Goal: Transaction & Acquisition: Purchase product/service

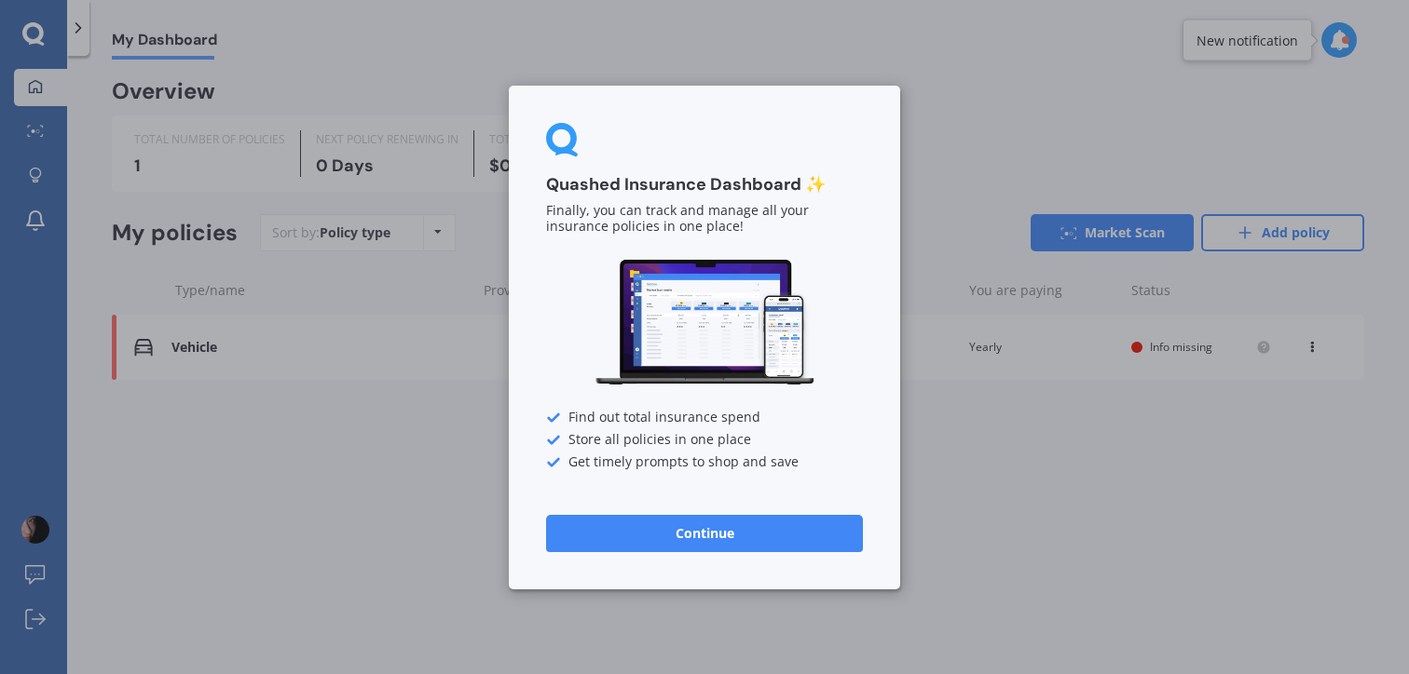
click at [695, 549] on button "Continue" at bounding box center [704, 532] width 317 height 37
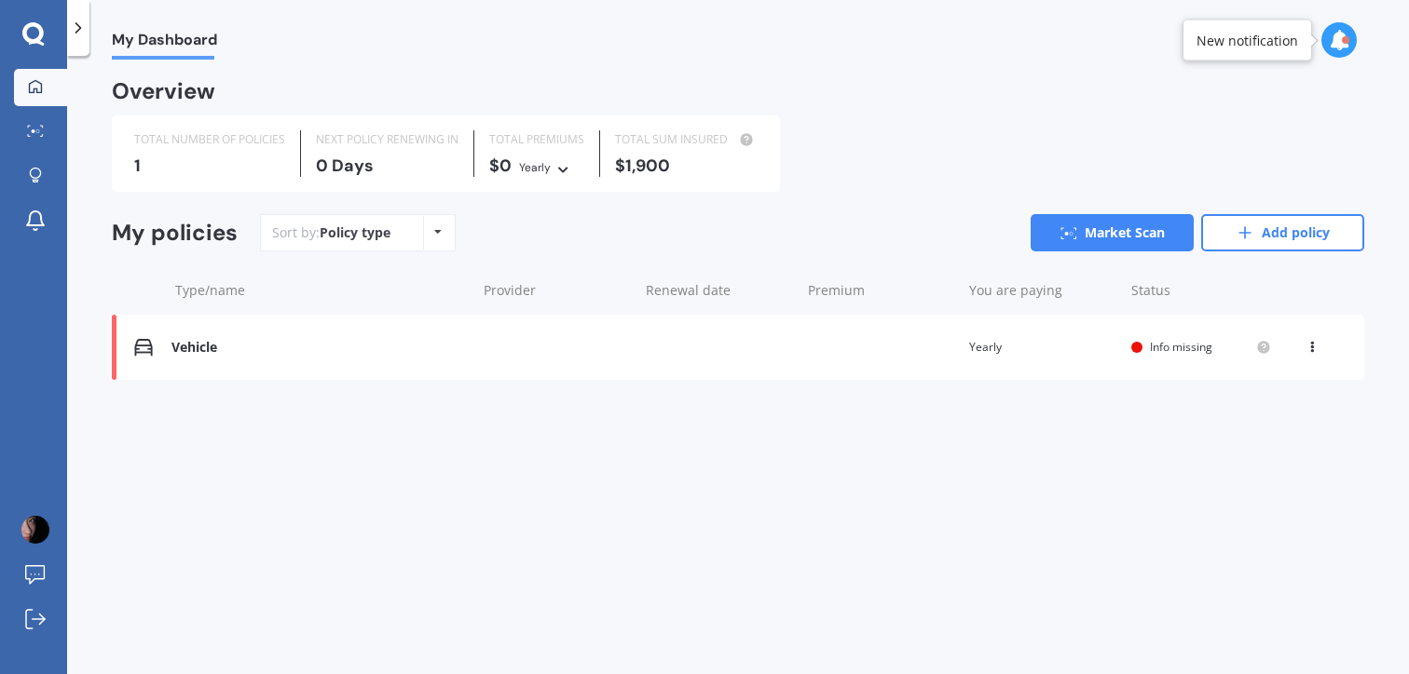
click at [753, 374] on div "Vehicle Renewal date Premium You are paying Yearly Status Info missing View opt…" at bounding box center [738, 347] width 1252 height 65
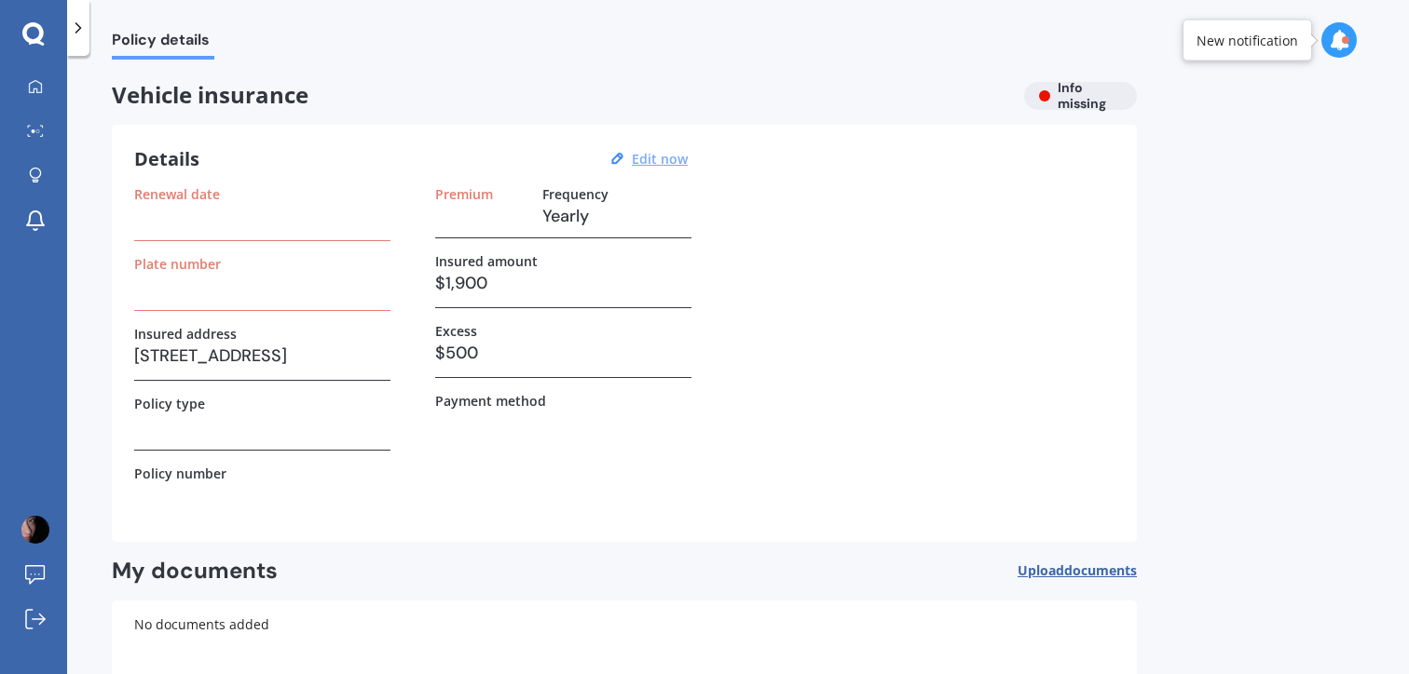
click at [651, 157] on u "Edit now" at bounding box center [660, 159] width 56 height 18
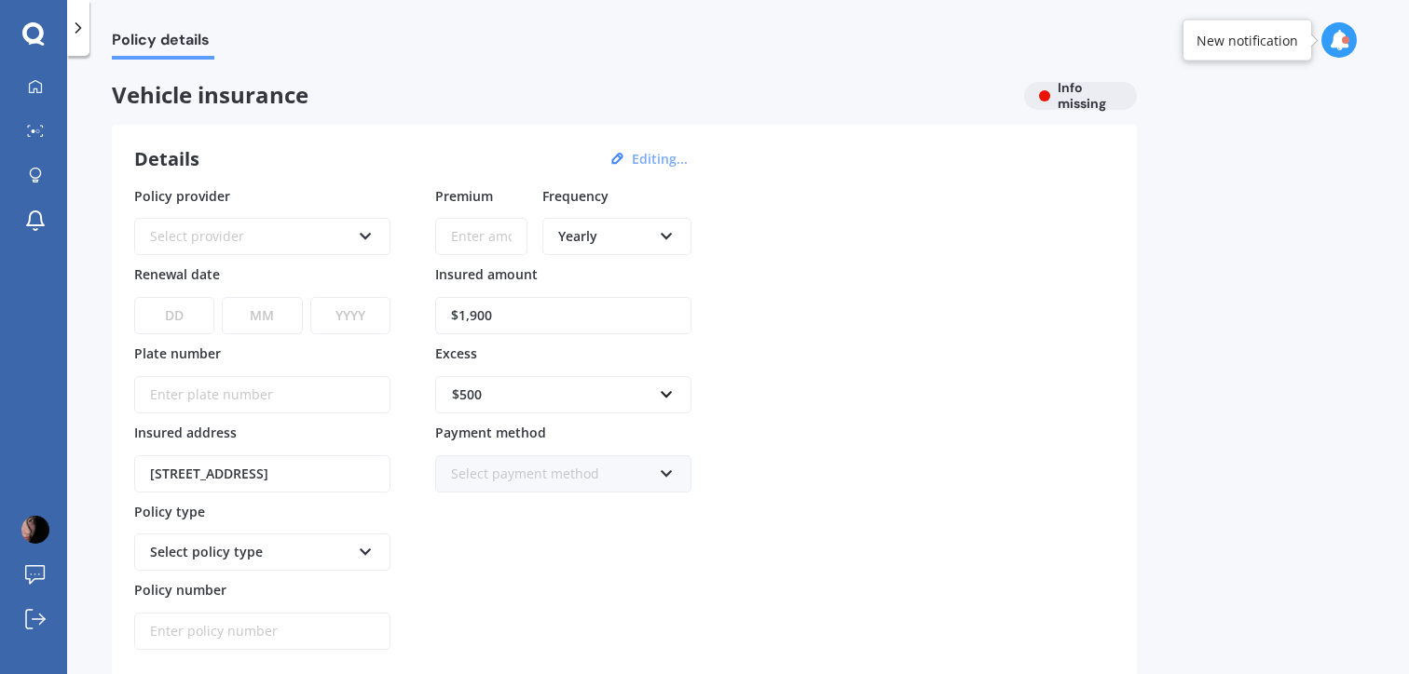
click at [329, 237] on div "Select provider" at bounding box center [250, 236] width 200 height 20
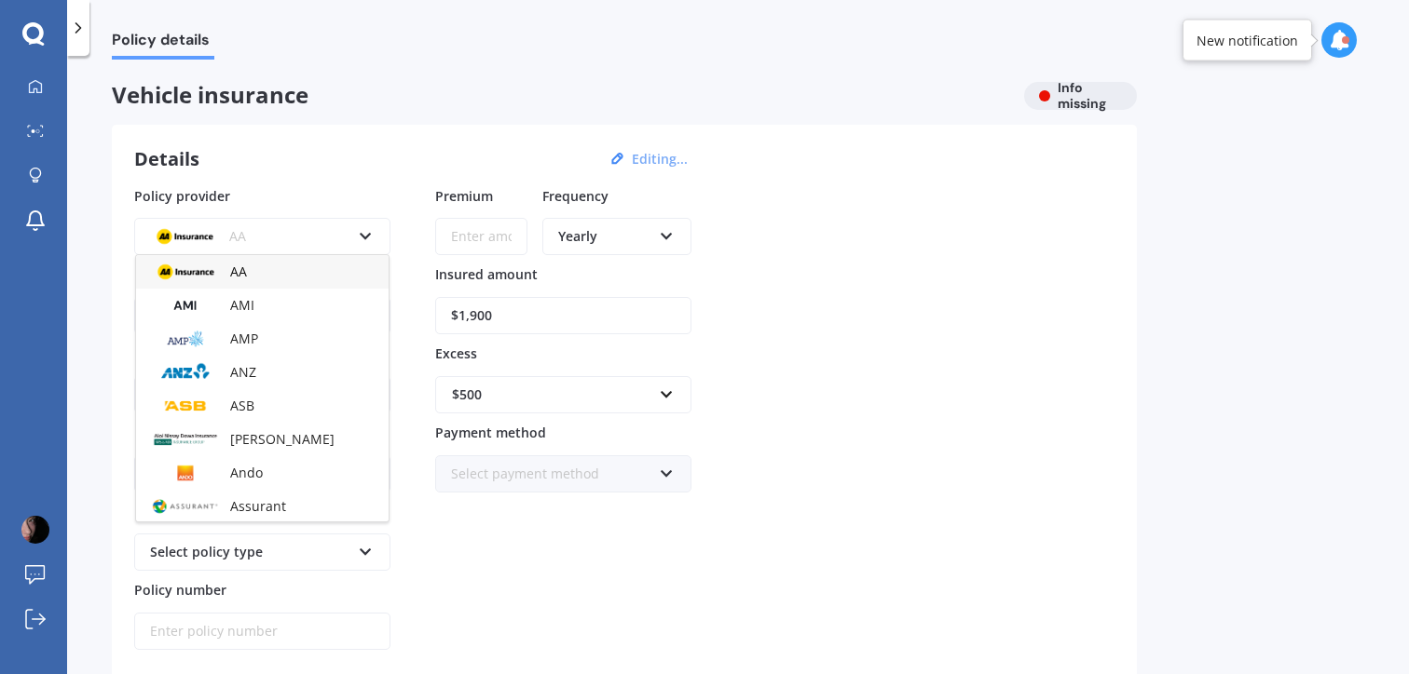
click at [371, 225] on div "AA AA AMI AMP ANZ ASB Aioi Nissay Dowa Ando Assurant Autosure BNZ Co-Operative …" at bounding box center [262, 236] width 256 height 37
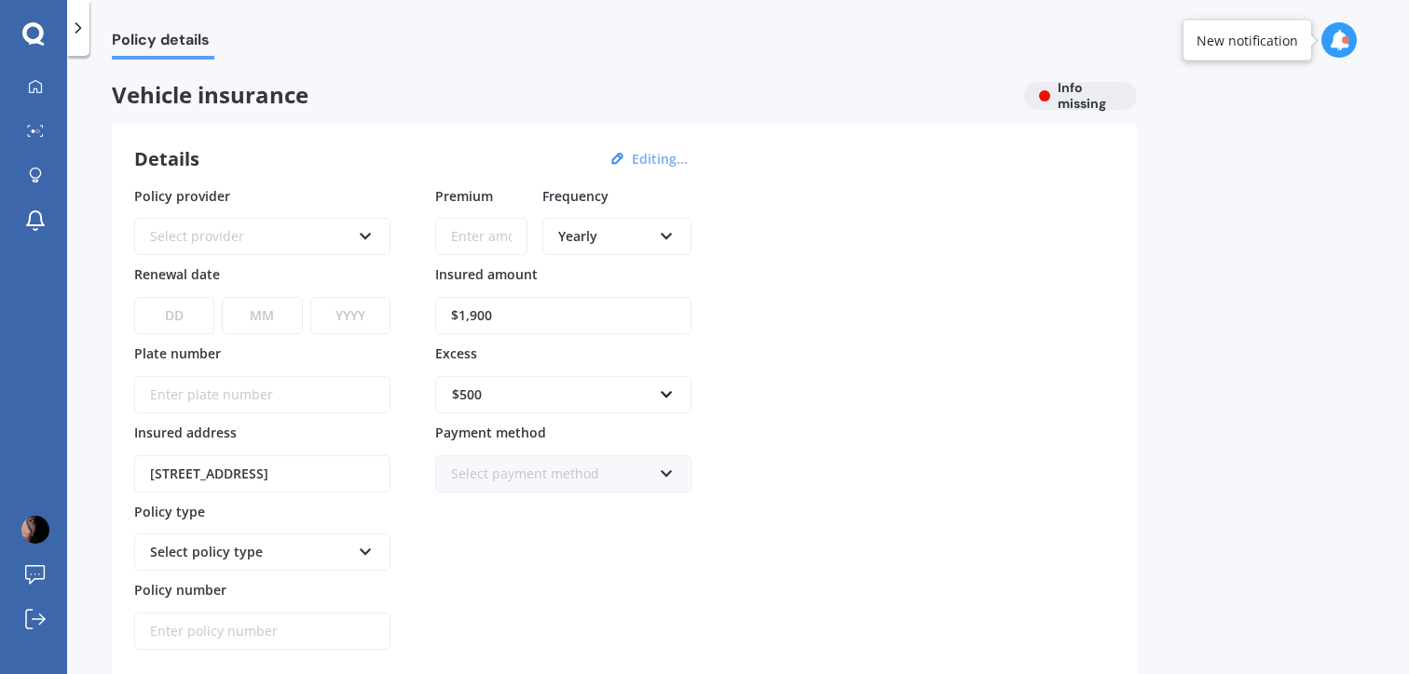
scroll to position [316, 0]
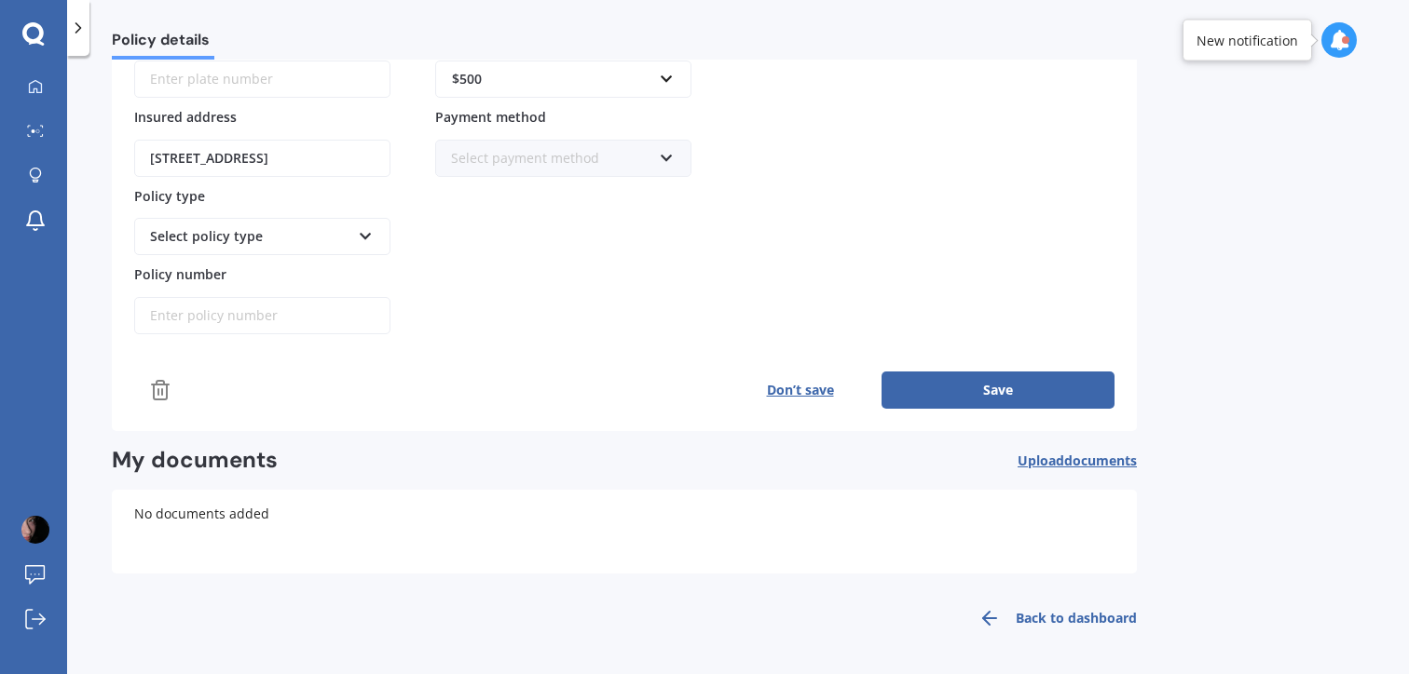
click at [810, 398] on button "Don’t save" at bounding box center [799, 390] width 163 height 37
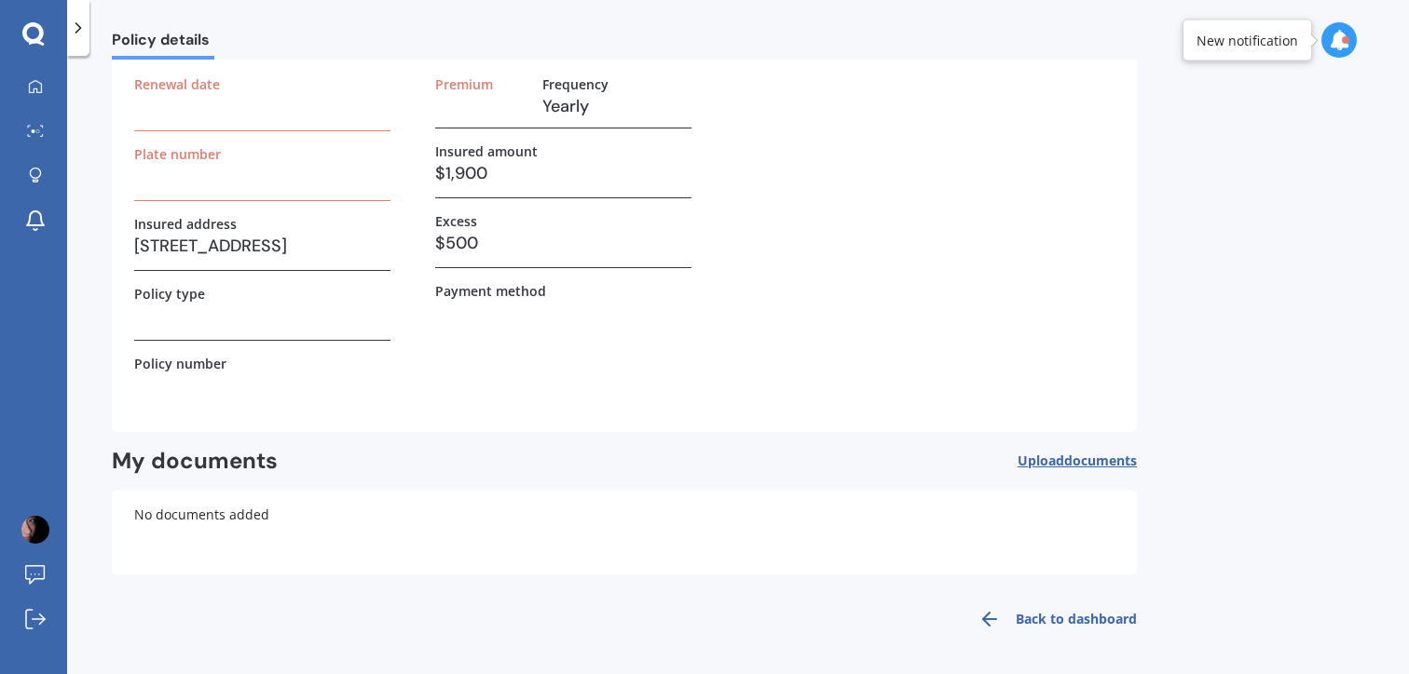
scroll to position [0, 0]
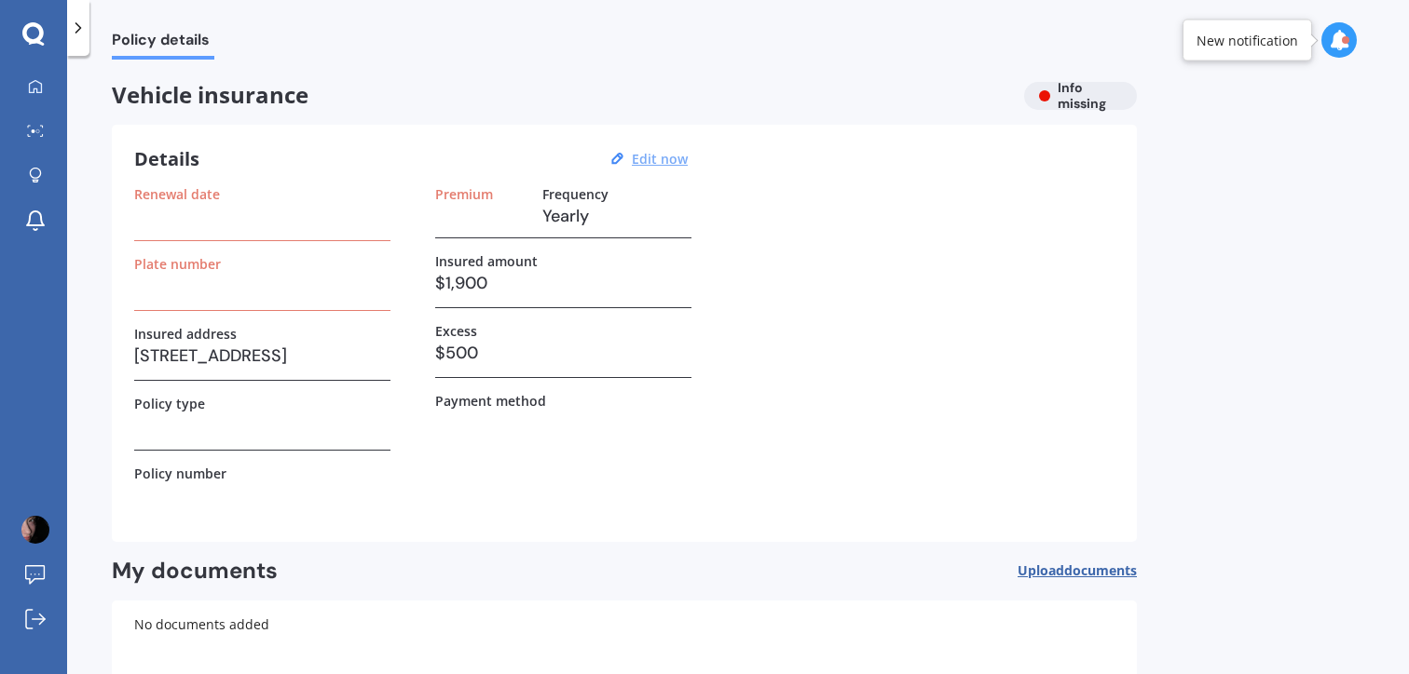
click at [1078, 111] on div "Vehicle insurance Info missing Details Edit now Renewal date Plate number Insur…" at bounding box center [624, 417] width 1025 height 670
click at [1072, 104] on div "Vehicle insurance Info missing" at bounding box center [624, 96] width 1025 height 28
click at [659, 167] on u "Edit now" at bounding box center [660, 159] width 56 height 18
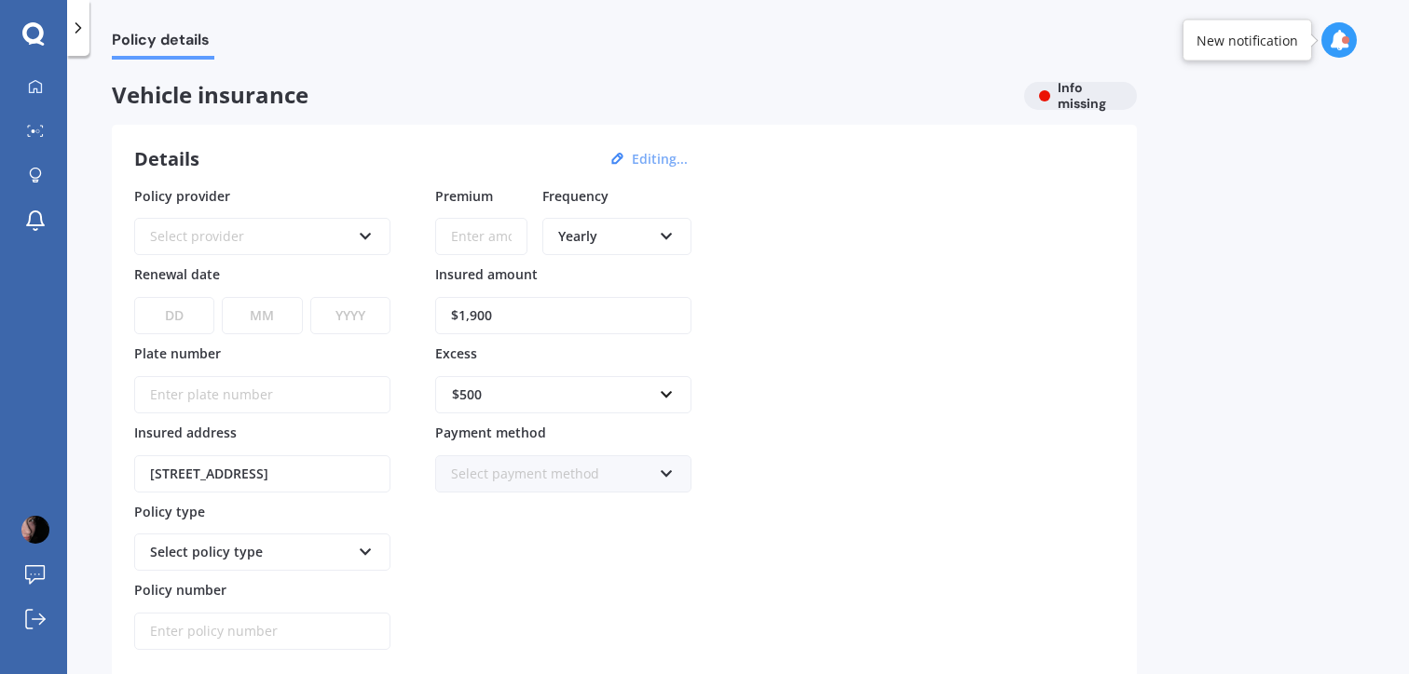
click at [351, 229] on div "Select provider AA AMI AMP ANZ ASB Aioi Nissay Dowa Ando Assurant Autosure BNZ …" at bounding box center [262, 236] width 256 height 37
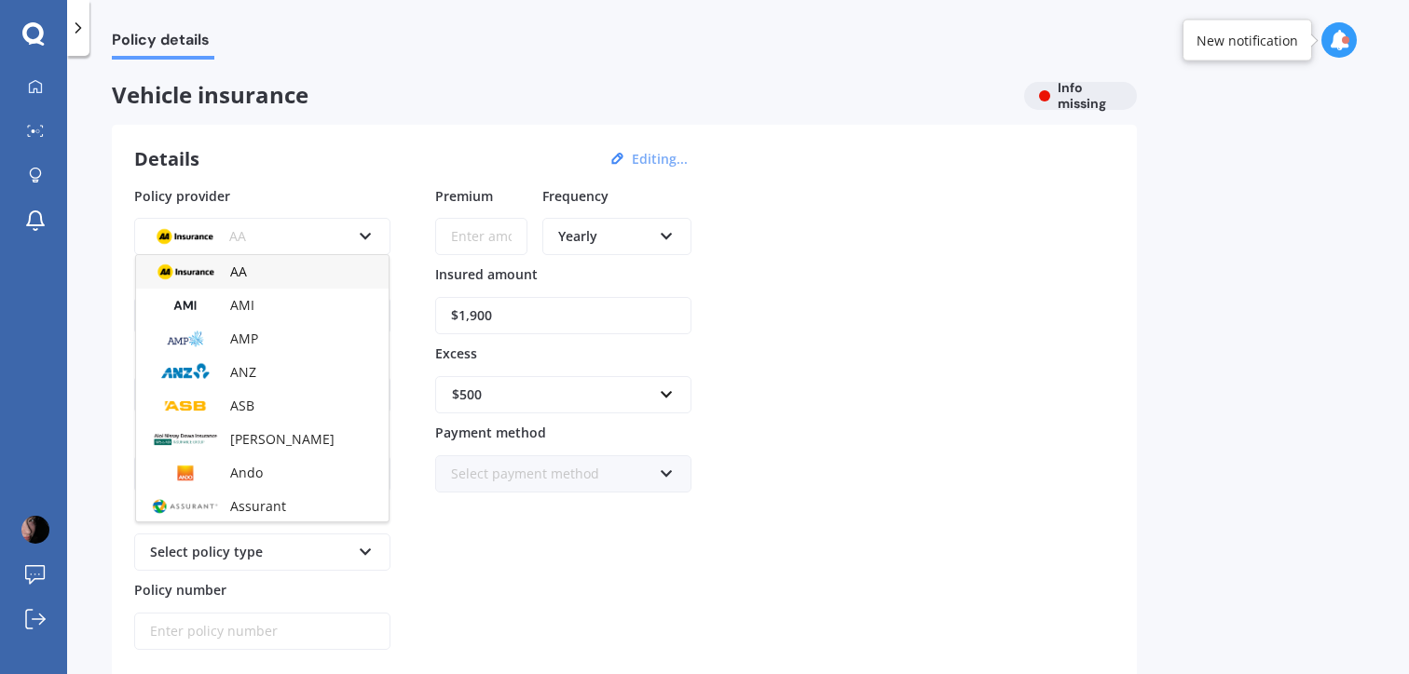
click at [345, 258] on div "AA" at bounding box center [262, 272] width 252 height 34
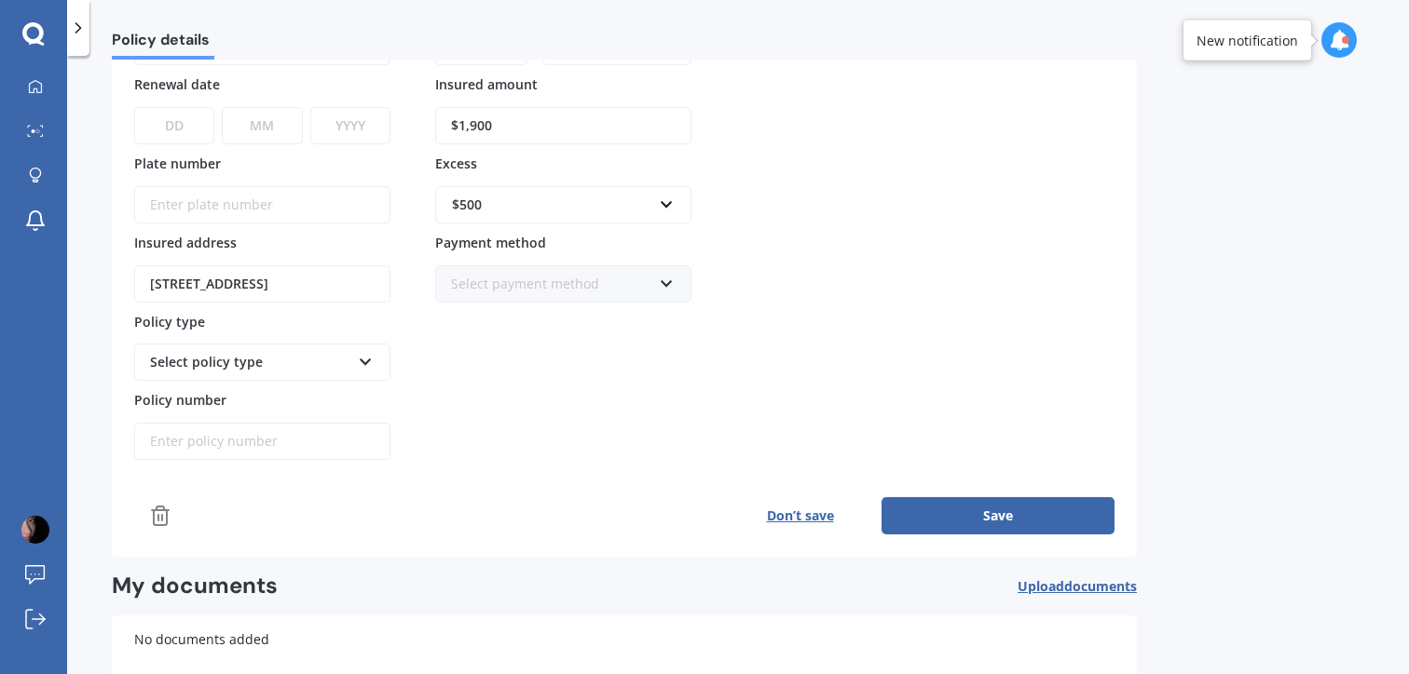
scroll to position [193, 0]
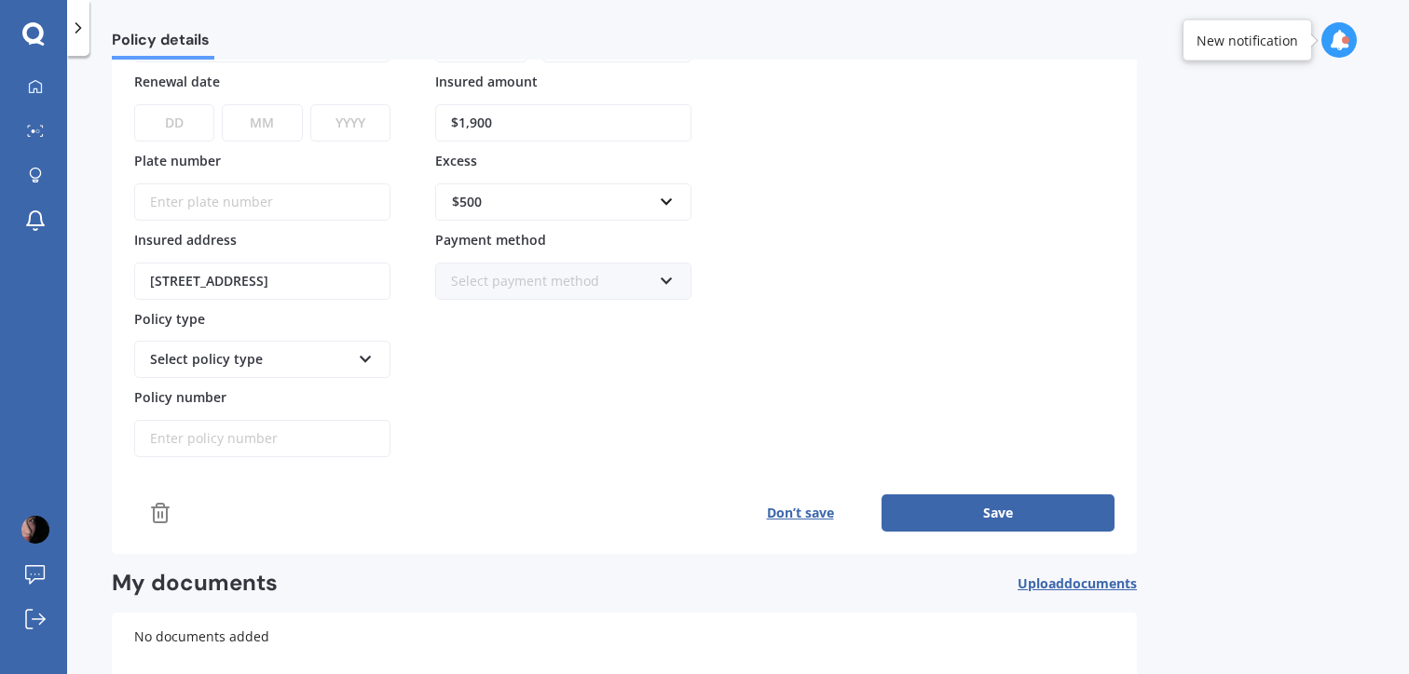
click at [1026, 493] on div "Policy provider AA AA AMI AMP ANZ ASB Aioi Nissay Dowa Ando Assurant Autosure B…" at bounding box center [624, 262] width 980 height 539
click at [1027, 499] on button "Save" at bounding box center [997, 513] width 233 height 37
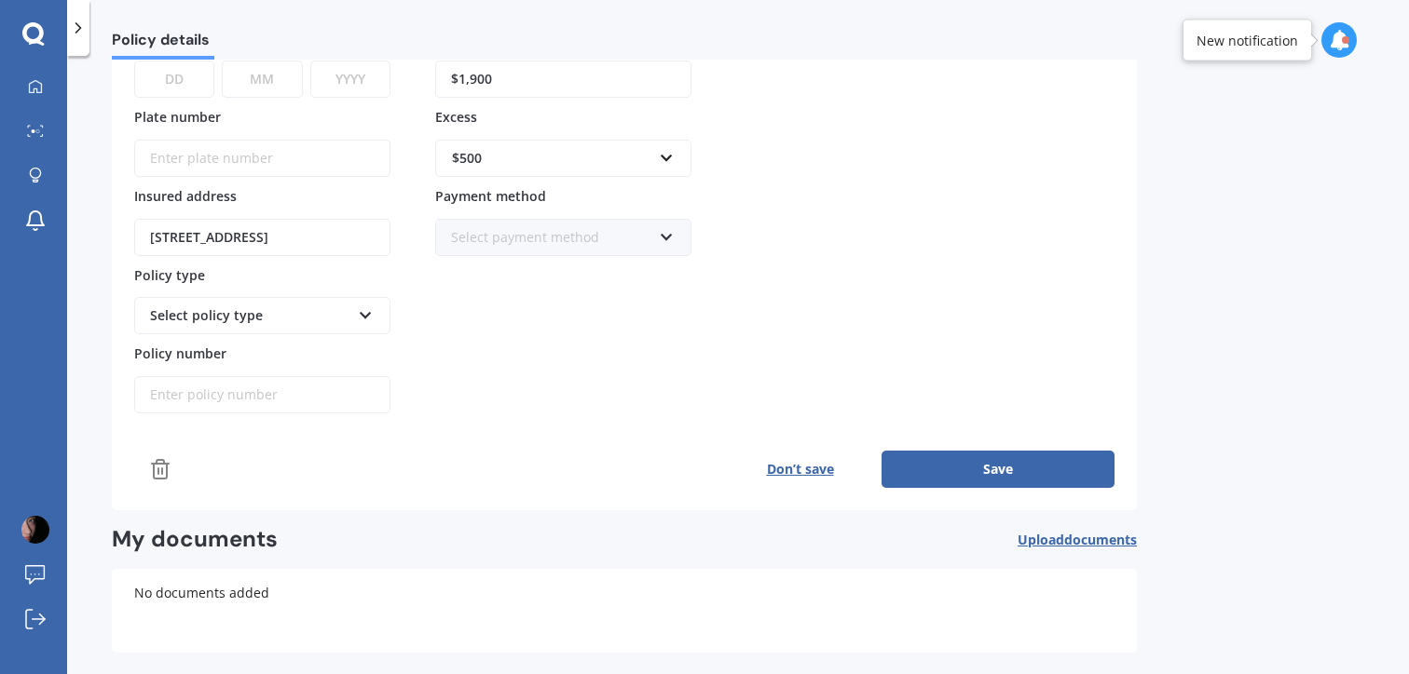
scroll to position [316, 0]
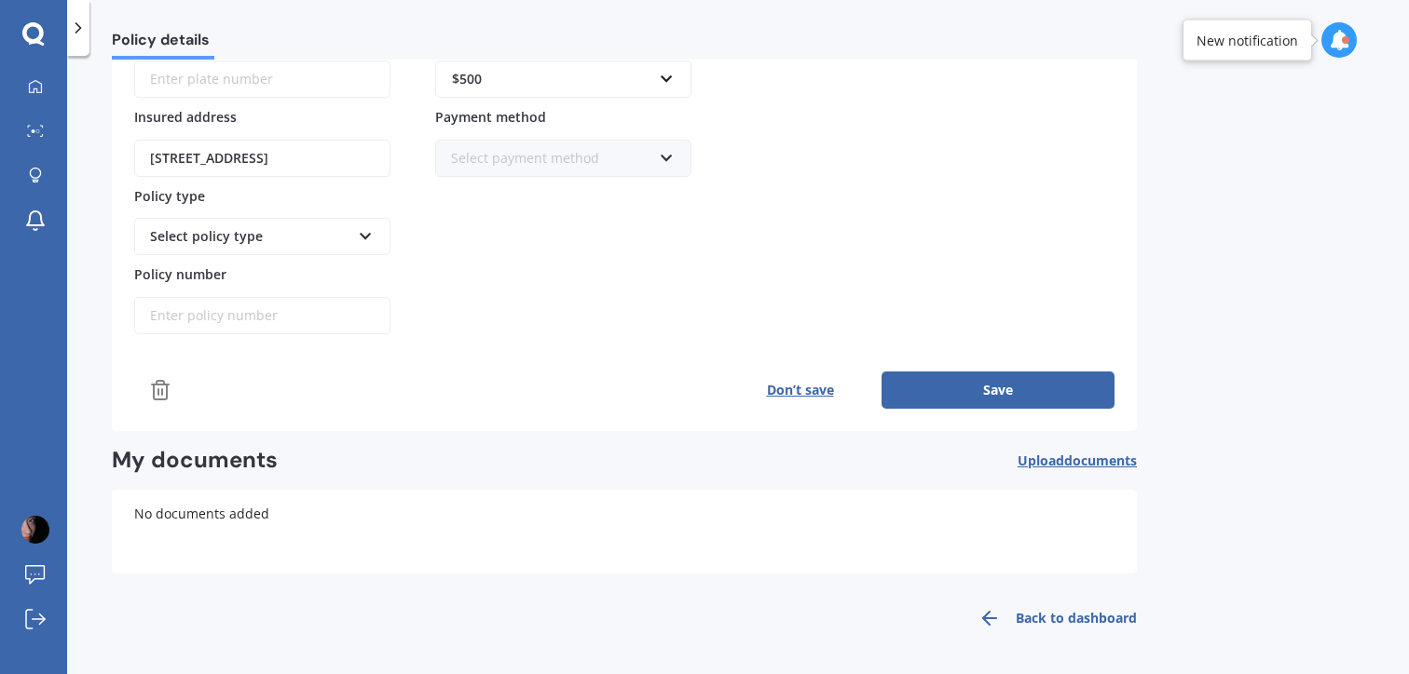
click at [1072, 619] on link "Back to dashboard" at bounding box center [1052, 618] width 170 height 45
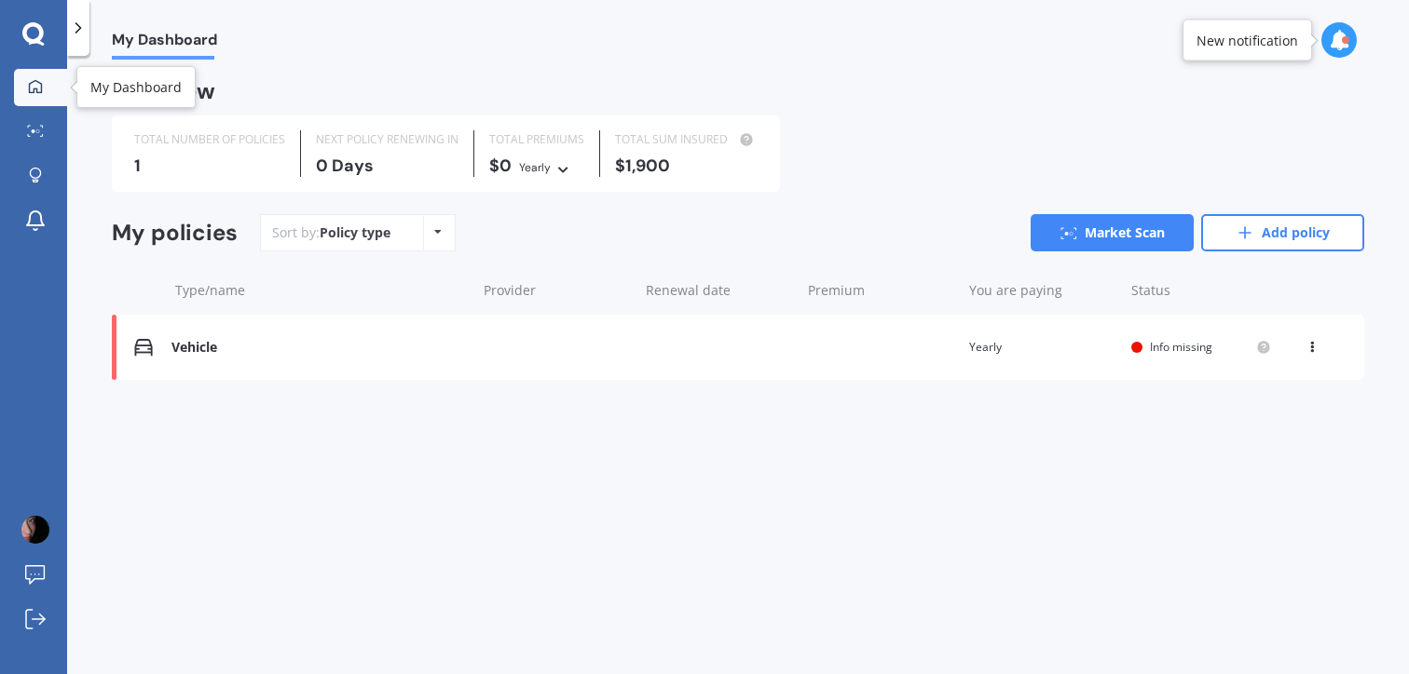
click at [36, 75] on link "My Dashboard" at bounding box center [40, 87] width 53 height 37
click at [1310, 338] on div "View option View policy Delete" at bounding box center [1313, 347] width 17 height 19
click at [1275, 446] on div "View option View policy Delete" at bounding box center [1270, 385] width 186 height 140
click at [1313, 341] on icon at bounding box center [1311, 343] width 13 height 11
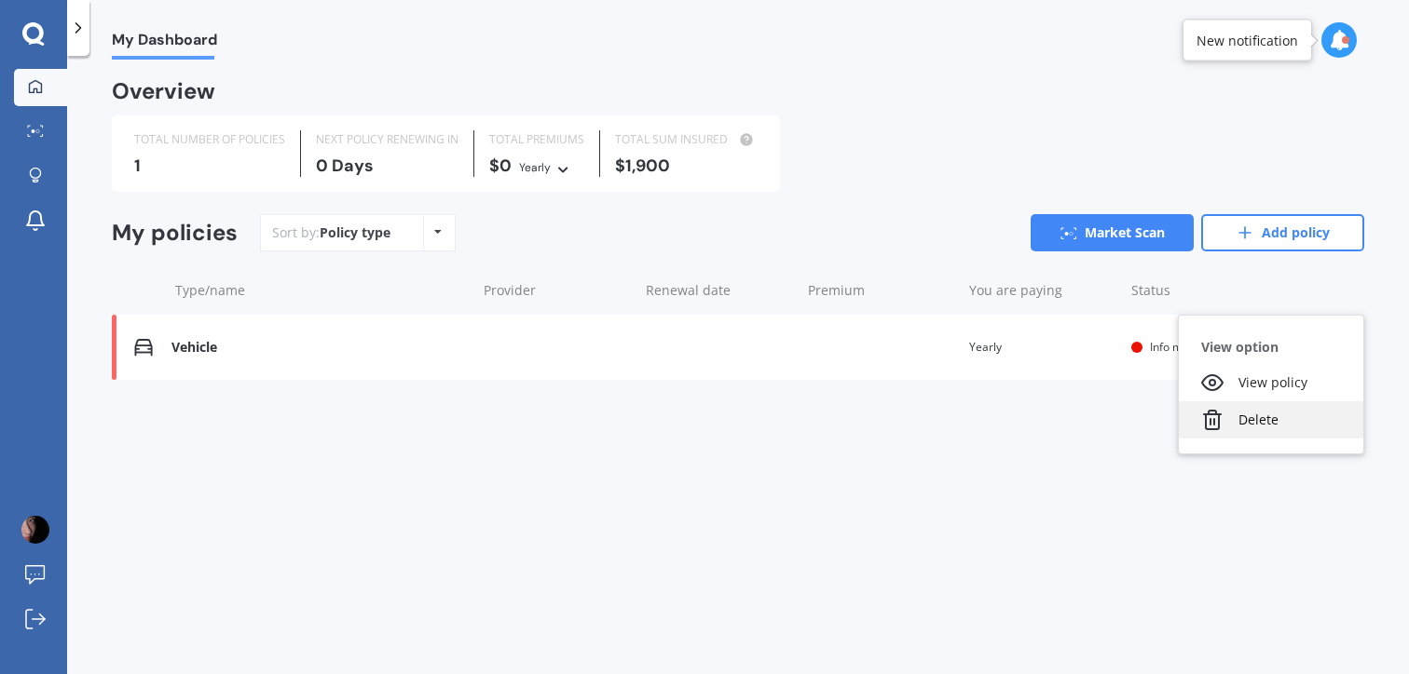
click at [1287, 407] on div "Delete" at bounding box center [1270, 419] width 184 height 37
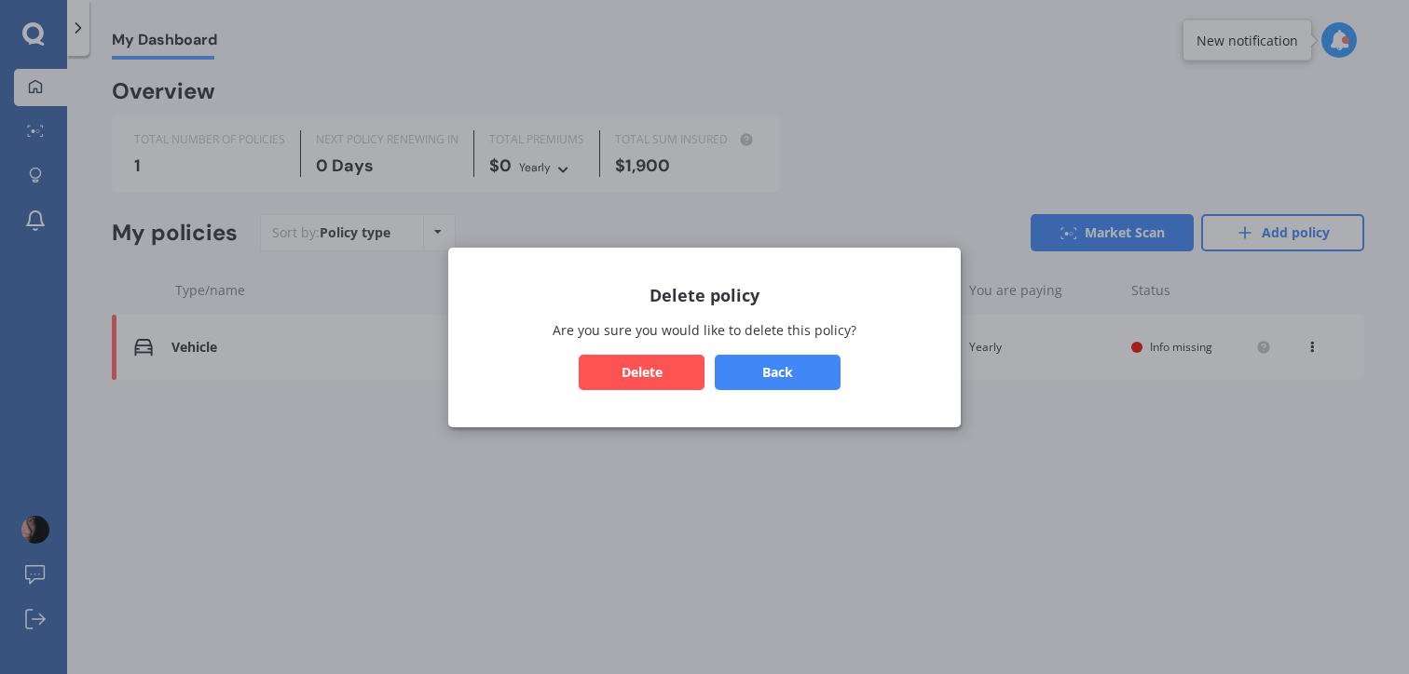
click at [801, 373] on button "Back" at bounding box center [777, 371] width 126 height 35
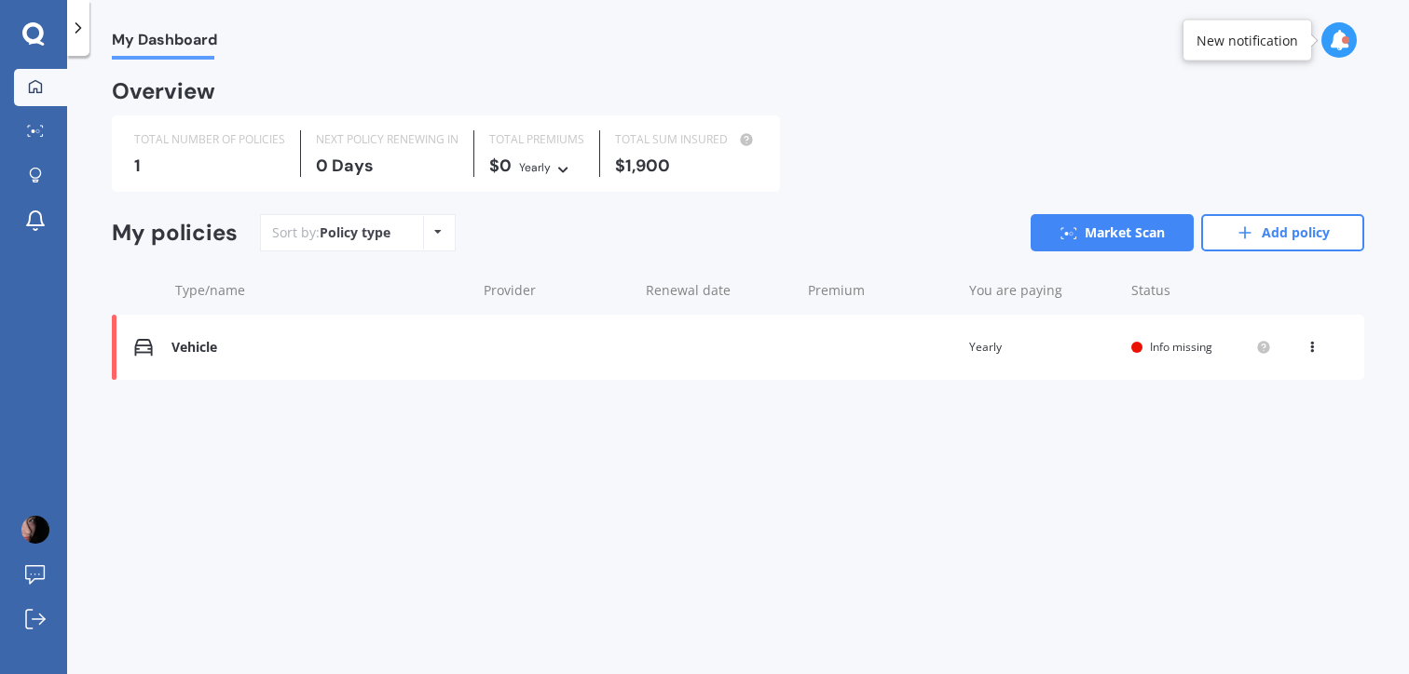
click at [1313, 349] on icon at bounding box center [1311, 343] width 13 height 11
click at [1282, 425] on div "Delete" at bounding box center [1270, 419] width 184 height 37
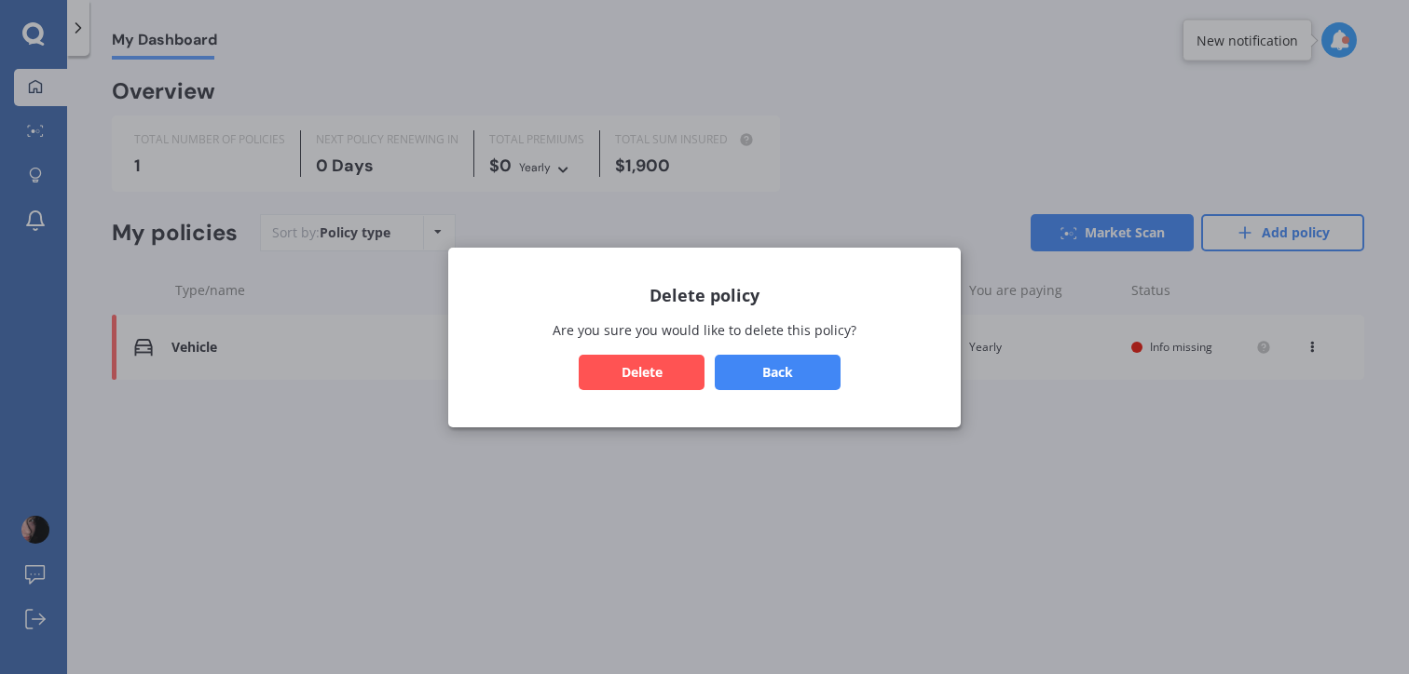
click at [715, 347] on div "Delete policy Are you sure you would like to delete this policy? Back Delete" at bounding box center [704, 338] width 512 height 180
click at [680, 366] on button "Delete" at bounding box center [641, 371] width 126 height 35
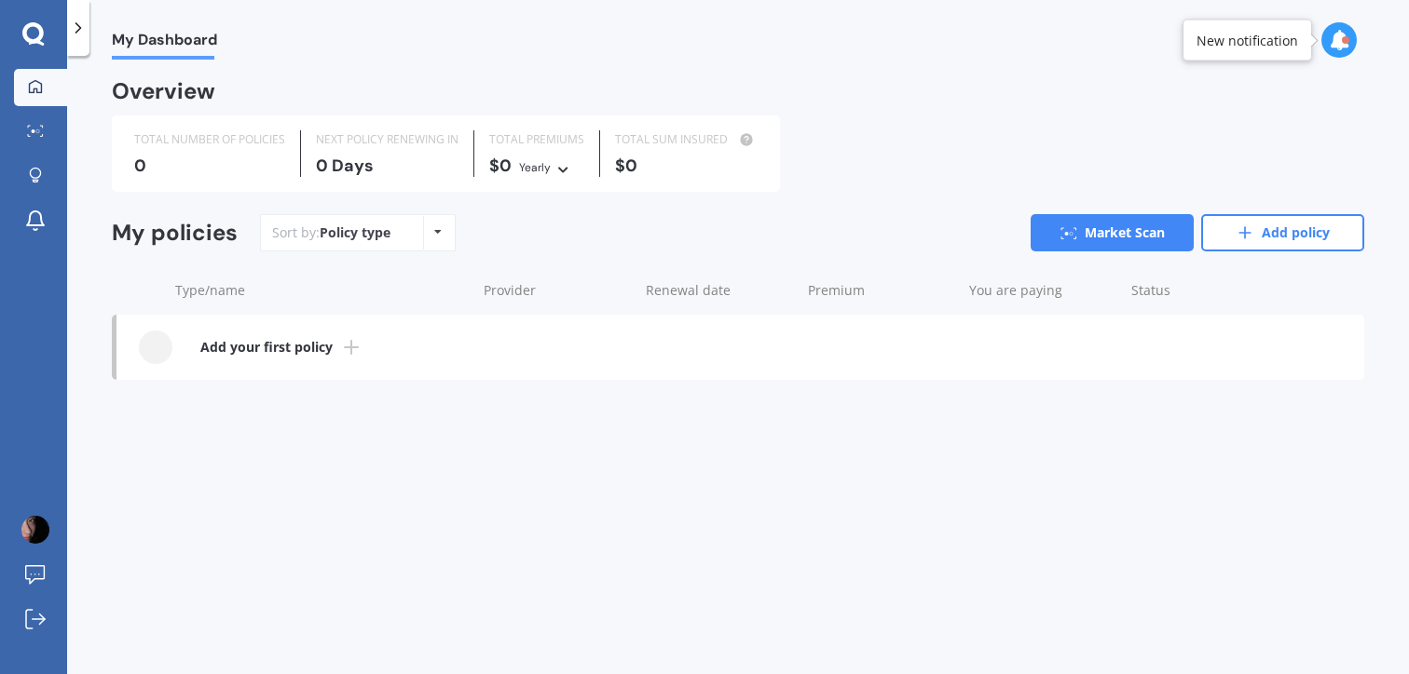
click at [75, 10] on div at bounding box center [78, 28] width 22 height 56
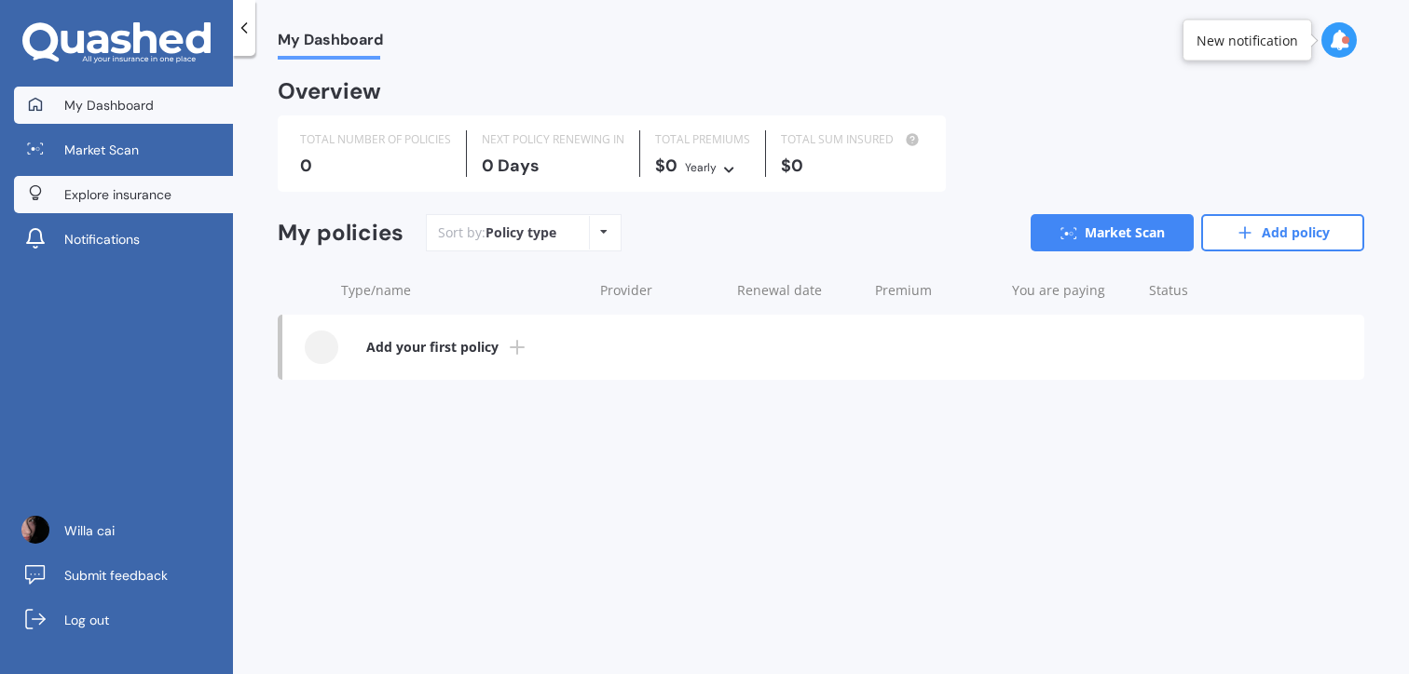
click at [189, 190] on link "Explore insurance" at bounding box center [123, 194] width 219 height 37
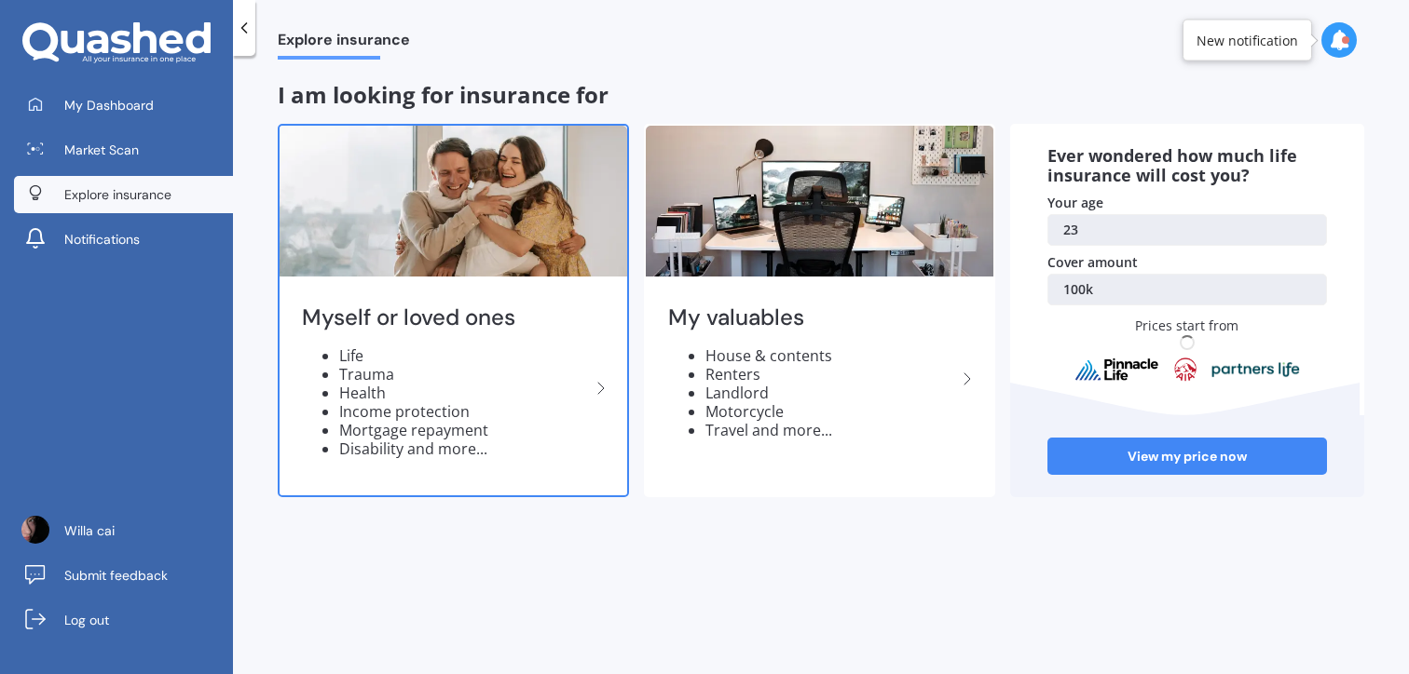
click at [438, 400] on li "Health" at bounding box center [464, 393] width 251 height 19
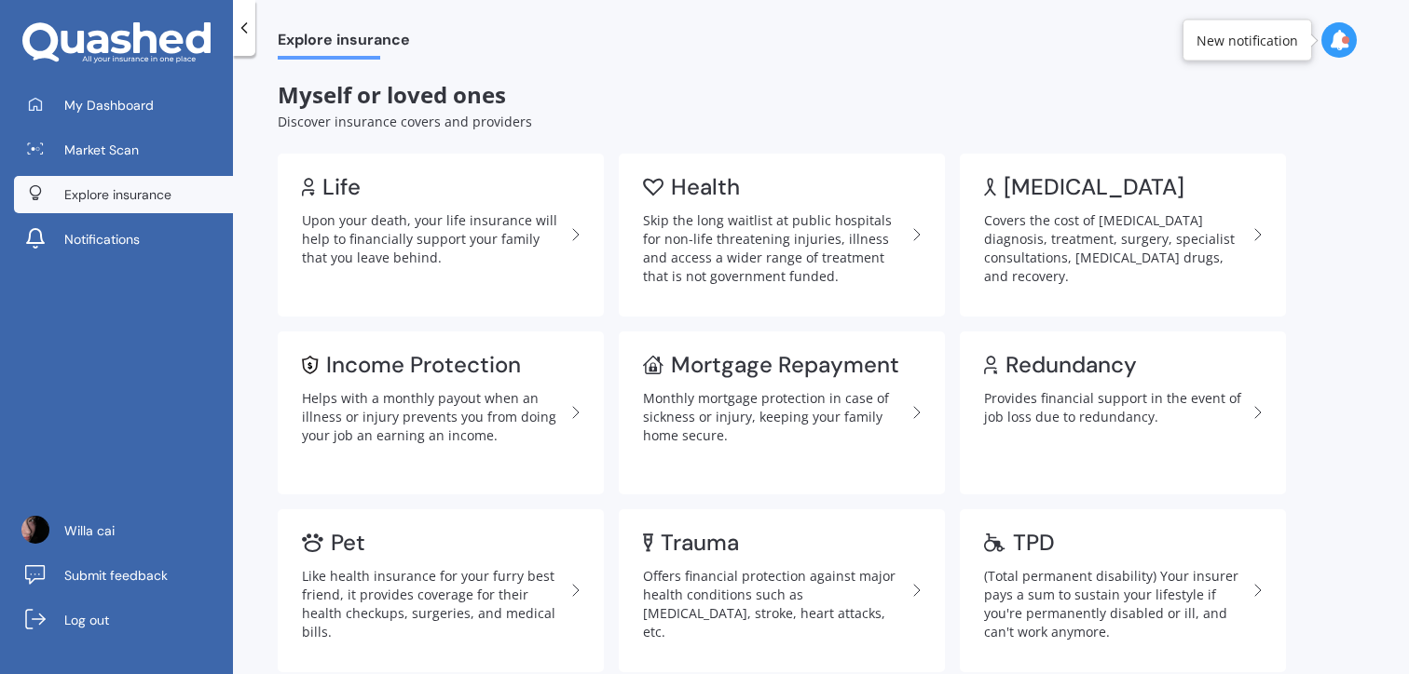
scroll to position [80, 0]
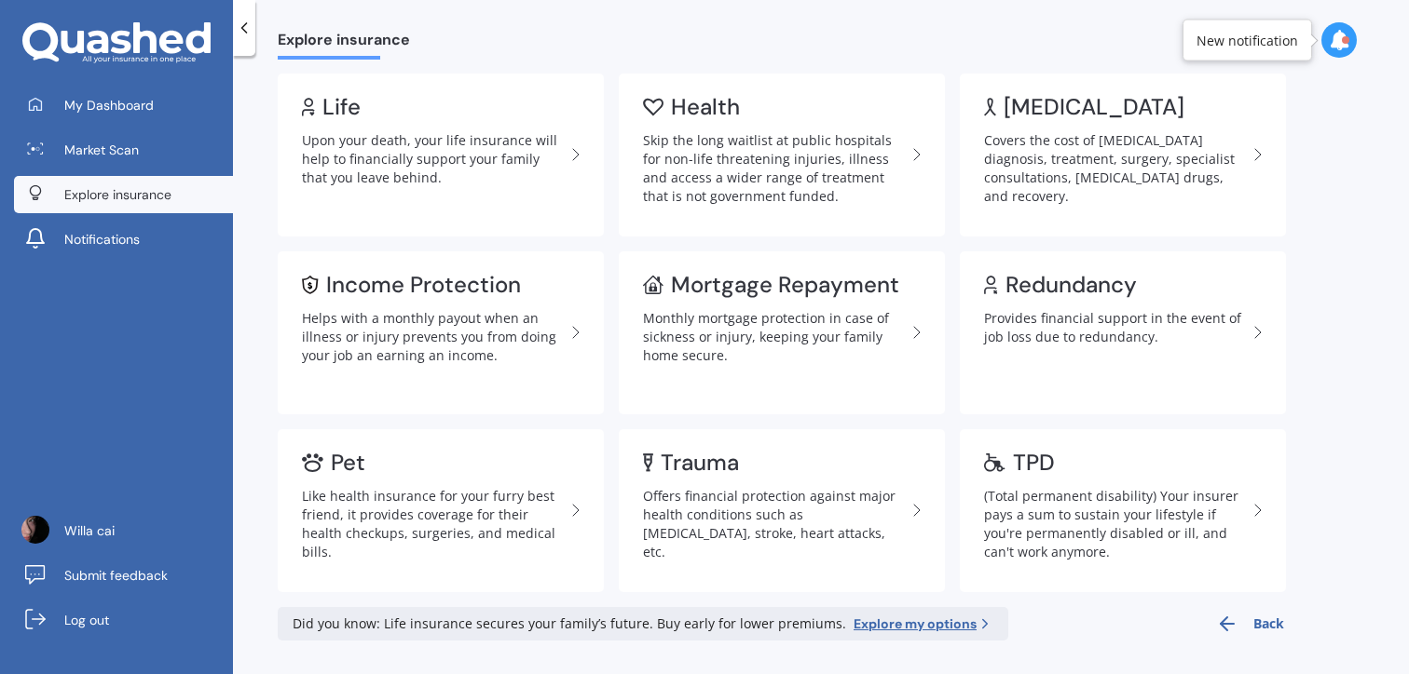
click at [1262, 625] on button "Back" at bounding box center [1250, 624] width 68 height 34
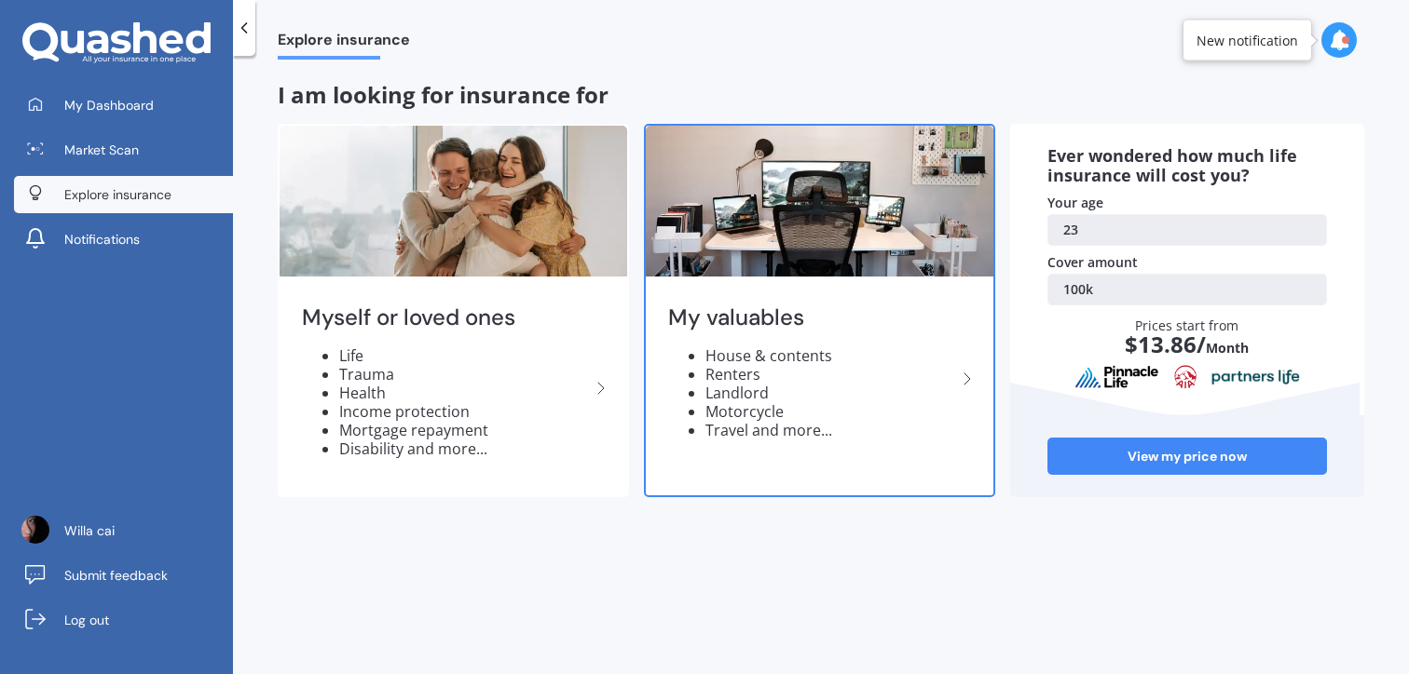
click at [863, 344] on div "My valuables House & contents Renters Landlord Motorcycle Travel and more..." at bounding box center [819, 379] width 347 height 197
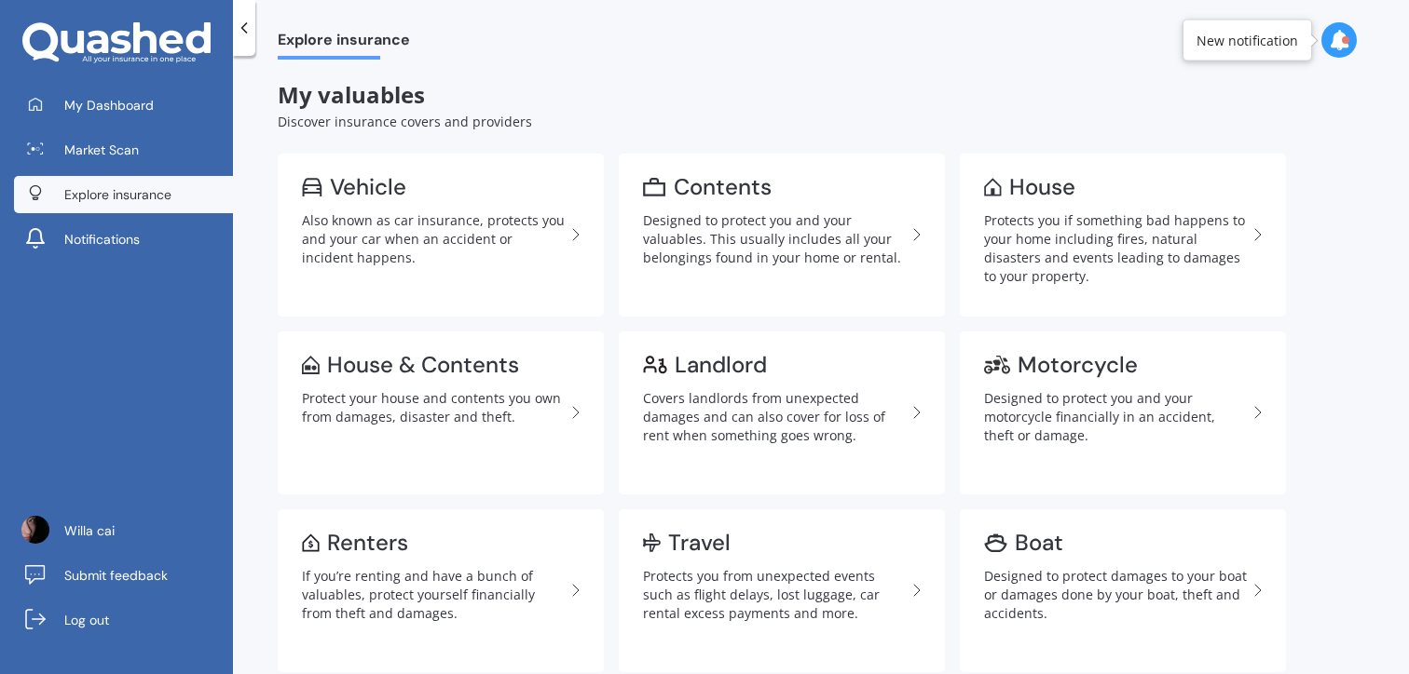
scroll to position [11, 0]
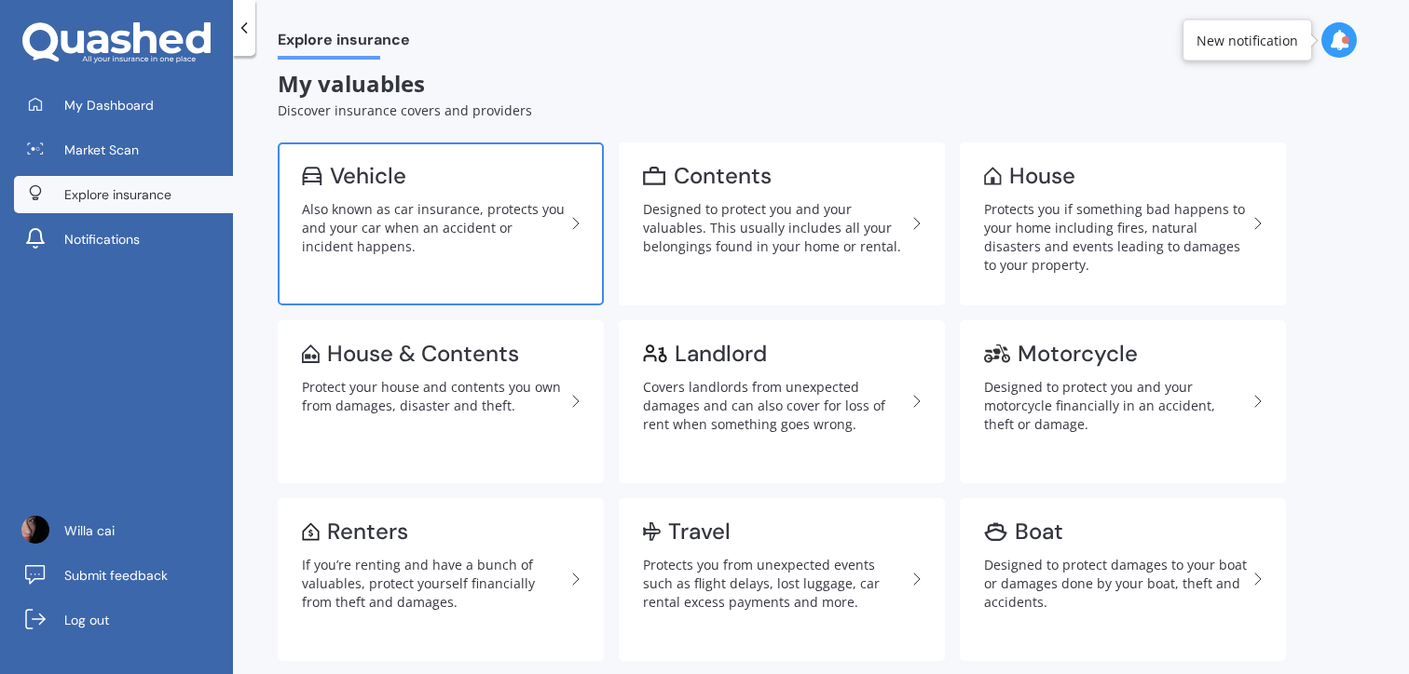
click at [573, 238] on link "Vehicle Also known as car insurance, protects you and your car when an accident…" at bounding box center [441, 224] width 326 height 163
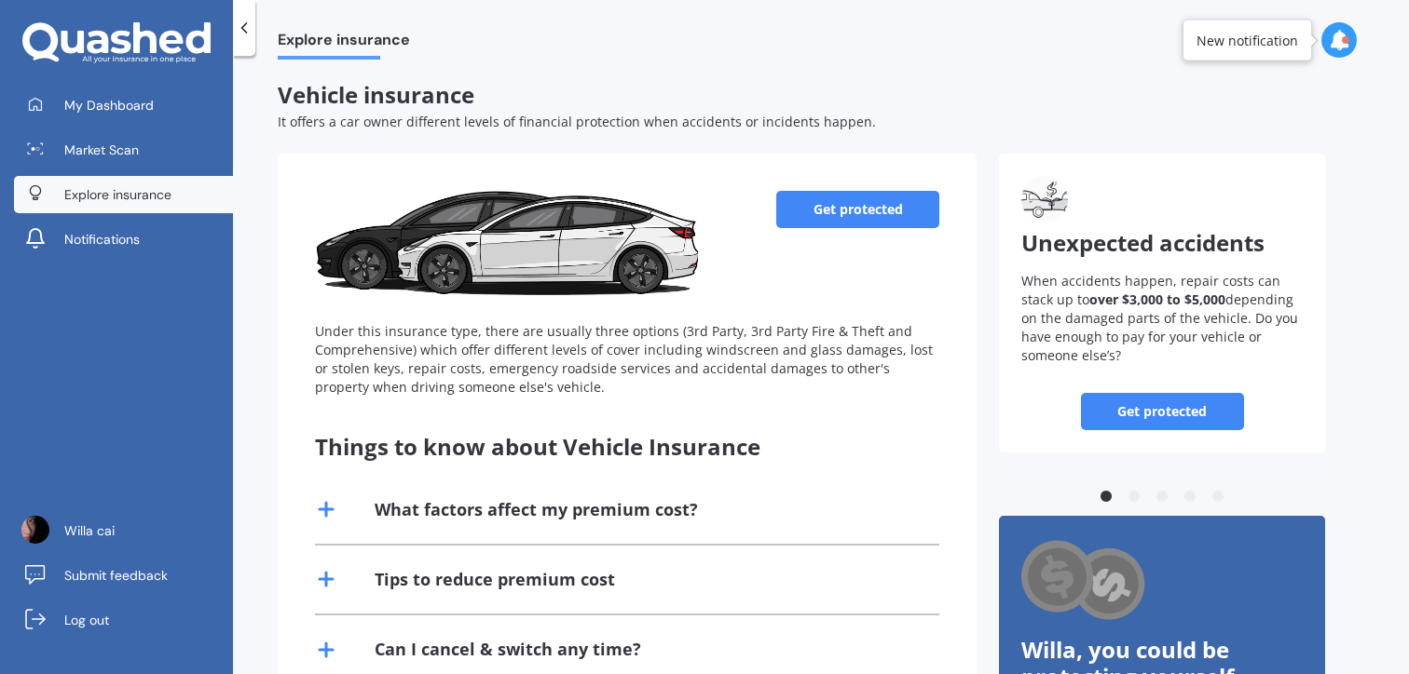
click at [886, 222] on link "Get protected" at bounding box center [857, 209] width 163 height 37
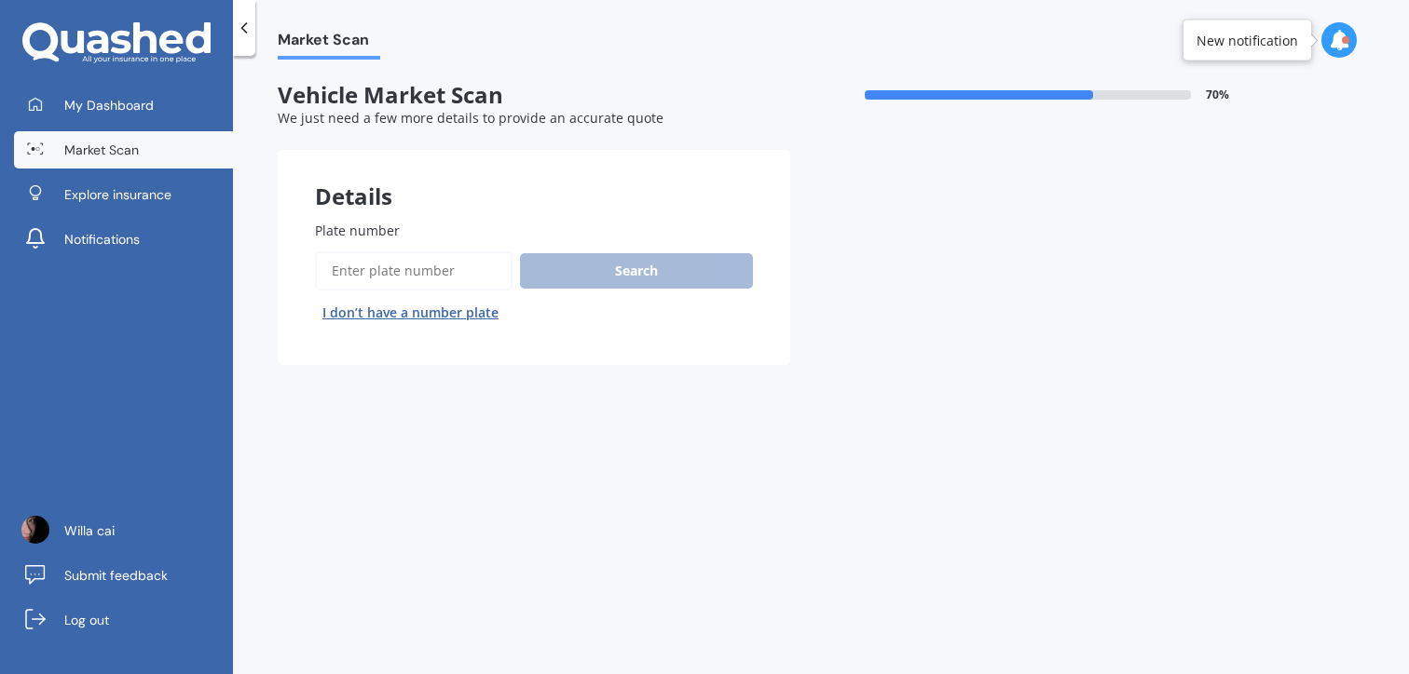
click at [431, 263] on input "Plate number" at bounding box center [413, 271] width 197 height 39
paste input "RGD766"
type input "RGD766"
click at [0, 0] on button "Next" at bounding box center [0, 0] width 0 height 0
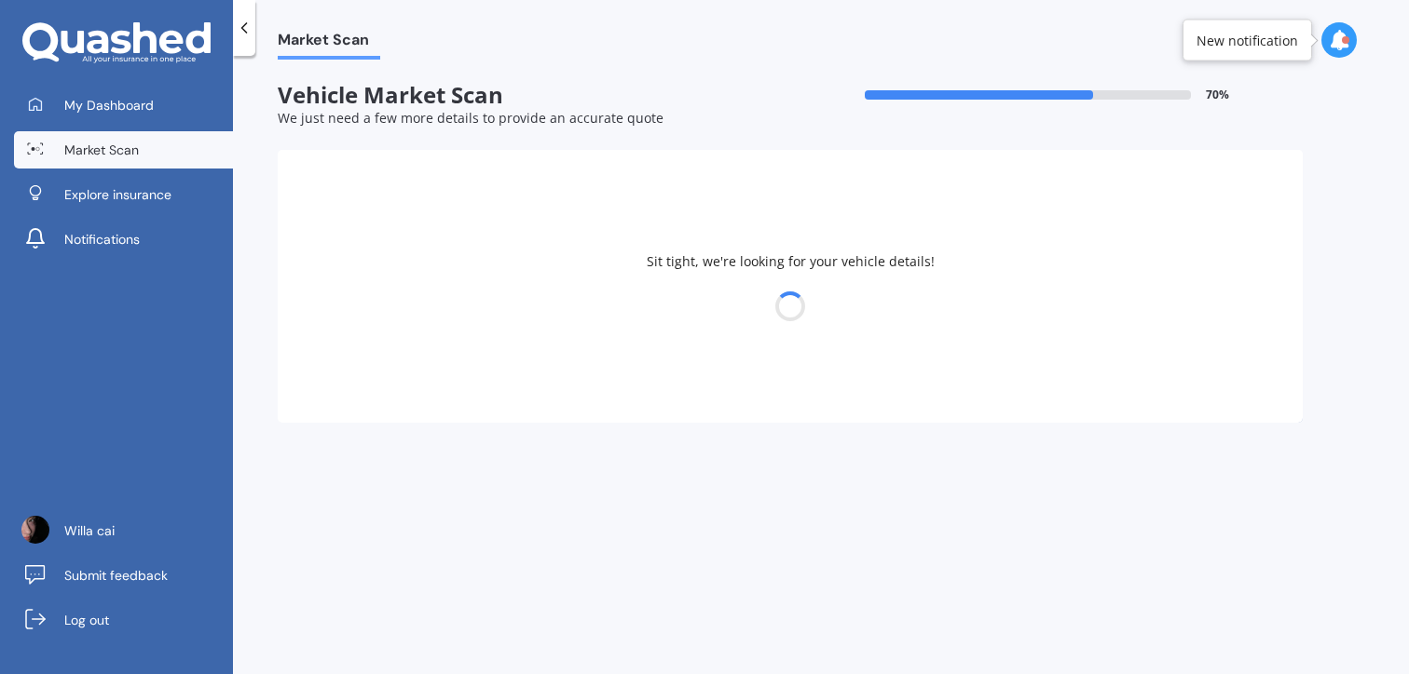
select select "SUBARU"
select select "IMPREZA"
select select "09"
select select "08"
select select "2002"
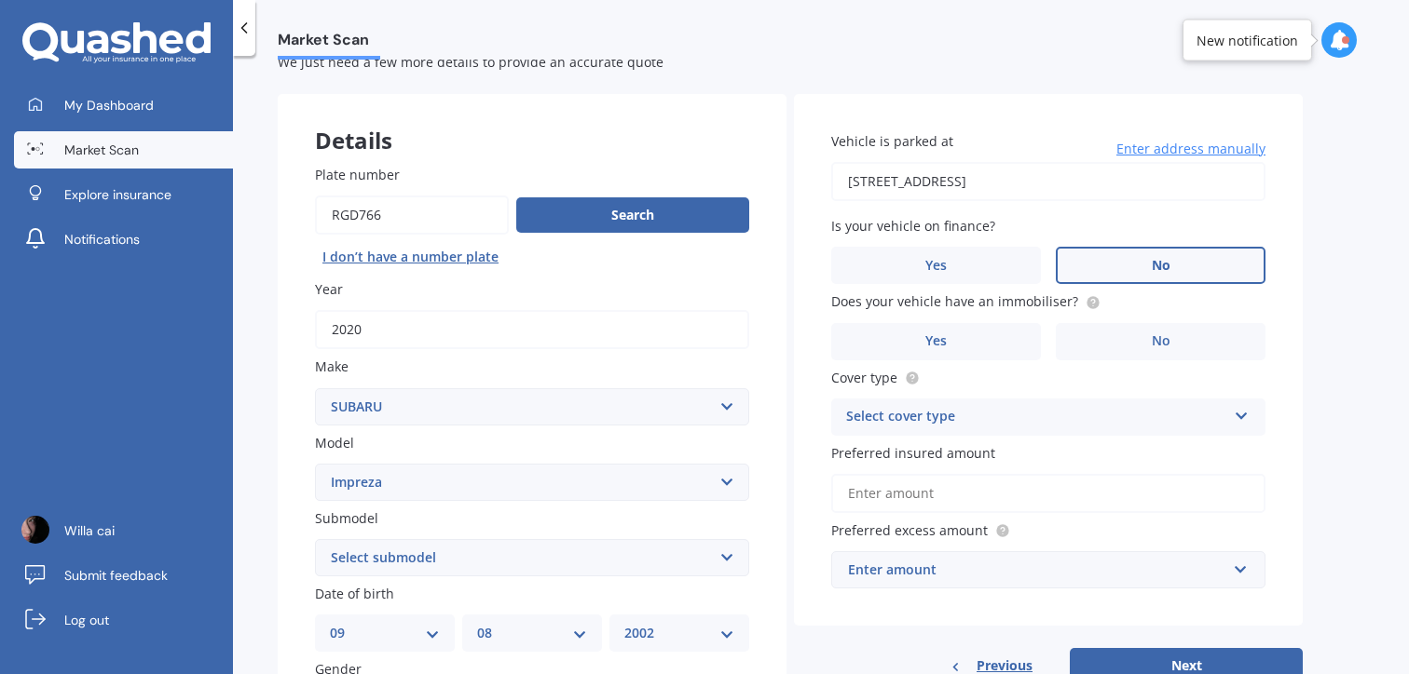
scroll to position [60, 0]
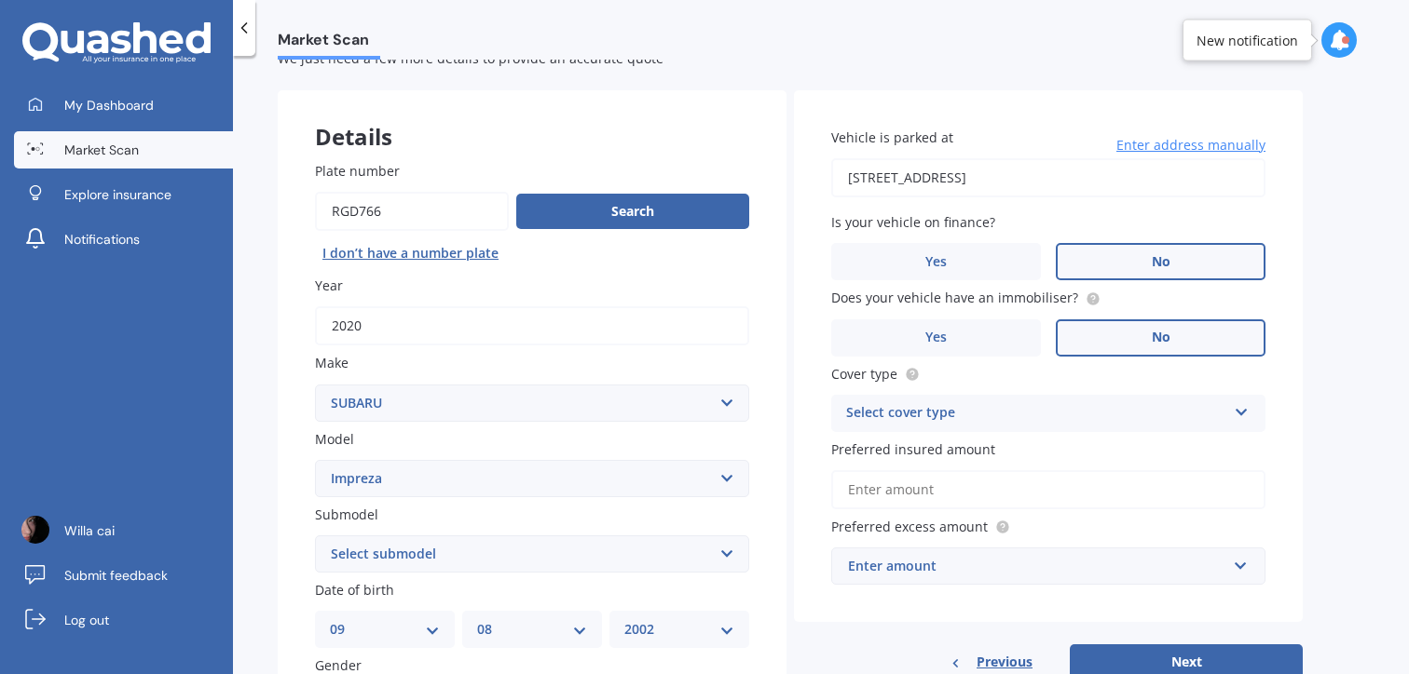
click at [1126, 321] on label "No" at bounding box center [1160, 338] width 210 height 37
click at [0, 0] on input "No" at bounding box center [0, 0] width 0 height 0
click at [1057, 429] on div "Select cover type Comprehensive Third Party, Fire & Theft Third Party" at bounding box center [1048, 413] width 434 height 37
click at [1056, 458] on div "Comprehensive" at bounding box center [1048, 450] width 432 height 34
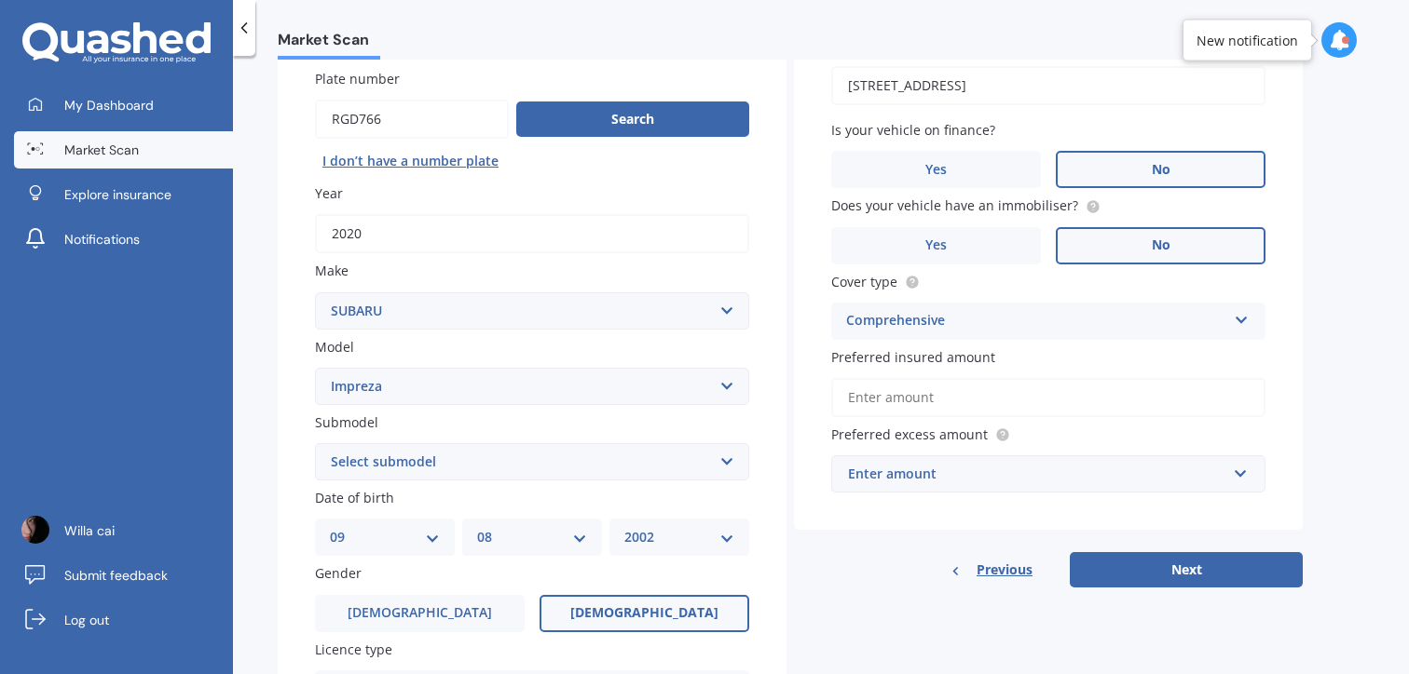
scroll to position [153, 0]
click at [987, 482] on div "Enter amount" at bounding box center [1037, 473] width 378 height 20
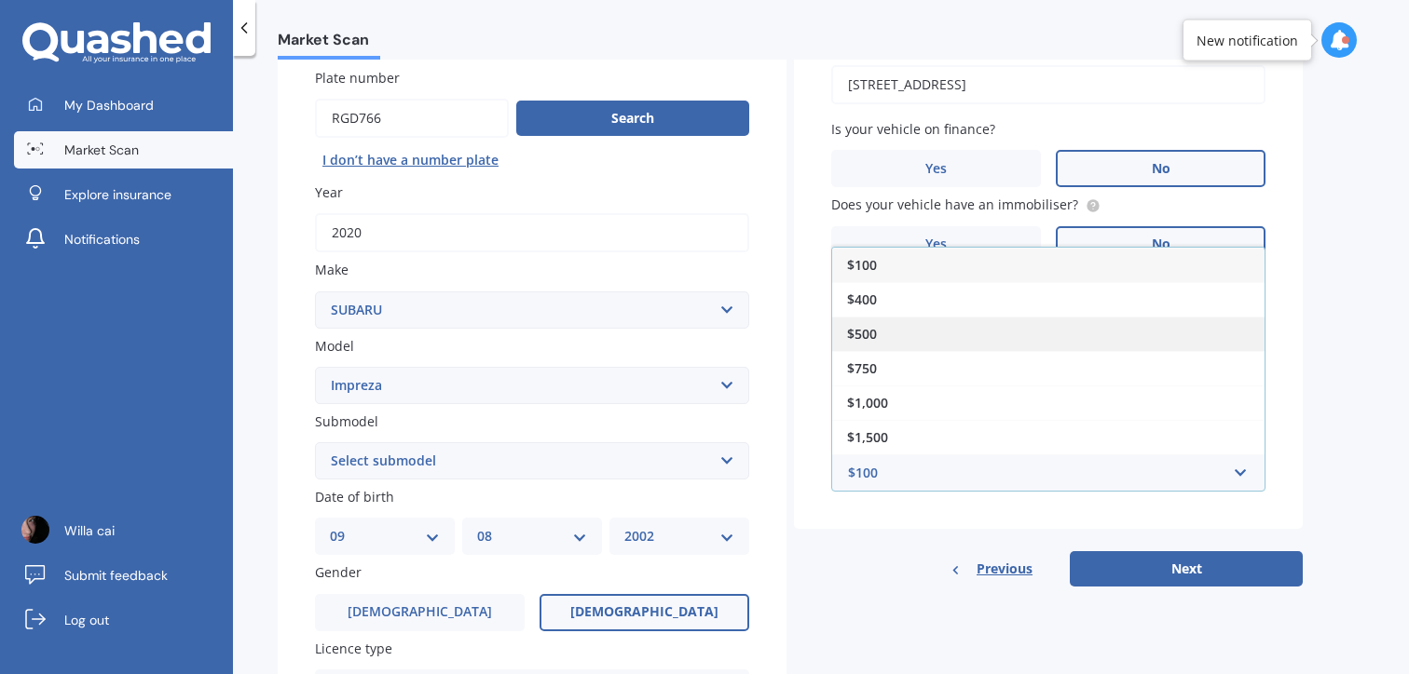
click at [936, 329] on div "$500" at bounding box center [1048, 334] width 432 height 34
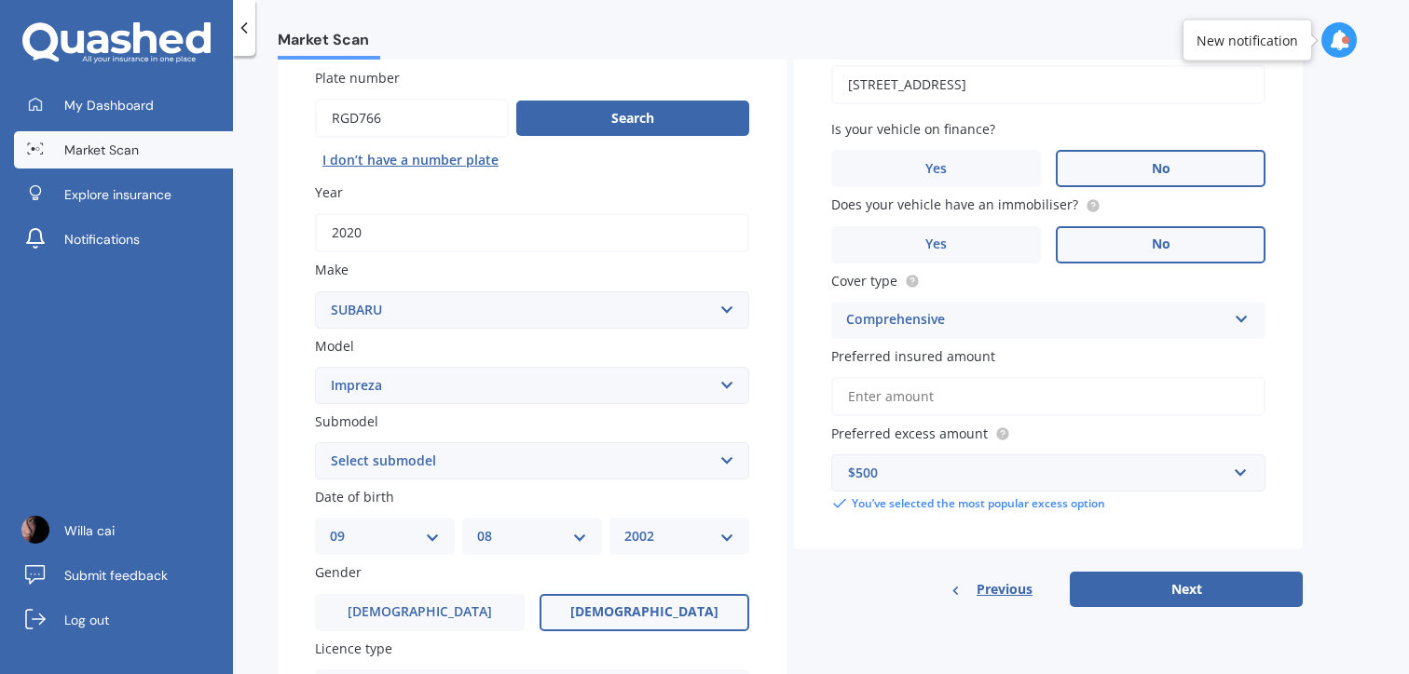
click at [926, 354] on span "Preferred insured amount" at bounding box center [913, 356] width 164 height 18
click at [926, 377] on input "Preferred insured amount" at bounding box center [1048, 396] width 434 height 39
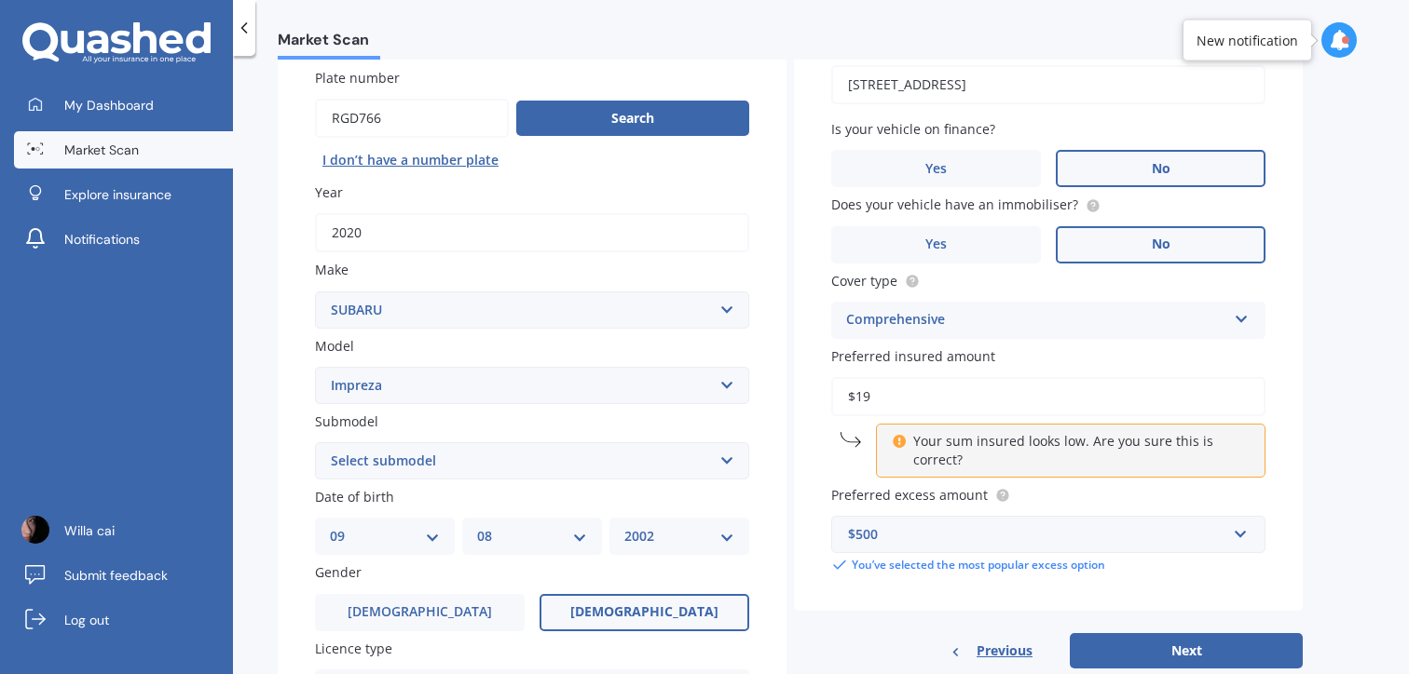
type input "$1"
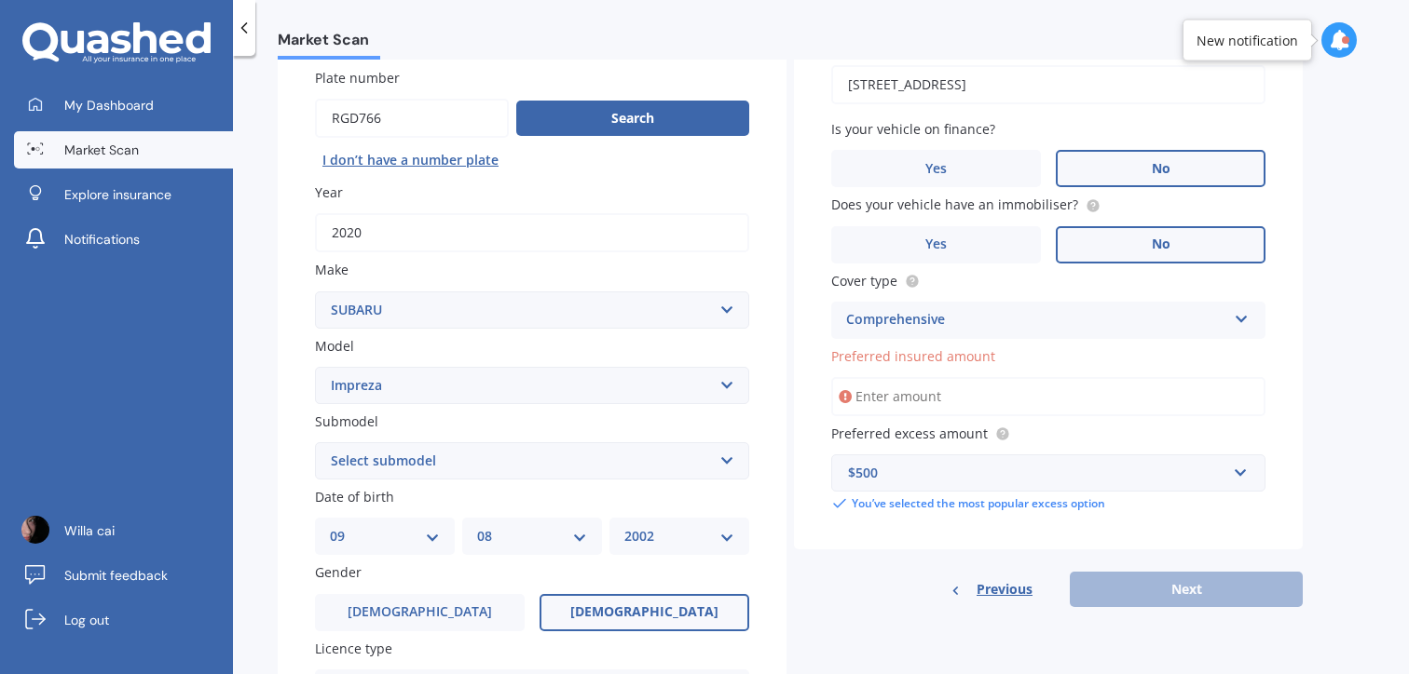
click at [1176, 590] on div "Previous Next" at bounding box center [1048, 589] width 509 height 35
click at [1023, 400] on input "Preferred insured amount" at bounding box center [1048, 396] width 434 height 39
type input "$1,900"
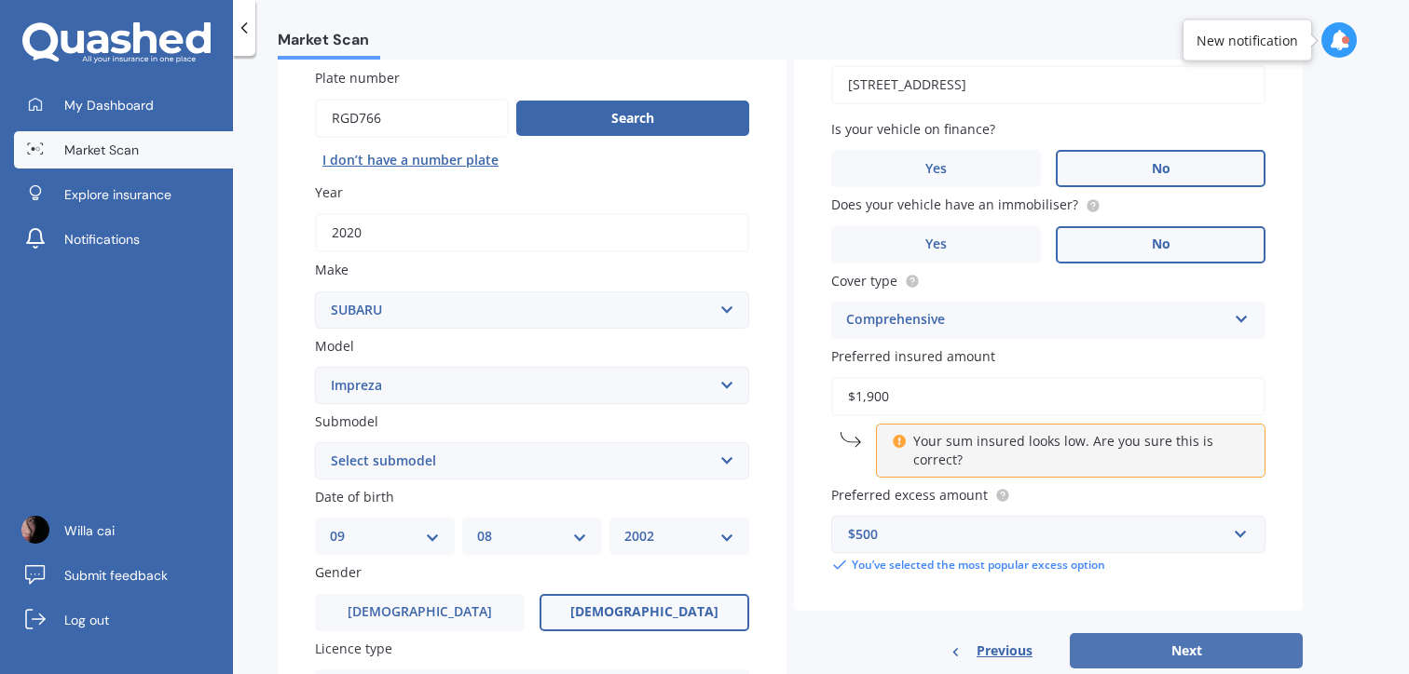
click at [1159, 646] on button "Next" at bounding box center [1185, 650] width 233 height 35
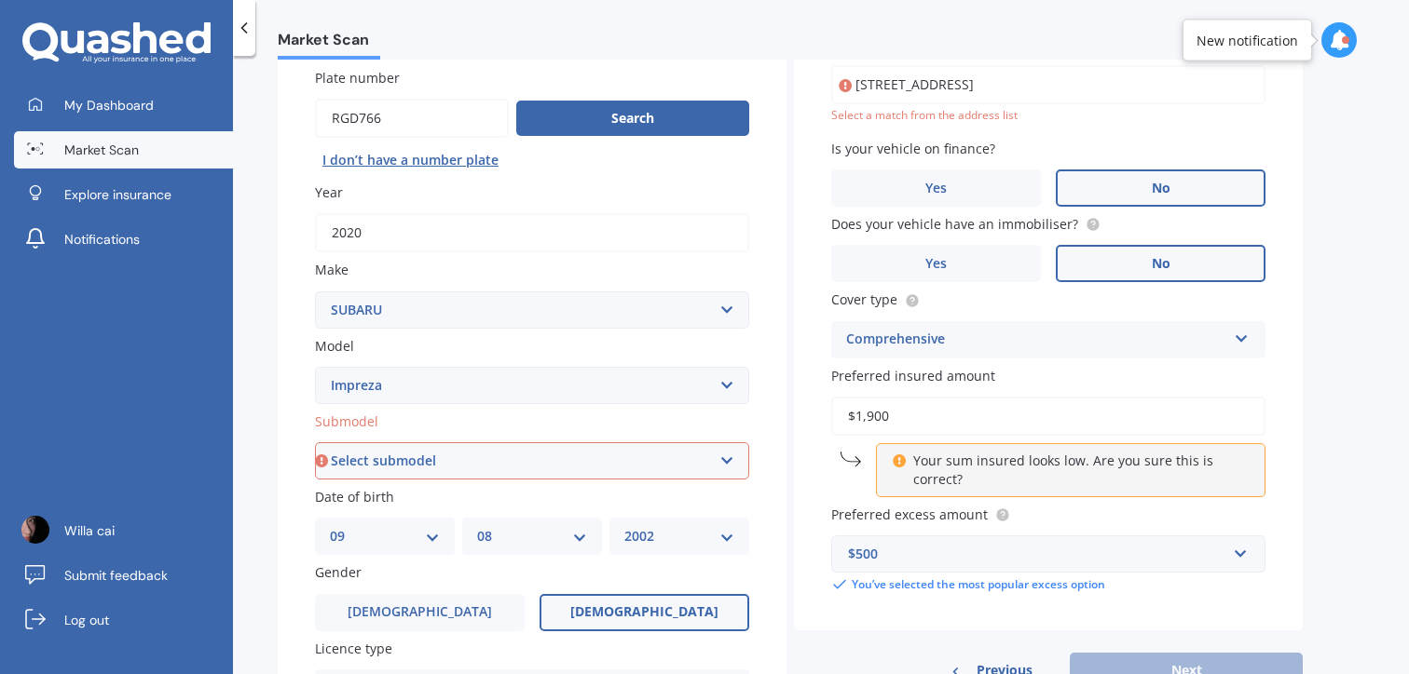
click at [526, 448] on select "Select submodel (All other turbo) 2.0i 2.0i Luxury 2.0i S Edition 2.0R 2.0R Spo…" at bounding box center [532, 460] width 434 height 37
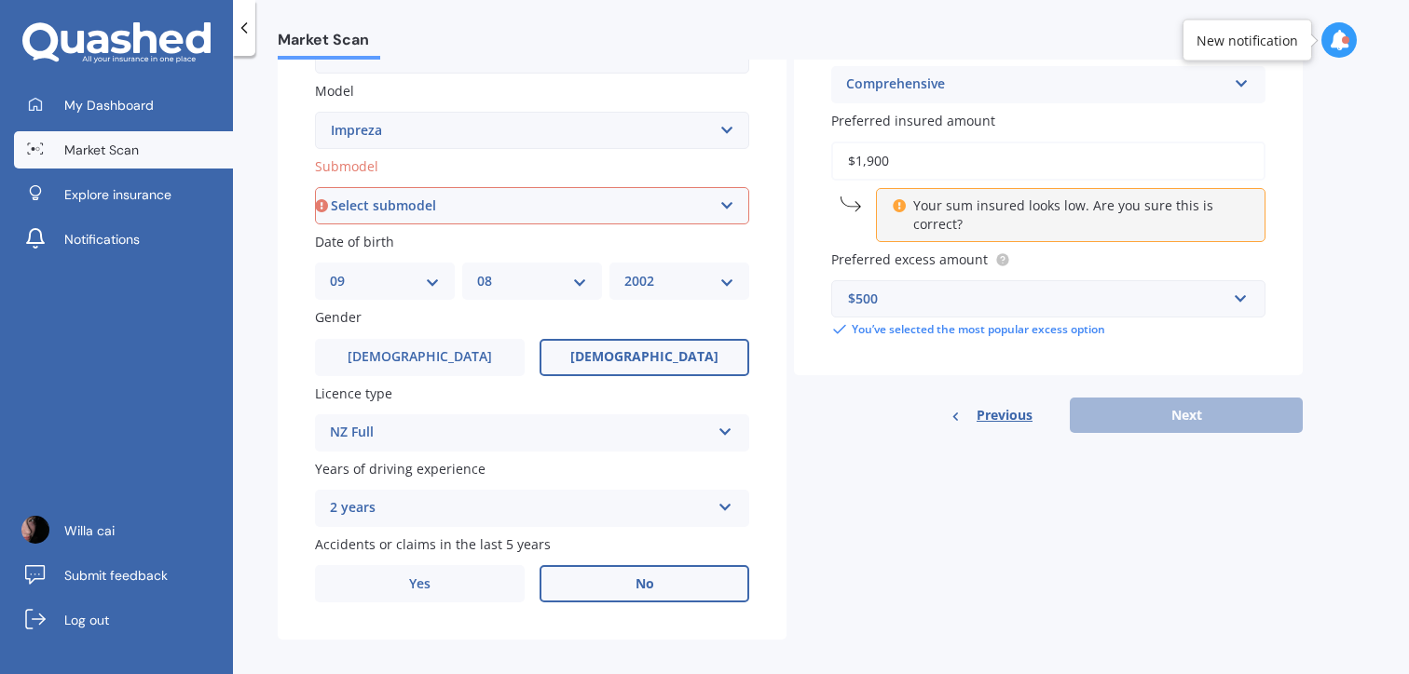
scroll to position [427, 0]
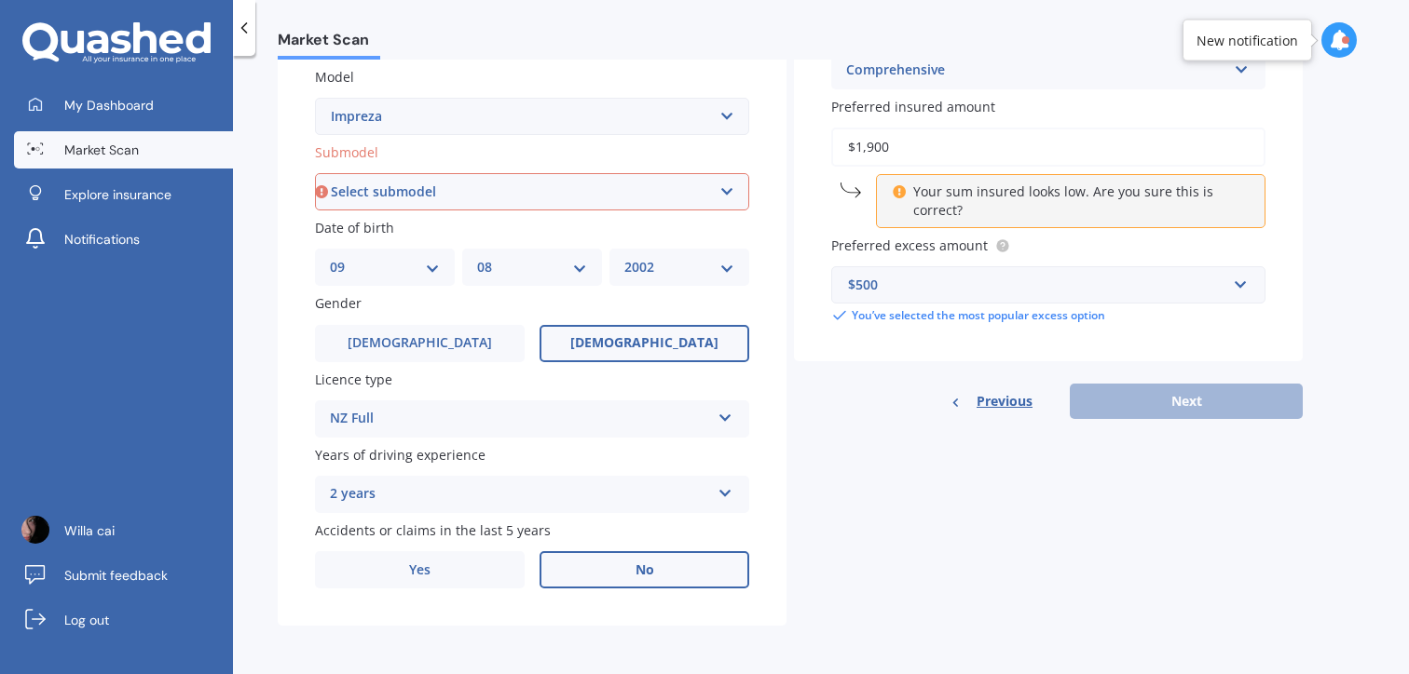
click at [447, 501] on div "2 years" at bounding box center [520, 494] width 380 height 22
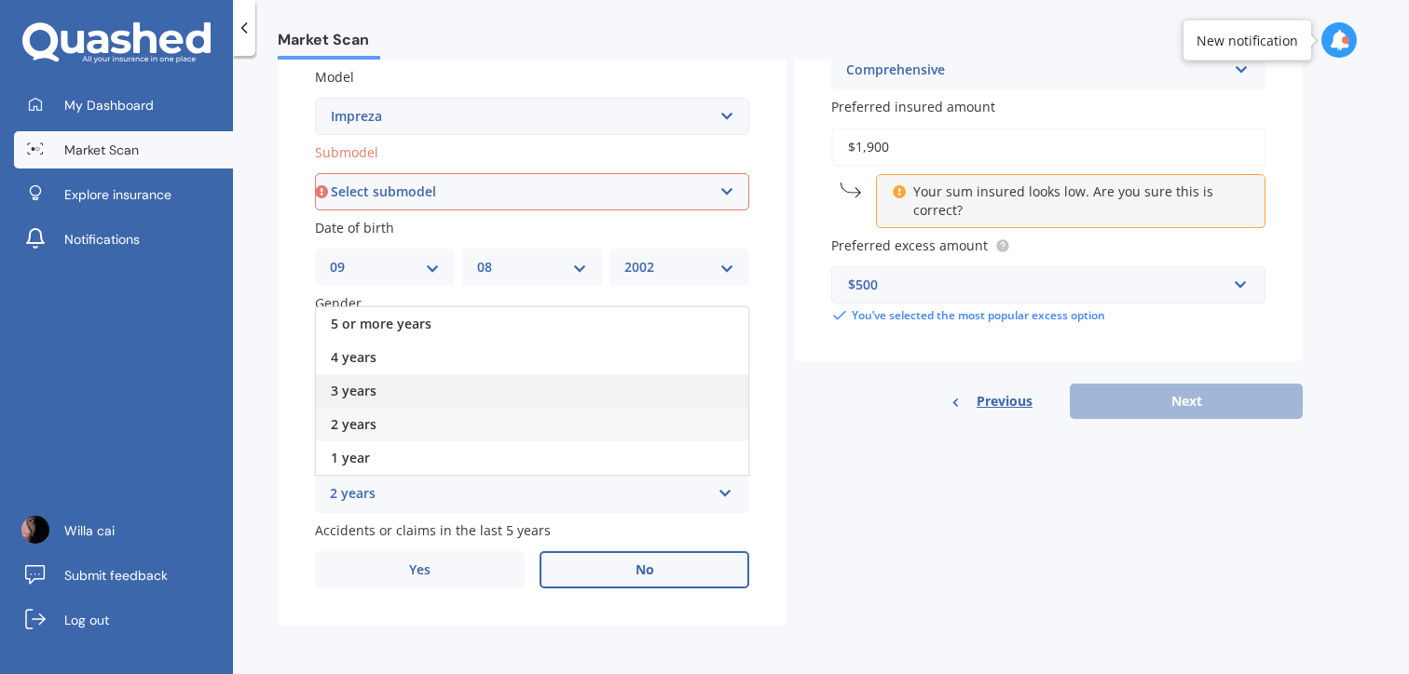
click at [471, 384] on div "3 years" at bounding box center [532, 391] width 432 height 34
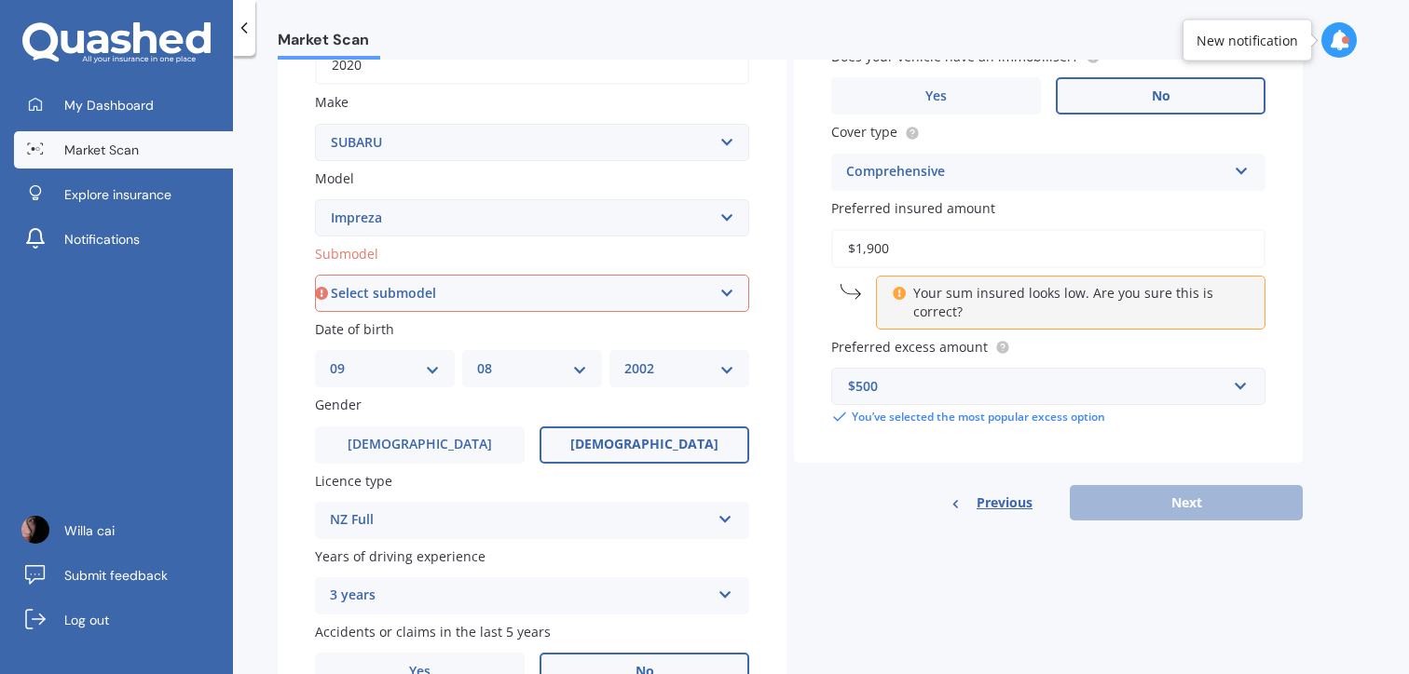
scroll to position [273, 0]
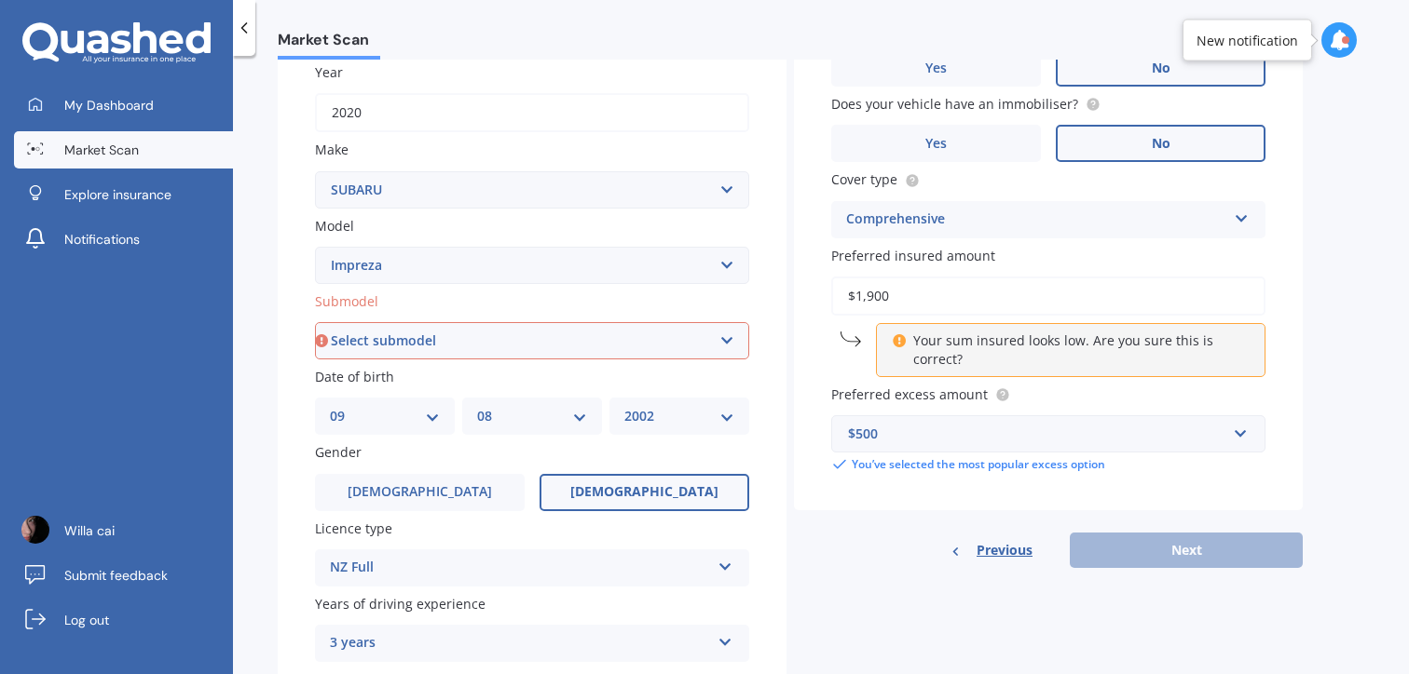
click at [418, 365] on div "Plate number Search I don’t have a number plate Year 2020 Make Select make AC A…" at bounding box center [532, 343] width 509 height 865
click at [434, 348] on select "Select submodel (All other turbo) 2.0i 2.0i Luxury 2.0i S Edition 2.0R 2.0R Spo…" at bounding box center [532, 340] width 434 height 37
select select "G4 NON TURBO"
click at [315, 324] on select "Select submodel (All other turbo) 2.0i 2.0i Luxury 2.0i S Edition 2.0R 2.0R Spo…" at bounding box center [532, 340] width 434 height 37
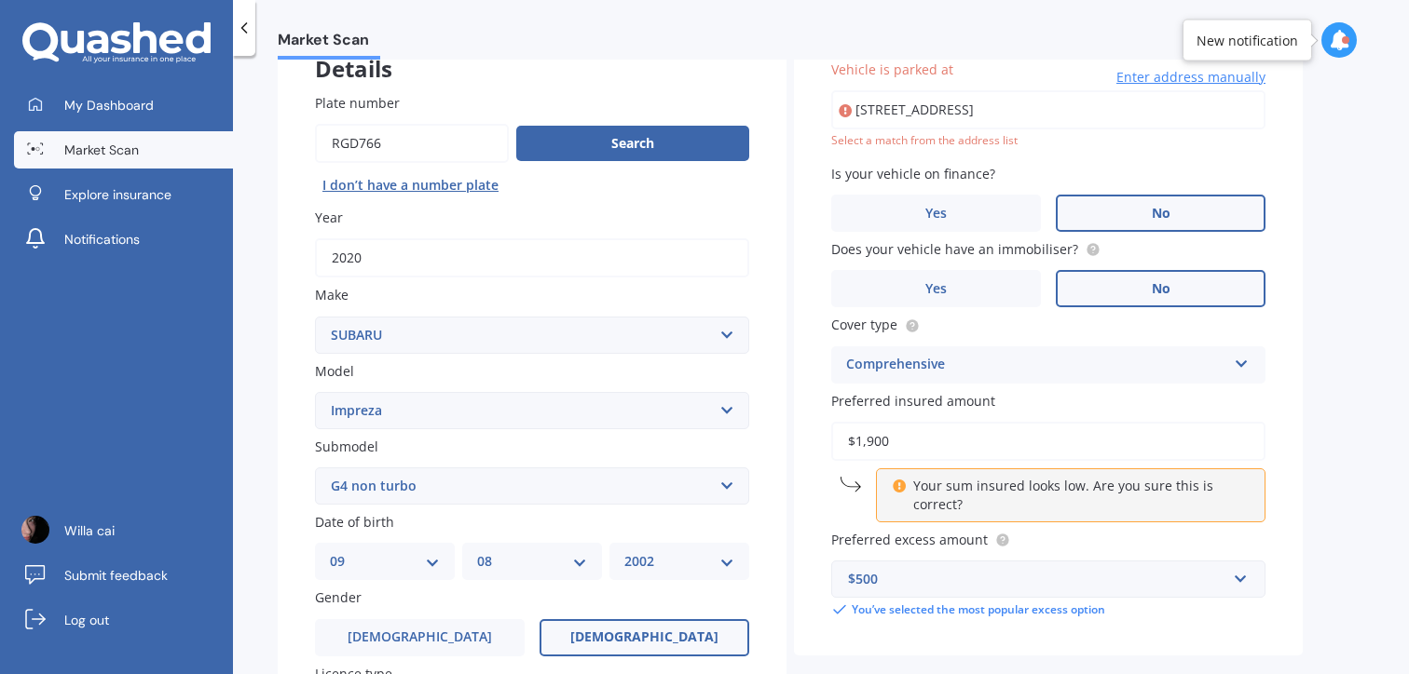
scroll to position [423, 0]
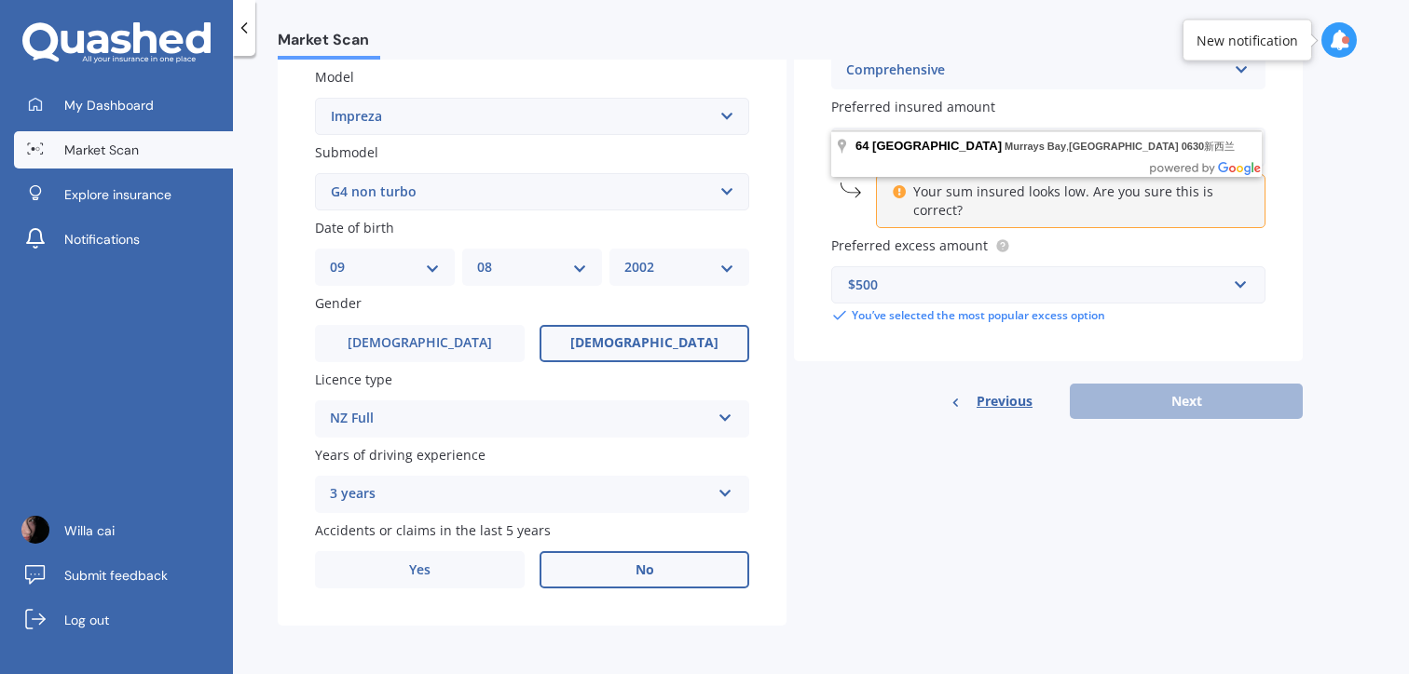
type input "[STREET_ADDRESS][PERSON_NAME]新西兰"
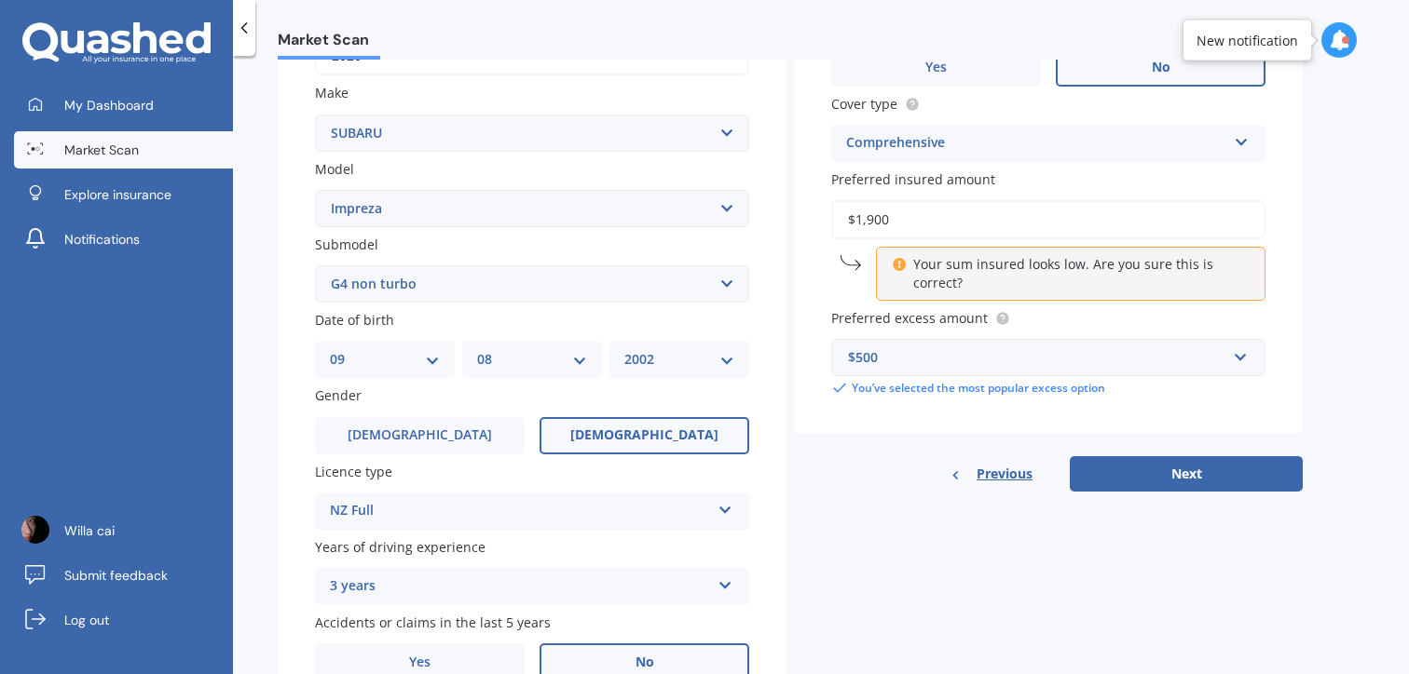
scroll to position [327, 0]
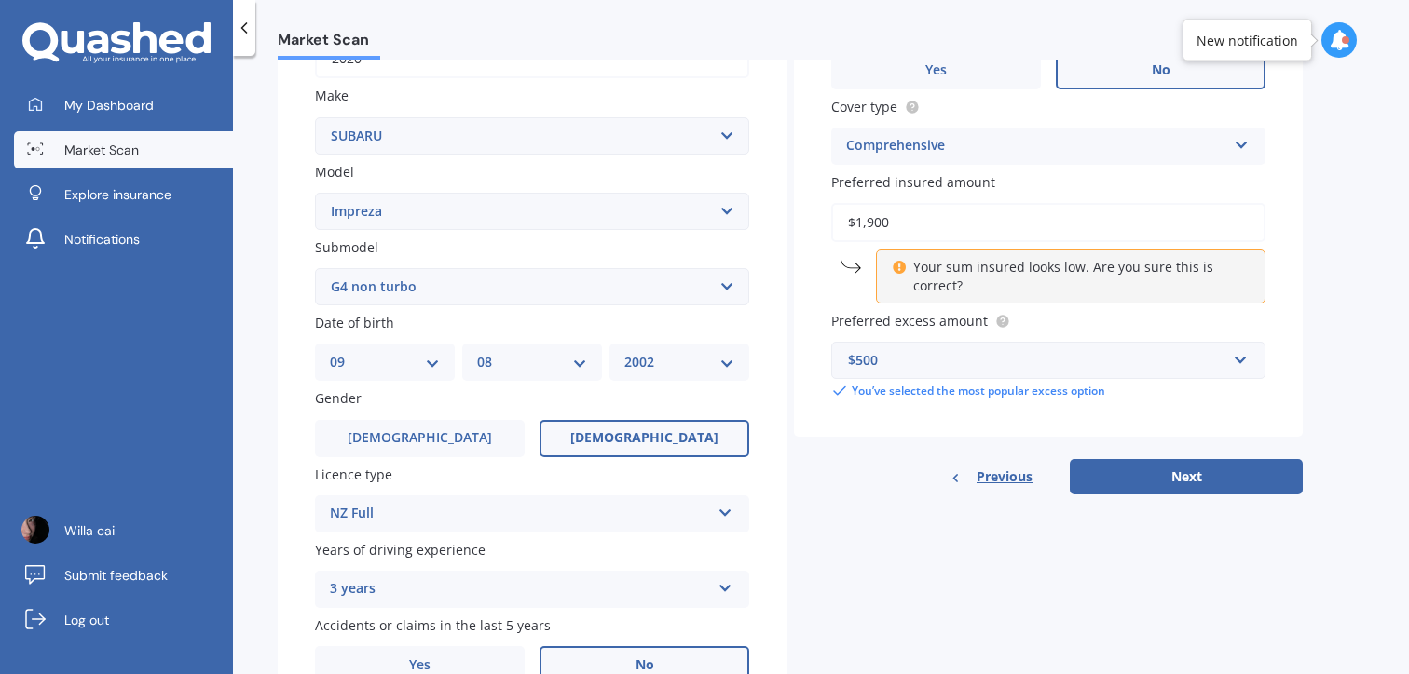
drag, startPoint x: 813, startPoint y: 221, endPoint x: 761, endPoint y: 221, distance: 52.2
click at [761, 221] on div "Details Plate number Search I don’t have a number plate Year 2020 Make Select m…" at bounding box center [790, 272] width 1025 height 899
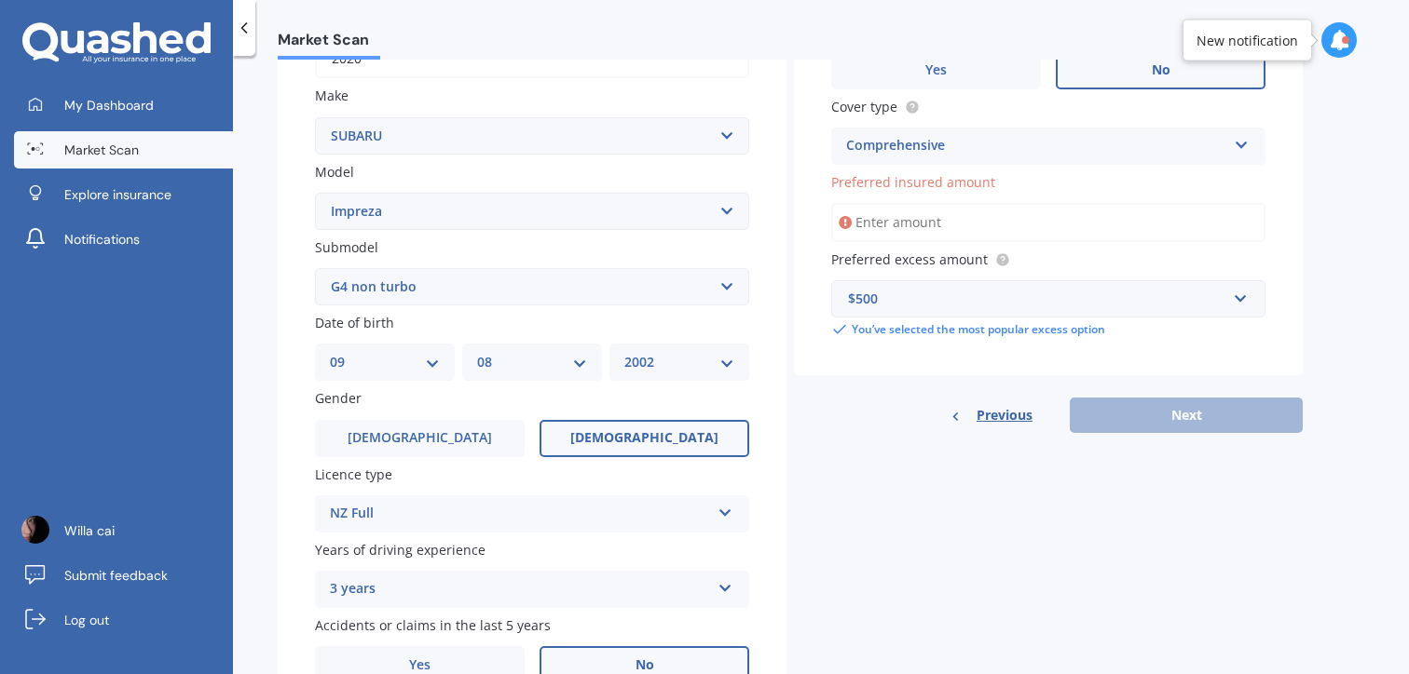
click at [987, 225] on input "Preferred insured amount" at bounding box center [1048, 222] width 434 height 39
type input "$1,900"
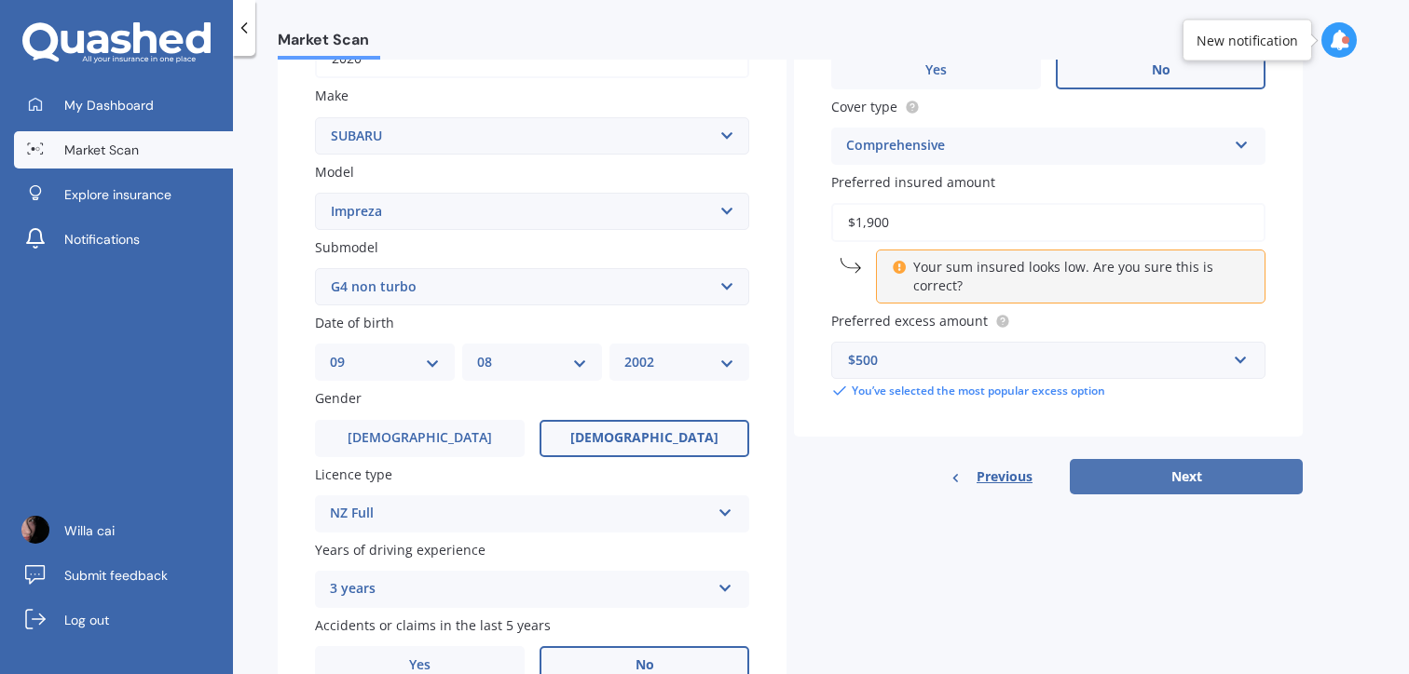
click at [1230, 468] on button "Next" at bounding box center [1185, 476] width 233 height 35
select select "09"
select select "08"
select select "2002"
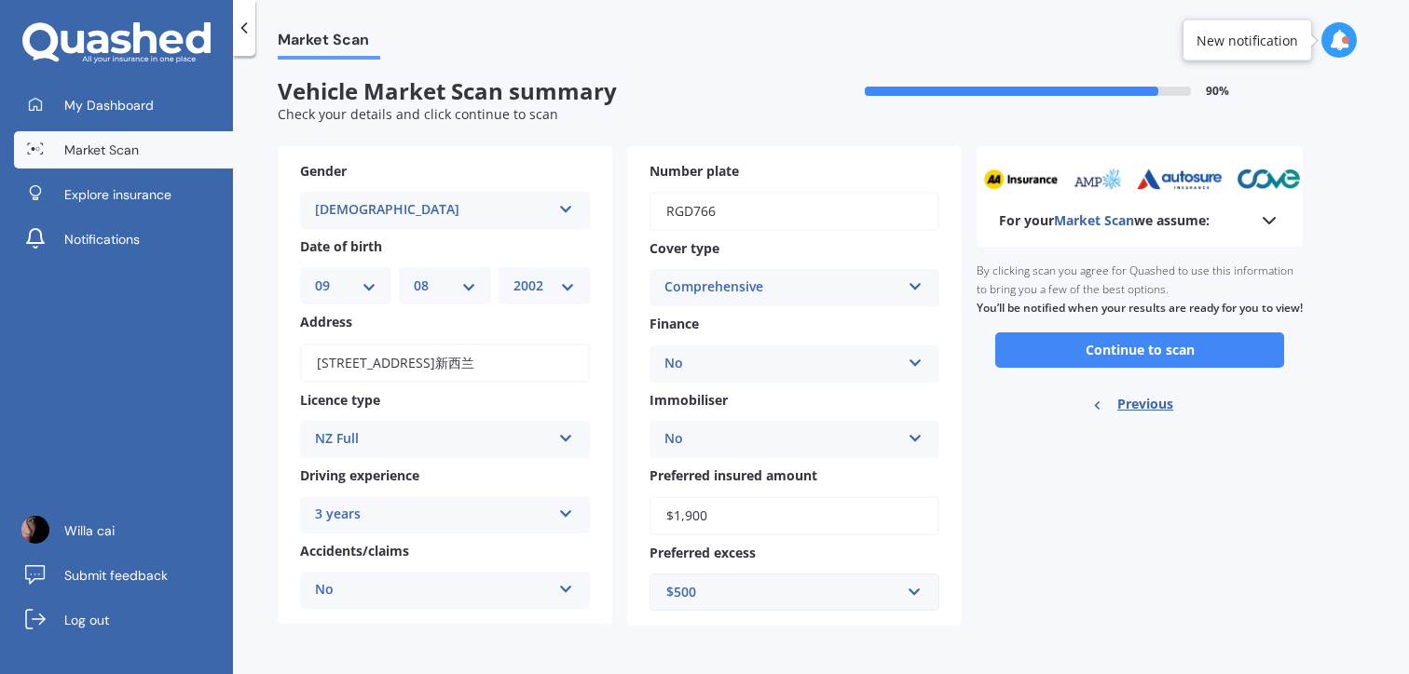
scroll to position [0, 0]
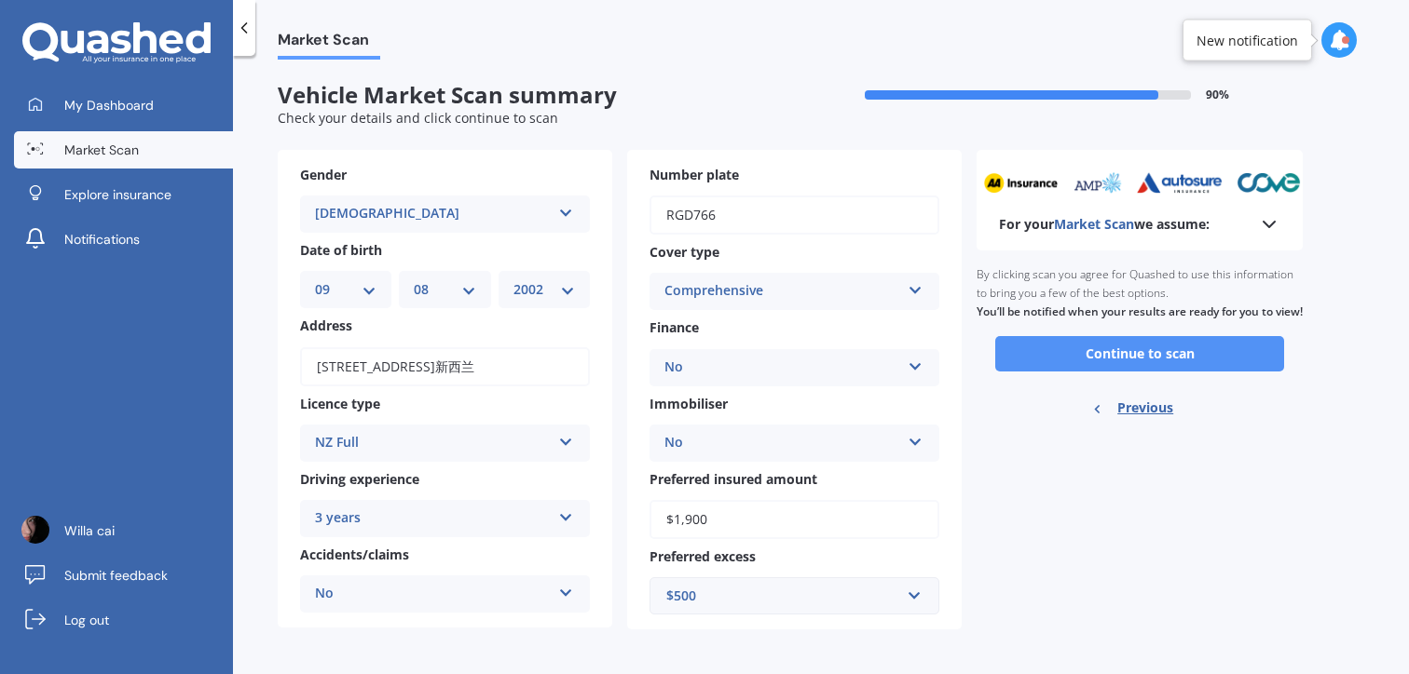
click at [1070, 372] on button "Continue to scan" at bounding box center [1139, 353] width 289 height 35
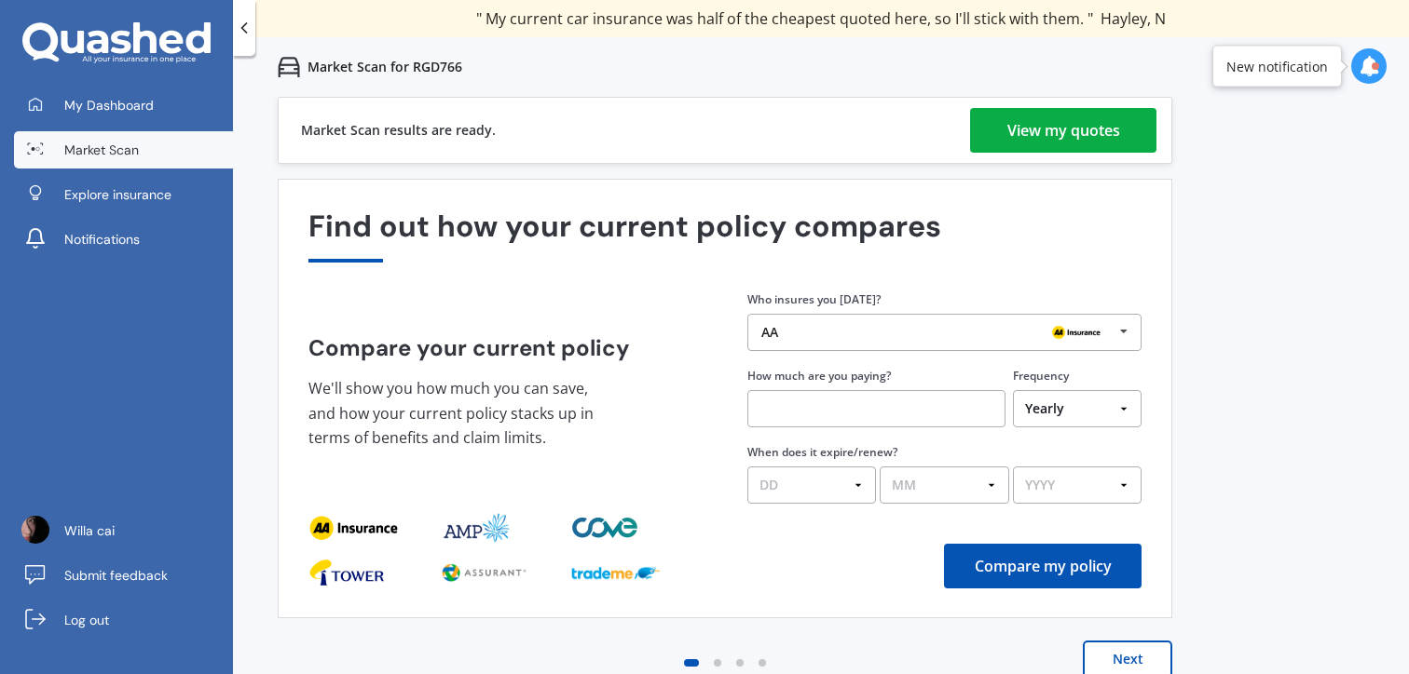
click at [1193, 347] on div "Previous 60,000+ Kiwis have signed up to shop and save on insurance with us " H…" at bounding box center [821, 434] width 1176 height 674
click at [1136, 651] on button "Next" at bounding box center [1126, 659] width 89 height 37
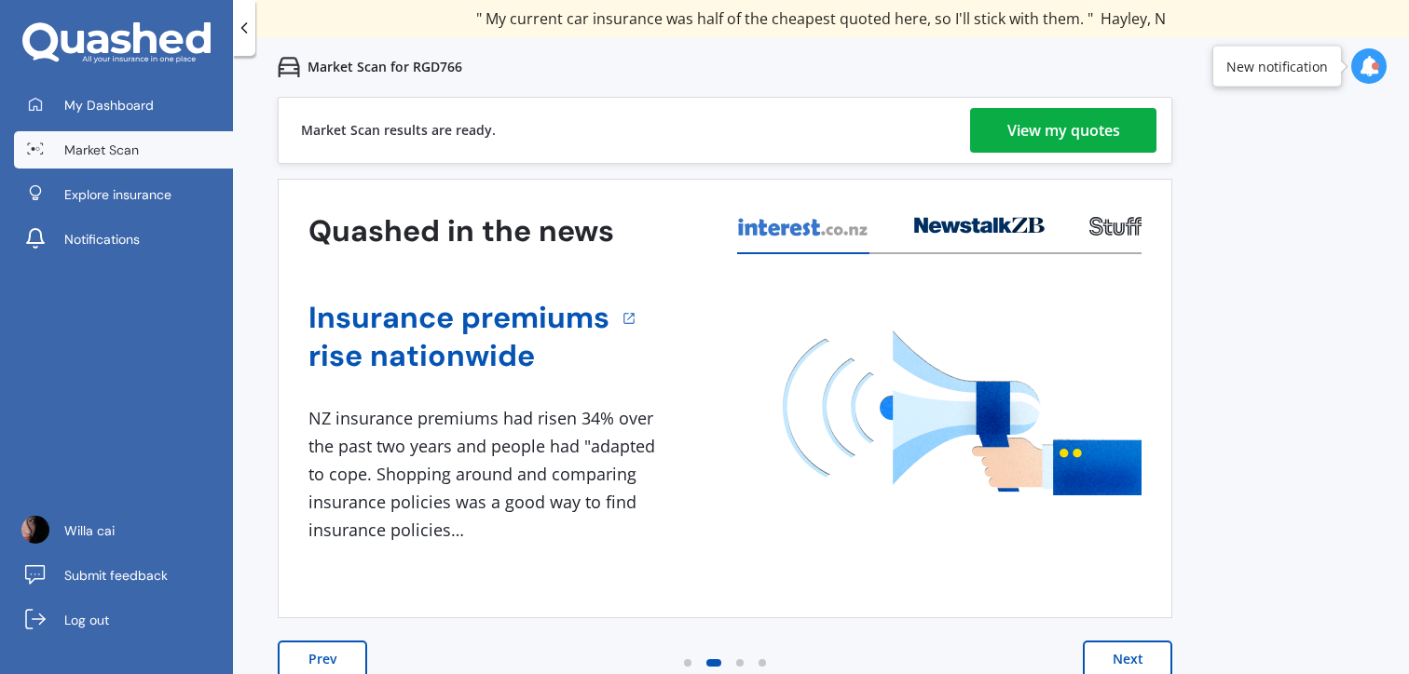
click at [1136, 657] on button "Next" at bounding box center [1126, 659] width 89 height 37
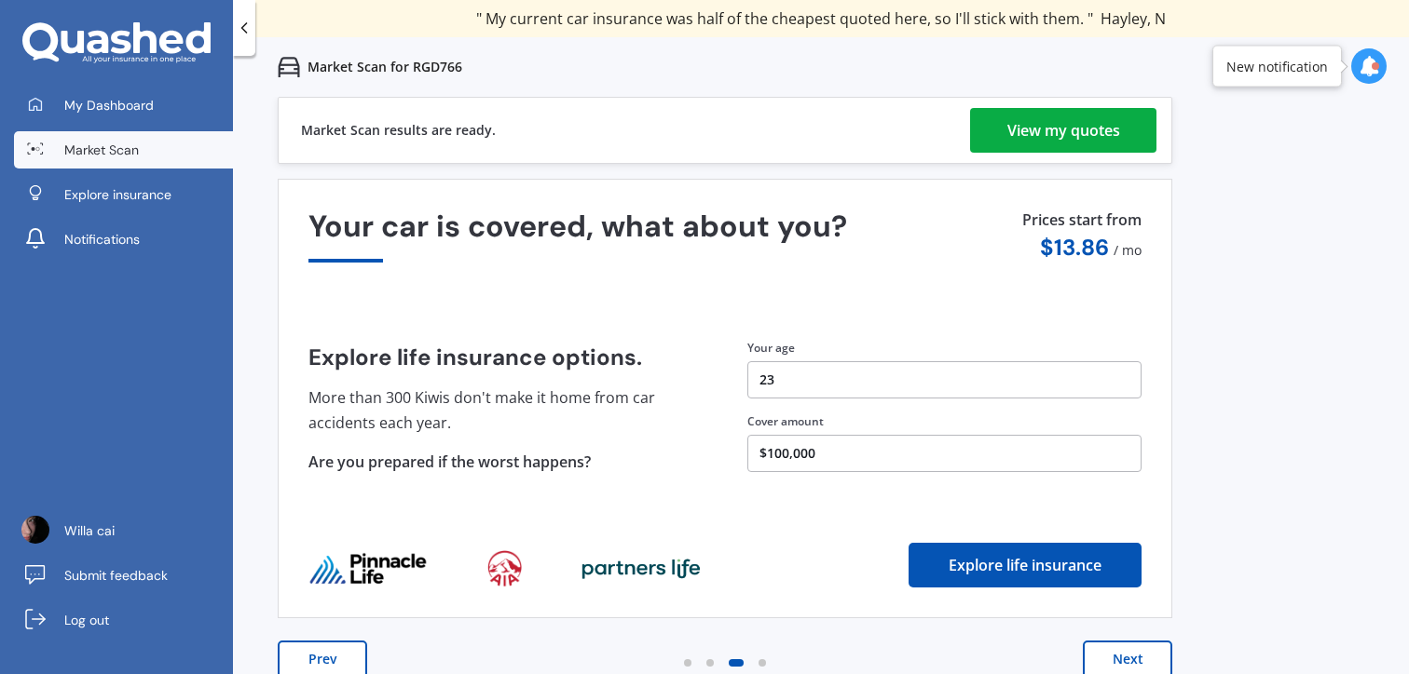
click at [1136, 657] on button "Next" at bounding box center [1126, 659] width 89 height 37
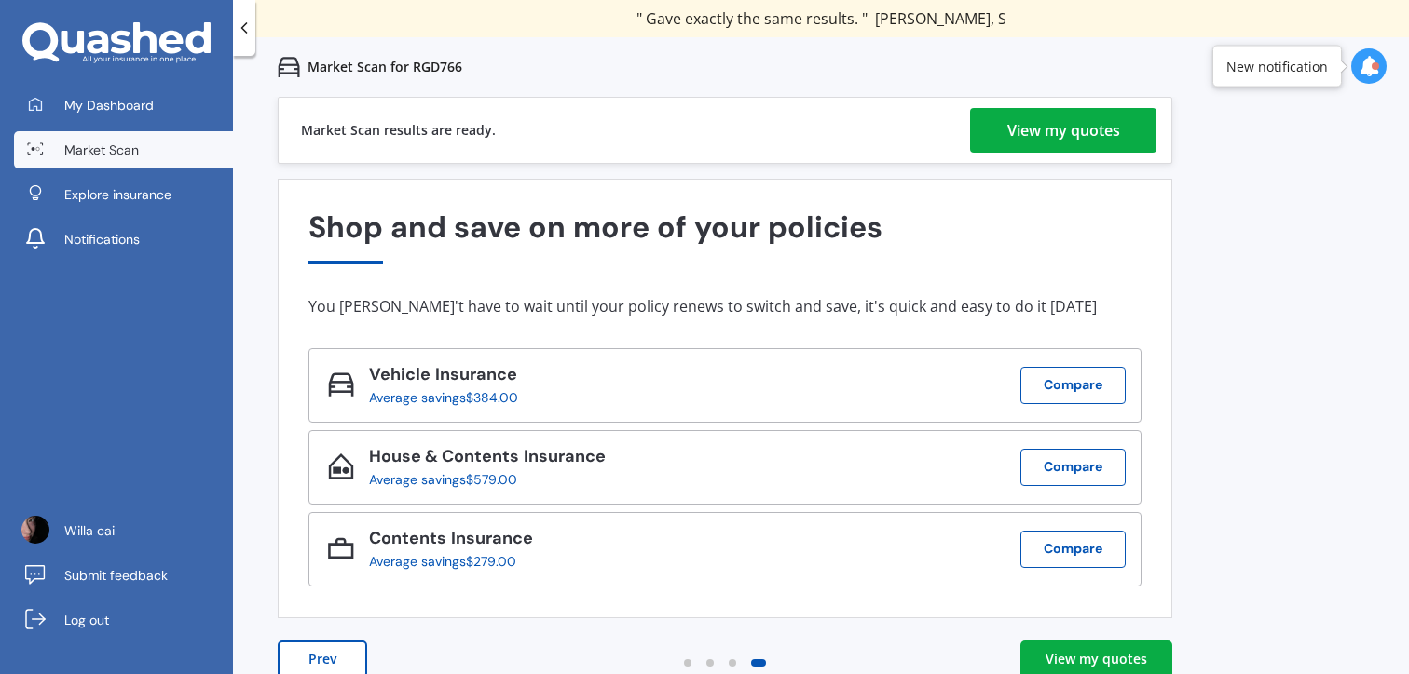
click at [1136, 657] on div "View my quotes" at bounding box center [1096, 659] width 102 height 19
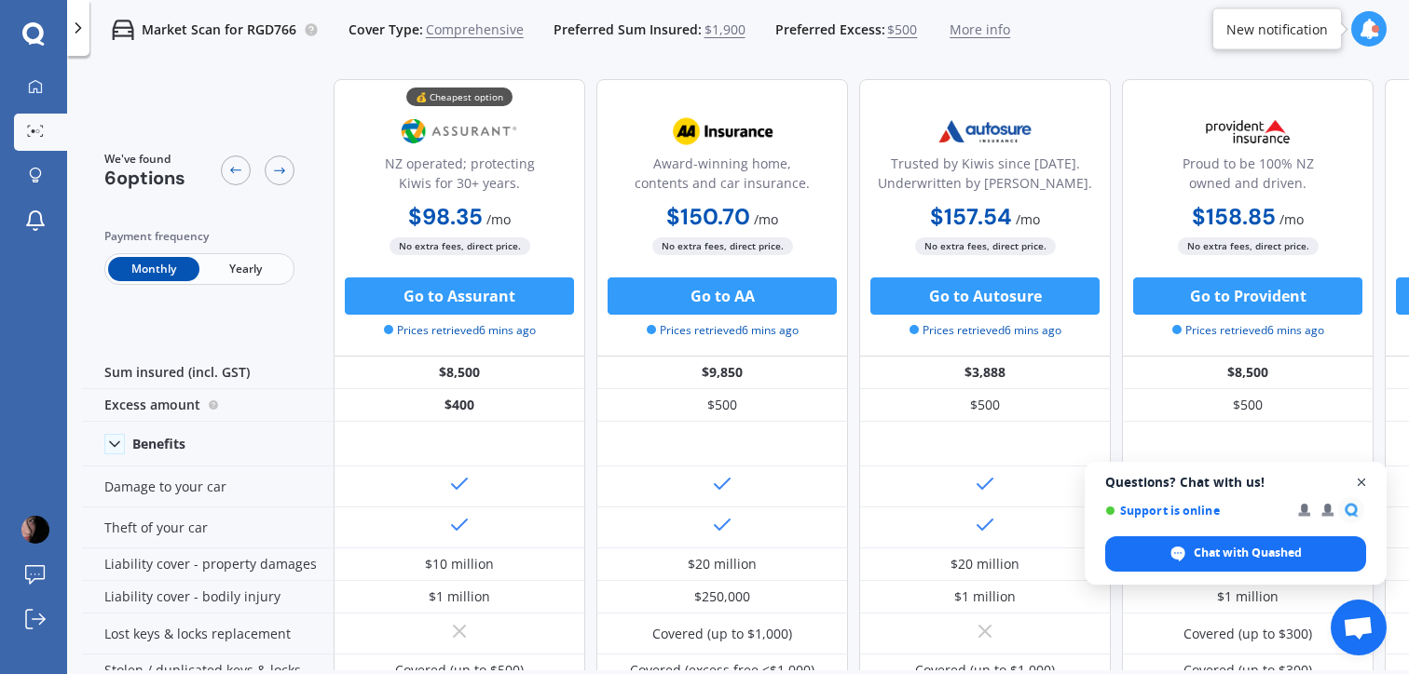
click at [1369, 483] on span "Open chat" at bounding box center [1361, 482] width 23 height 23
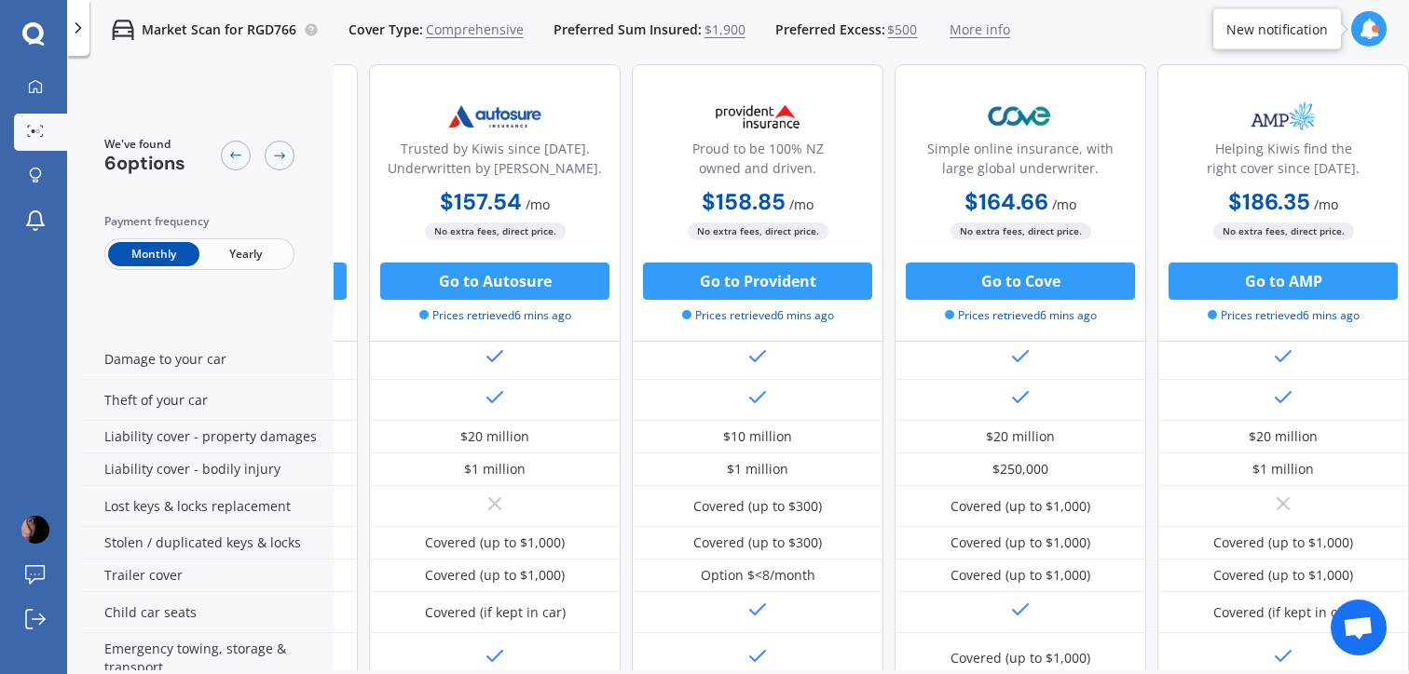
scroll to position [129, 499]
click at [1088, 69] on div "Simple online insurance, with large global underwriter. $164.66 / mo $1,779.40 …" at bounding box center [1020, 203] width 252 height 278
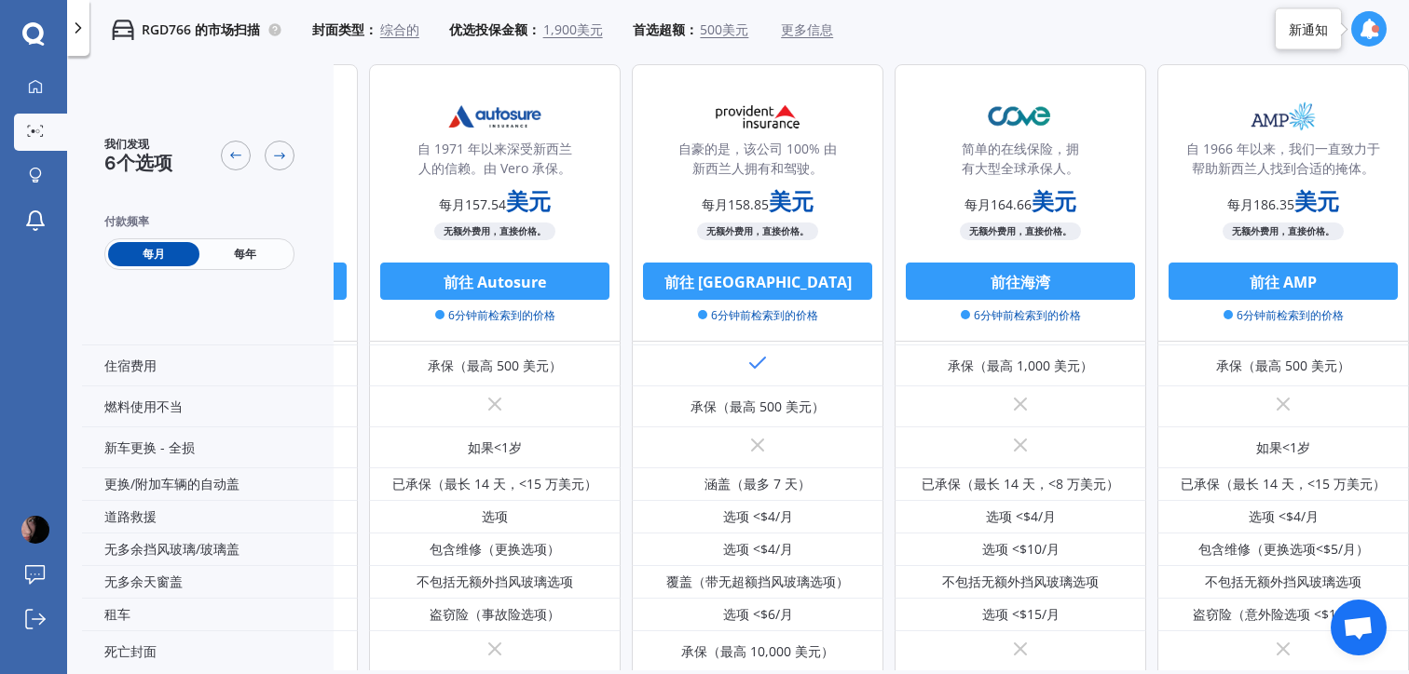
scroll to position [460, 499]
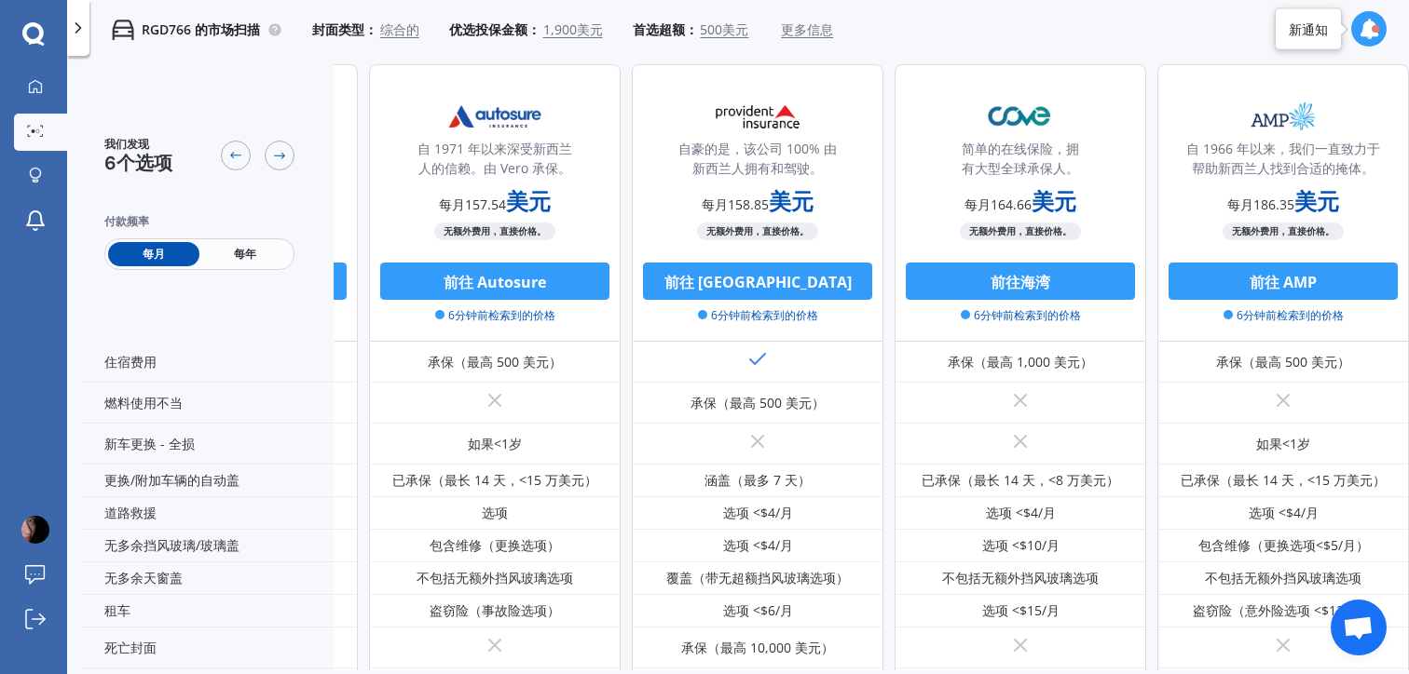
click at [240, 259] on font "每年" at bounding box center [245, 254] width 22 height 16
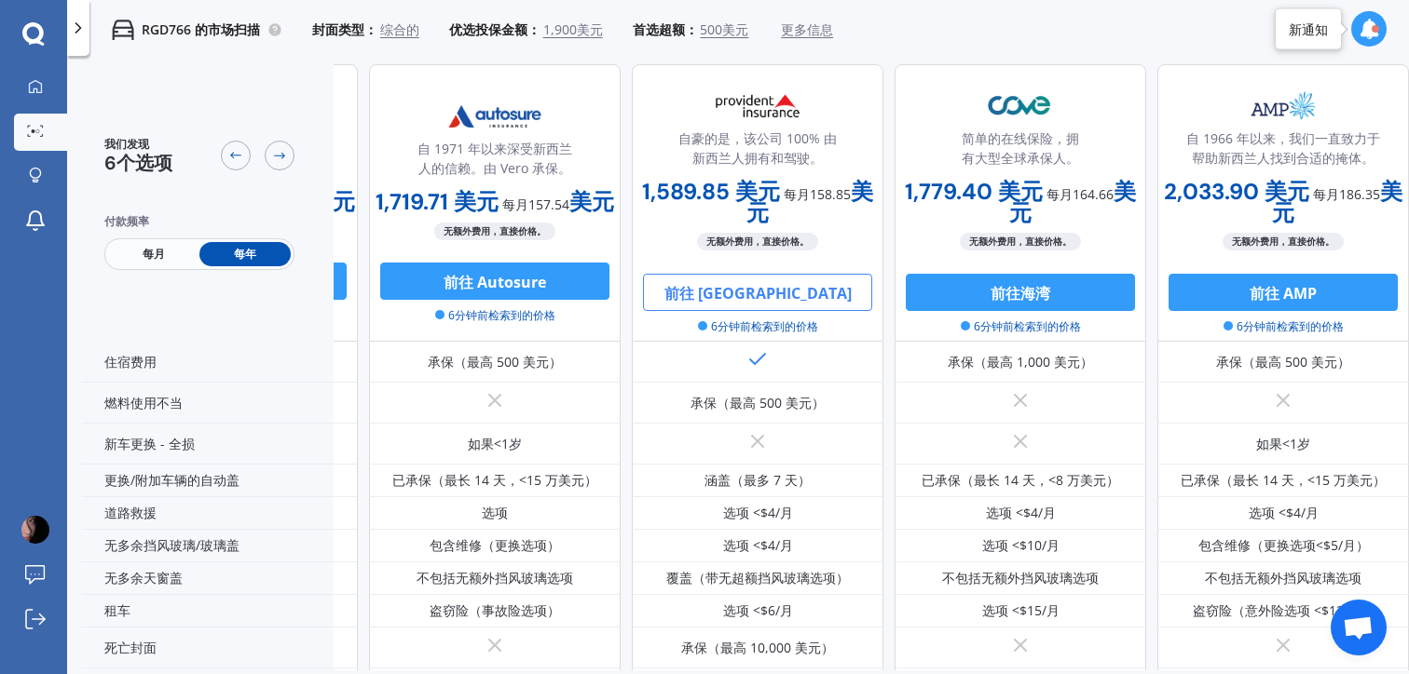
click at [762, 297] on font "前往 [GEOGRAPHIC_DATA]" at bounding box center [757, 292] width 187 height 20
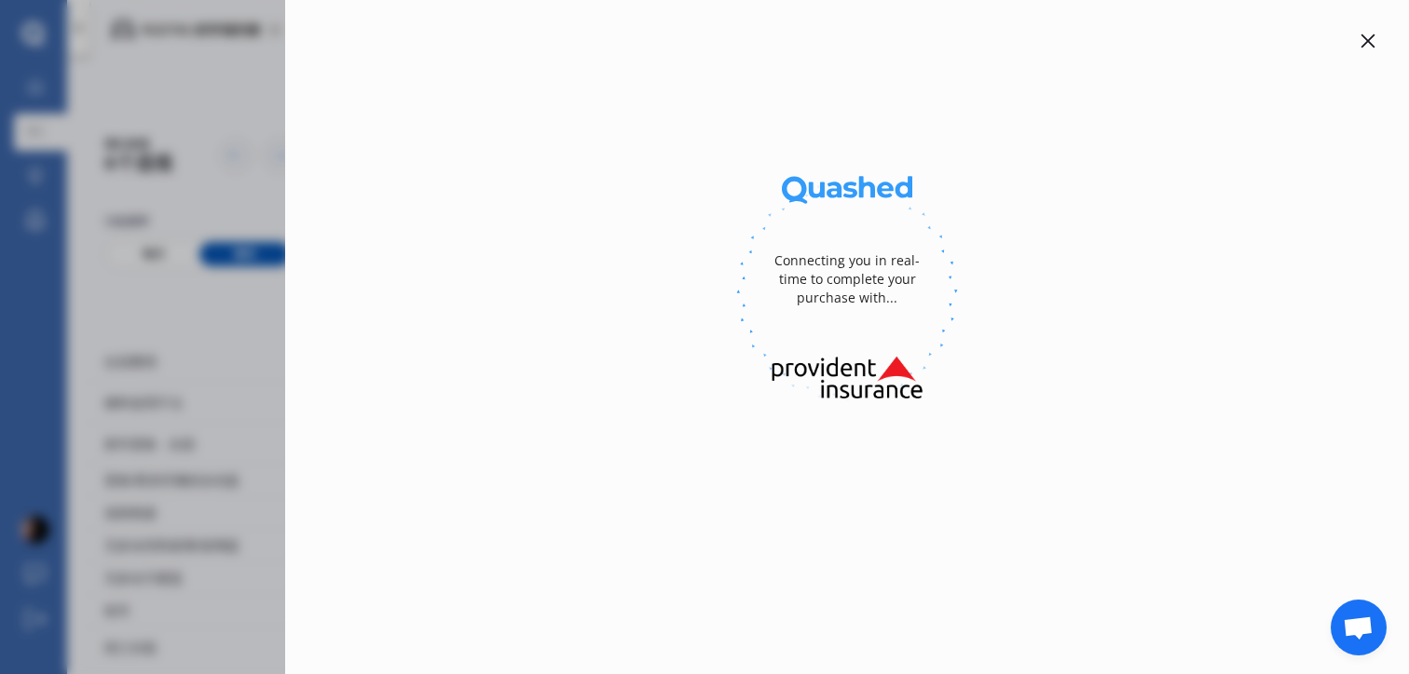
click at [840, 237] on div "Connecting you in real-time to complete your purchase with..." at bounding box center [846, 280] width 149 height 112
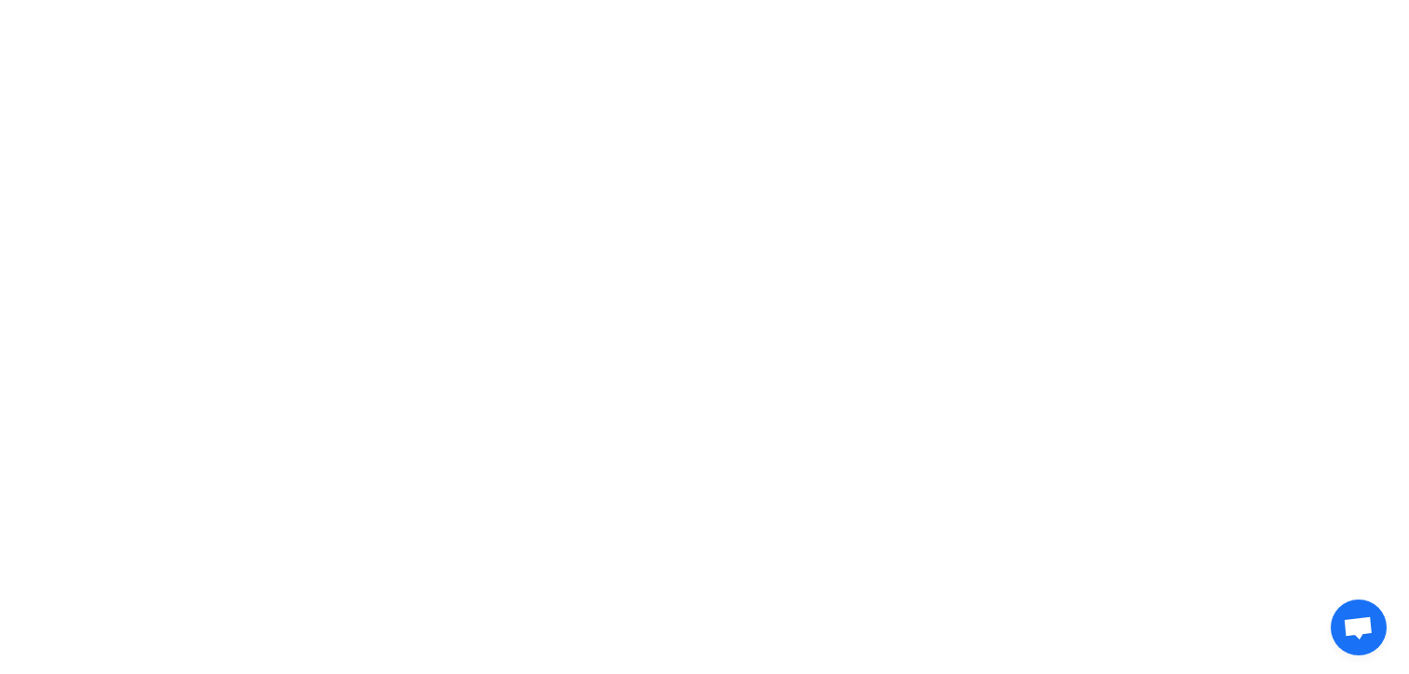
click at [817, 141] on div at bounding box center [704, 337] width 1409 height 674
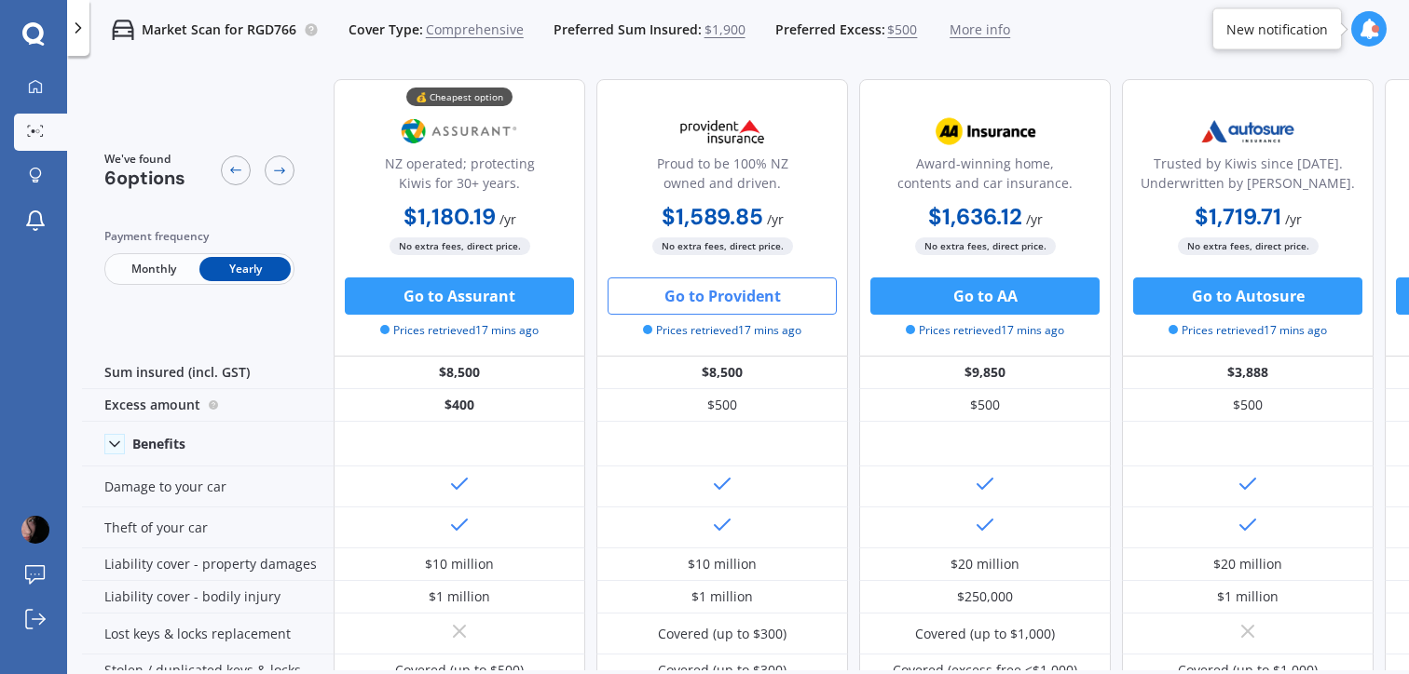
click at [770, 295] on button "Go to Provident" at bounding box center [721, 296] width 229 height 37
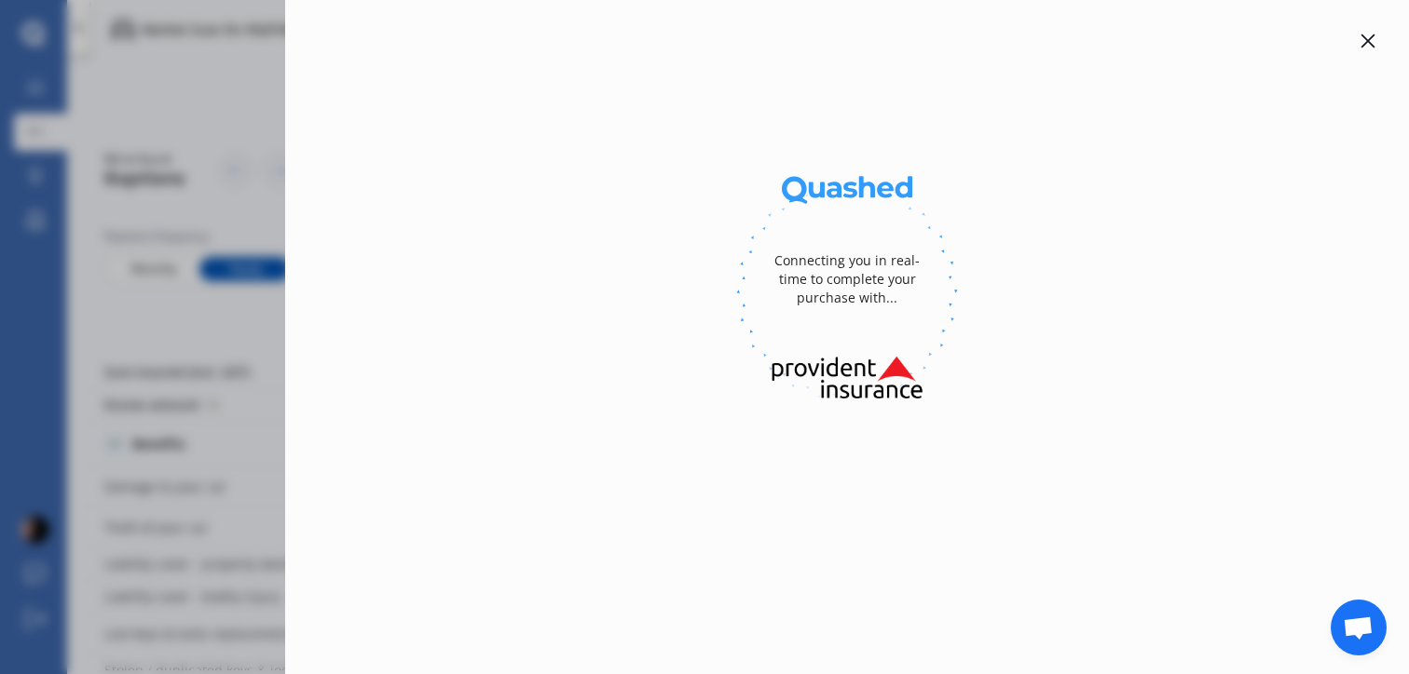
select select "full"
select select "[STREET_ADDRESS][PERSON_NAME]新西兰"
select select "SUBARU"
select select "IMPREZA"
select select "NO"
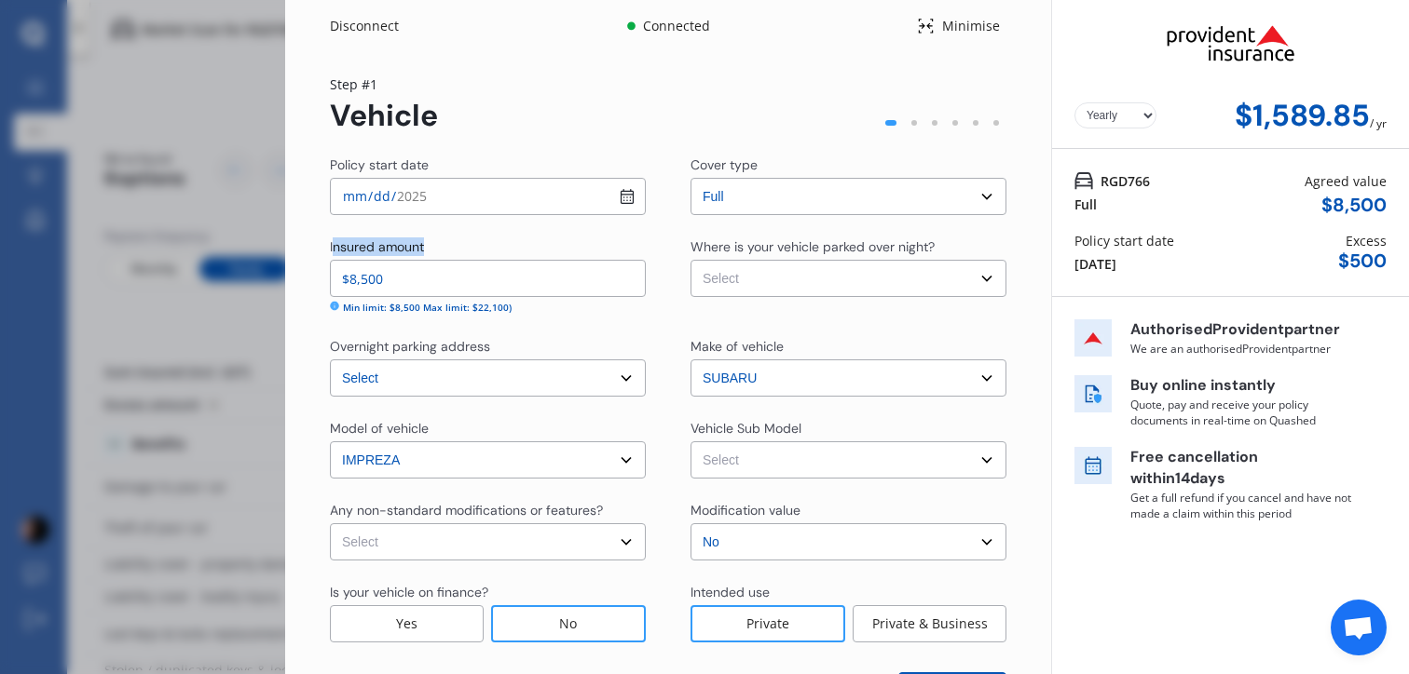
drag, startPoint x: 332, startPoint y: 240, endPoint x: 439, endPoint y: 242, distance: 107.1
click at [439, 242] on div "Insured amount" at bounding box center [488, 249] width 316 height 22
click at [429, 271] on input "$8,500" at bounding box center [488, 278] width 316 height 37
click at [432, 240] on div "Insured amount" at bounding box center [488, 249] width 316 height 22
click at [783, 287] on select "Select Garage (fully enclosed) Off Street Parking Other" at bounding box center [848, 278] width 316 height 37
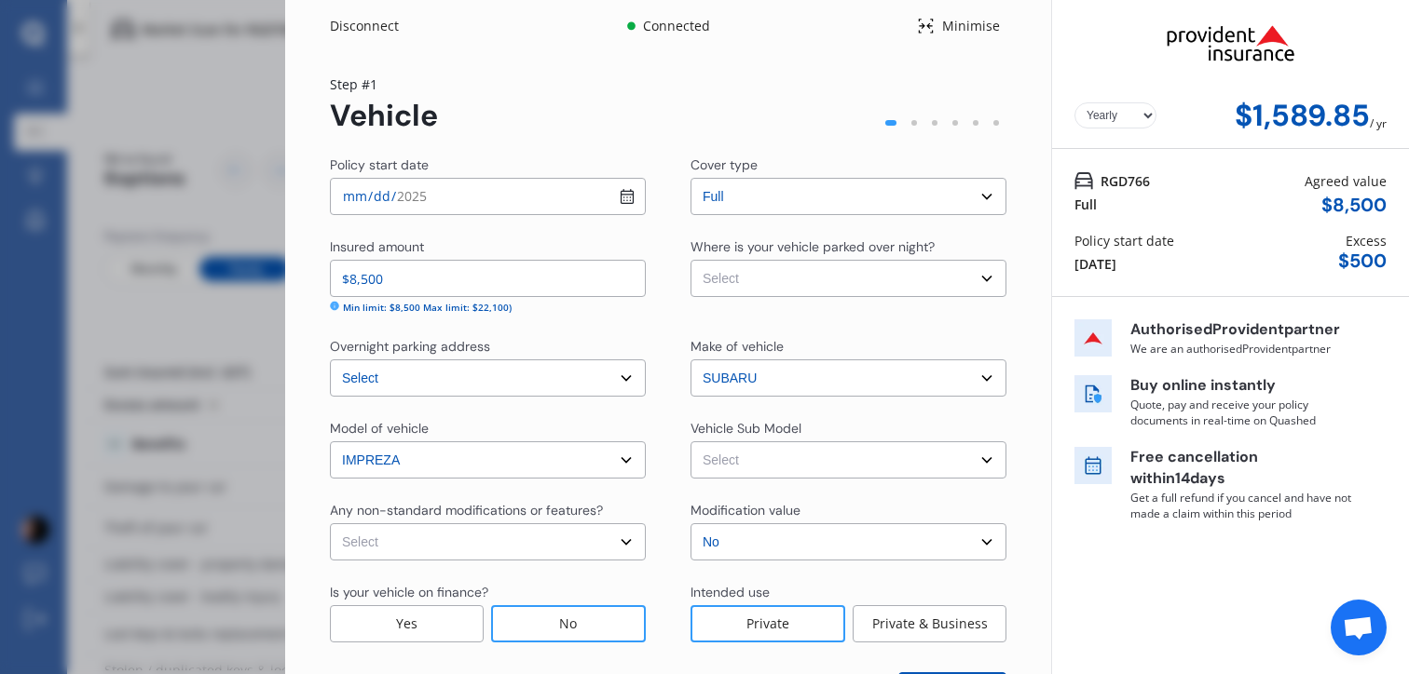
select select "GARAGE"
click at [690, 260] on select "Select Garage (fully enclosed) Off Street Parking Other" at bounding box center [848, 278] width 316 height 37
click at [805, 469] on select "Select Impreza G4 1.6I-L Eye Sight Sedan 4dr SLT 1sp 1.6i [IMP] Impreza G4 1.6I…" at bounding box center [848, 460] width 316 height 37
select select "NZVSUBA2020AEBS"
click at [690, 447] on select "Select Impreza G4 1.6I-L Eye Sight Sedan 4dr SLT 1sp 1.6i [IMP] Impreza G4 1.6I…" at bounding box center [848, 460] width 316 height 37
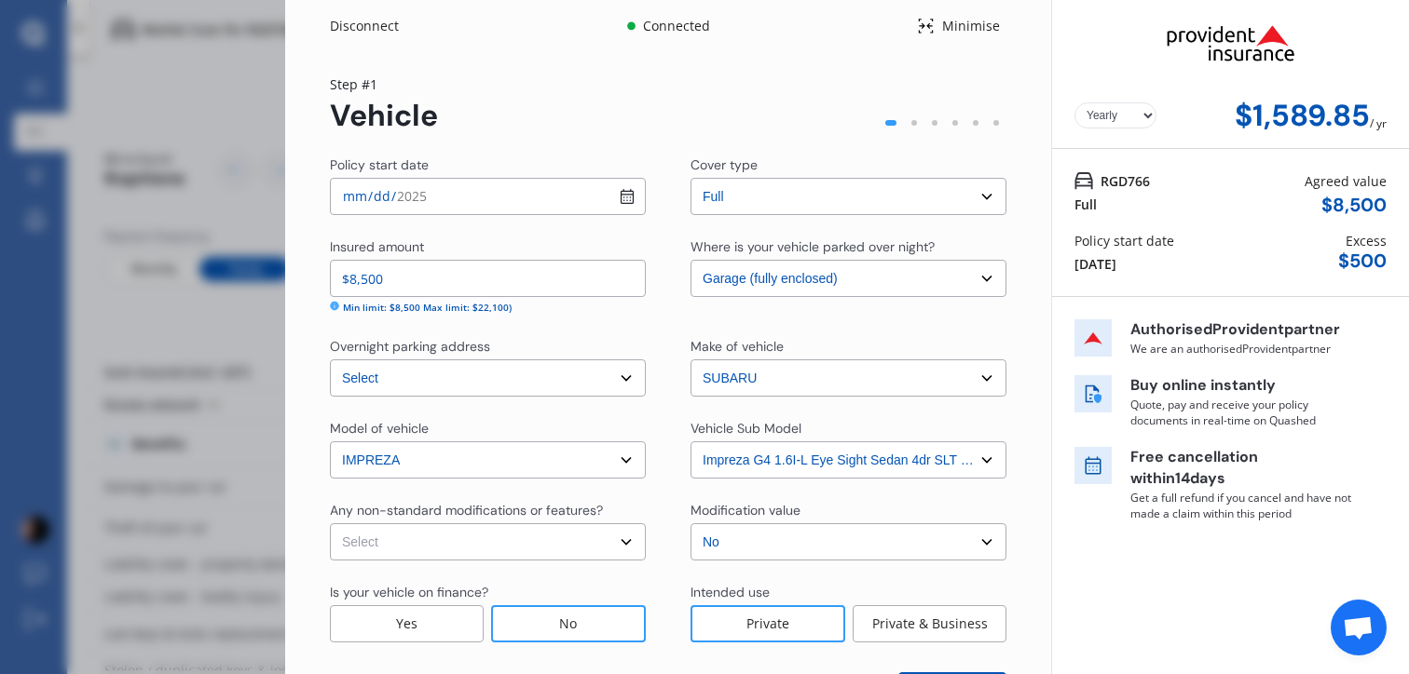
click at [500, 551] on select "Select None [MEDICAL_DATA] System(NOS) Roll Cage Full Racing Harness" at bounding box center [488, 542] width 316 height 37
select select "none"
click at [330, 529] on select "Select None [MEDICAL_DATA] System(NOS) Roll Cage Full Racing Harness" at bounding box center [488, 542] width 316 height 37
click at [445, 291] on input "$8,500" at bounding box center [488, 278] width 316 height 37
click at [472, 276] on input "$8,500" at bounding box center [488, 278] width 316 height 37
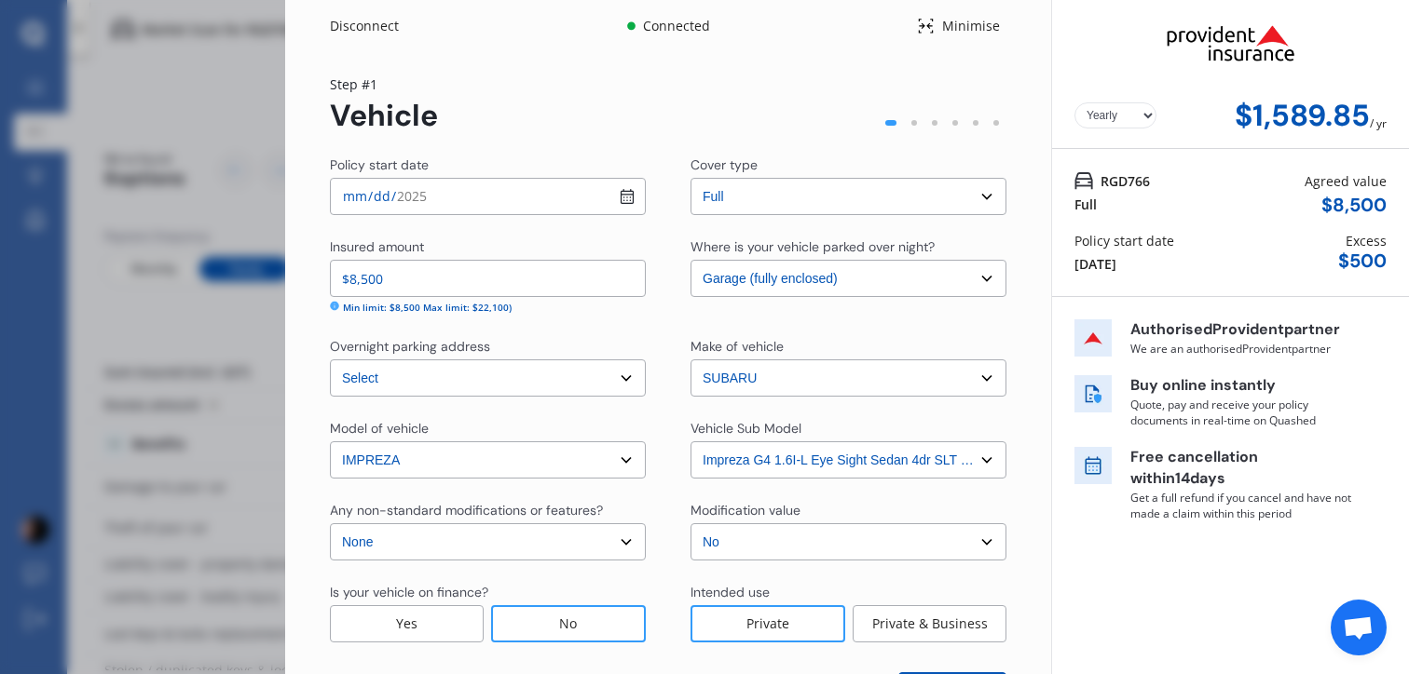
drag, startPoint x: 468, startPoint y: 276, endPoint x: 159, endPoint y: 276, distance: 308.3
click at [159, 276] on div "Disconnect Connected Minimise Yearly Monthly $1,589.85 / yr Step # 1 Vehicle Po…" at bounding box center [704, 337] width 1409 height 674
type input "$10,000"
click at [641, 333] on div "Policy start date [DATE] Cover type Select cover type Full Insured amount $10,0…" at bounding box center [668, 433] width 676 height 554
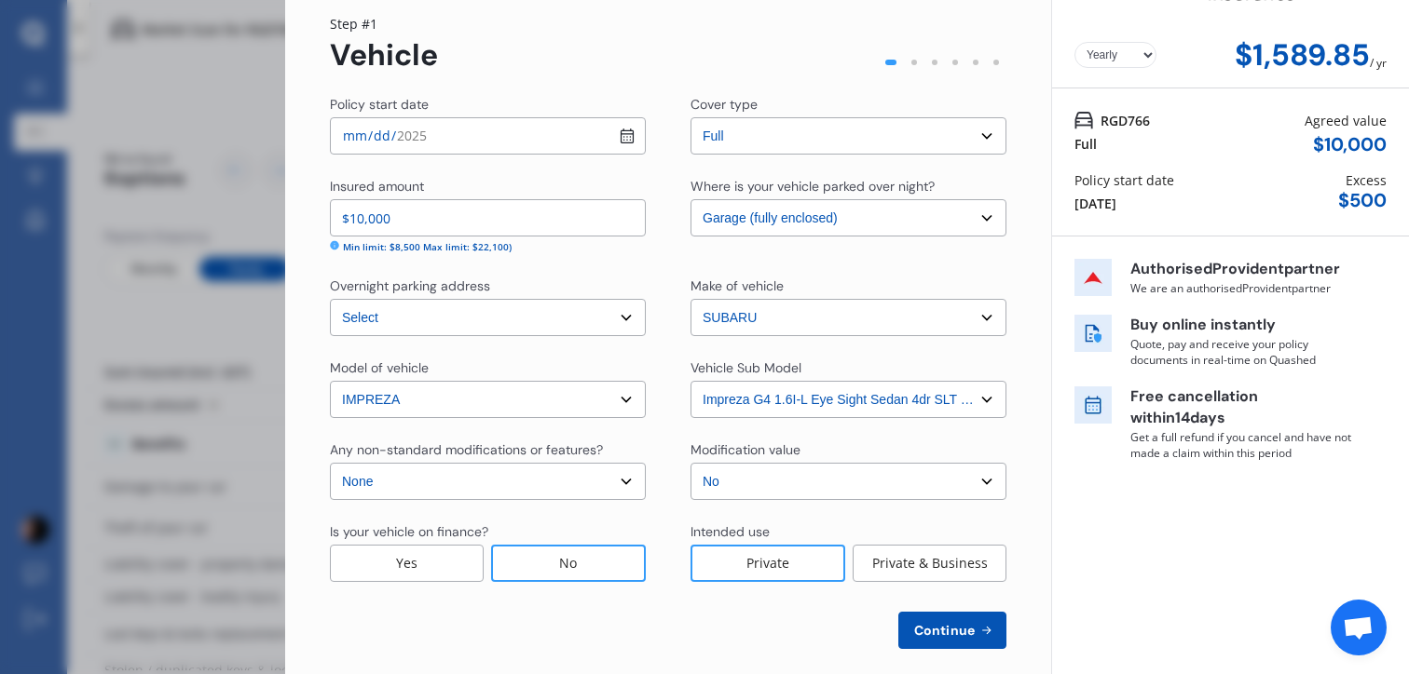
scroll to position [86, 0]
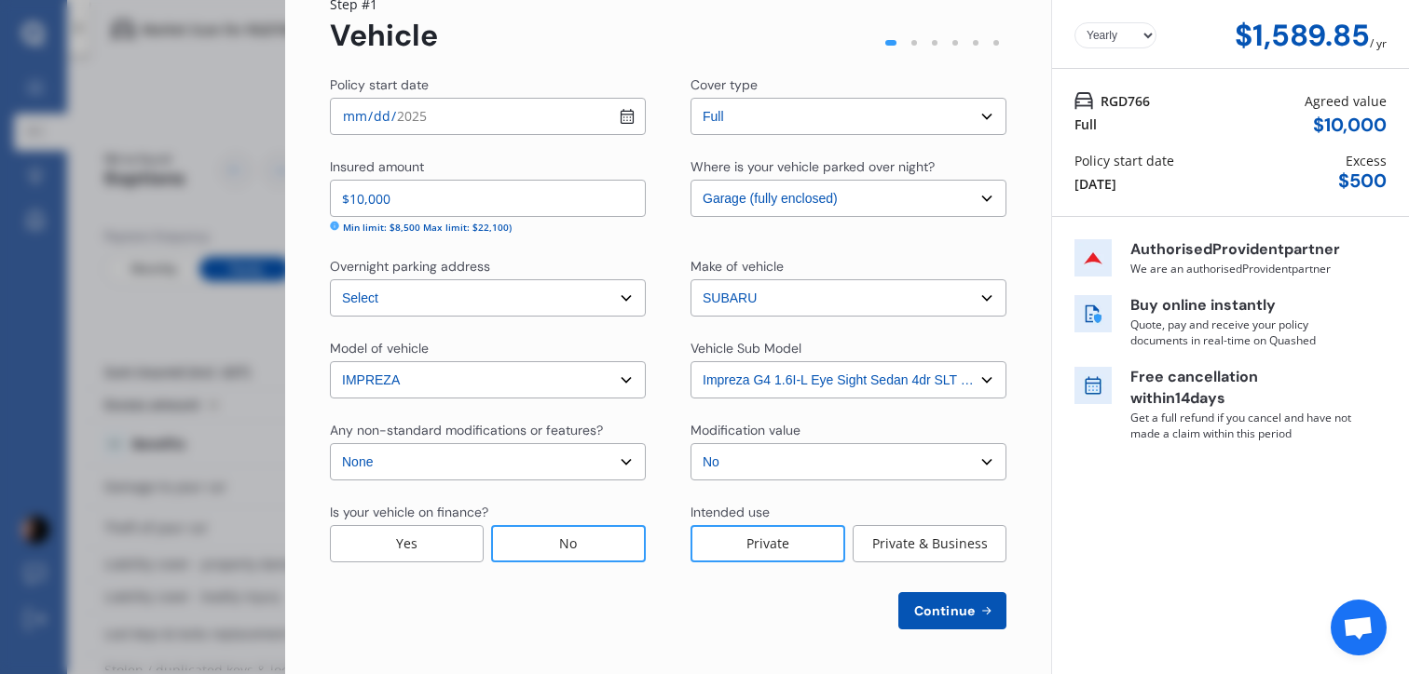
click at [959, 610] on span "Continue" at bounding box center [944, 611] width 68 height 15
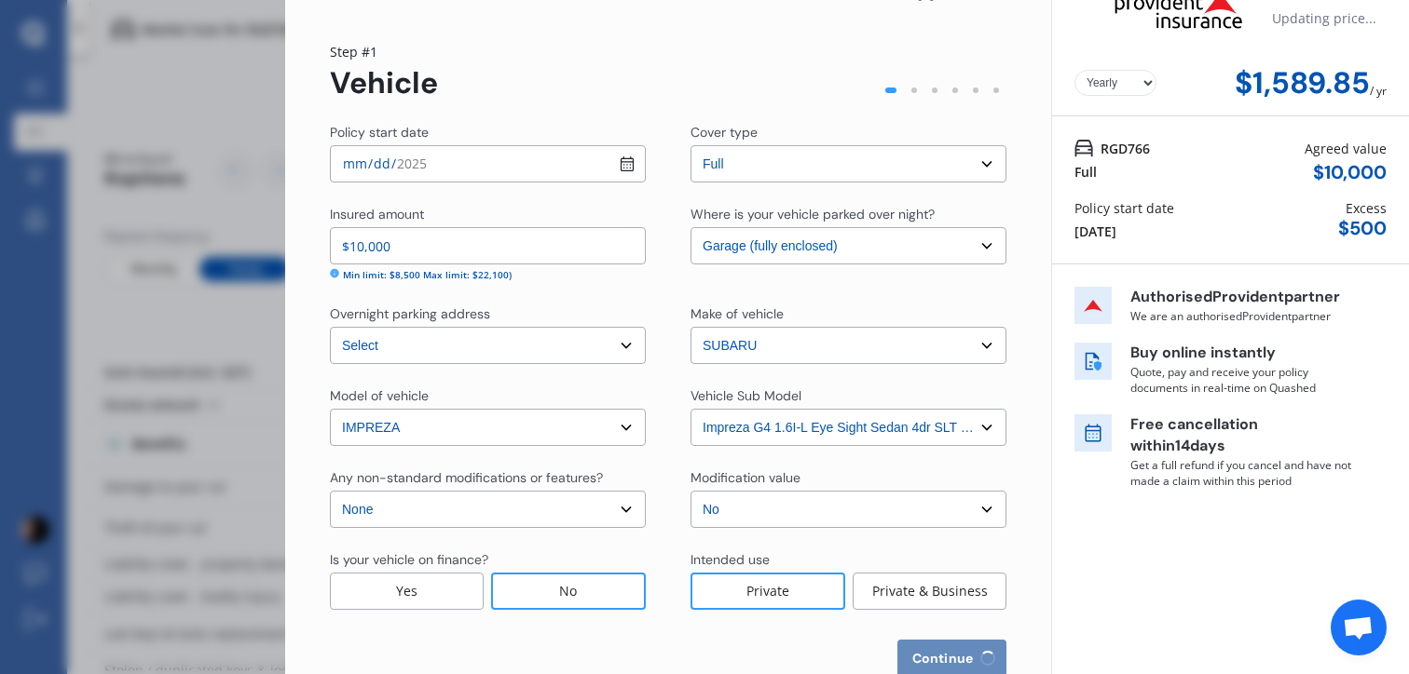
scroll to position [0, 0]
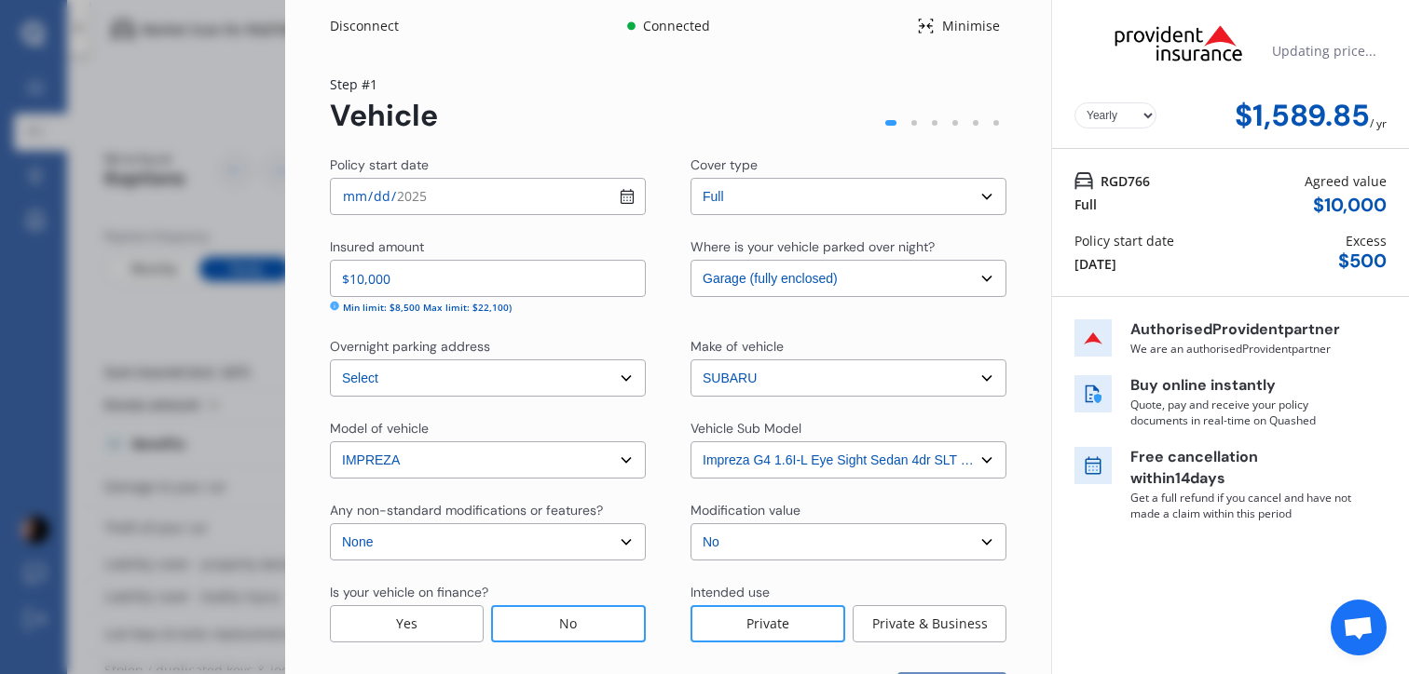
select select "09"
select select "08"
select select "2002"
select select "NZ_FULL"
select select "0"
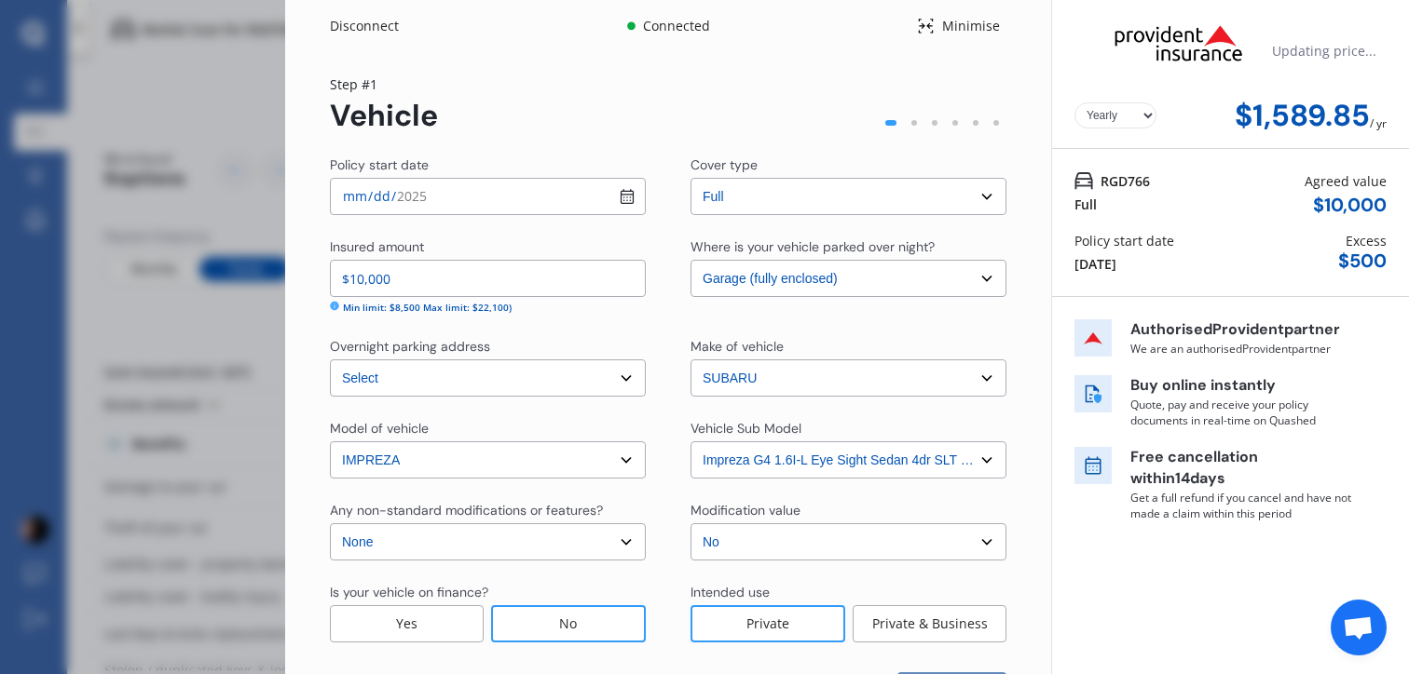
select select "25"
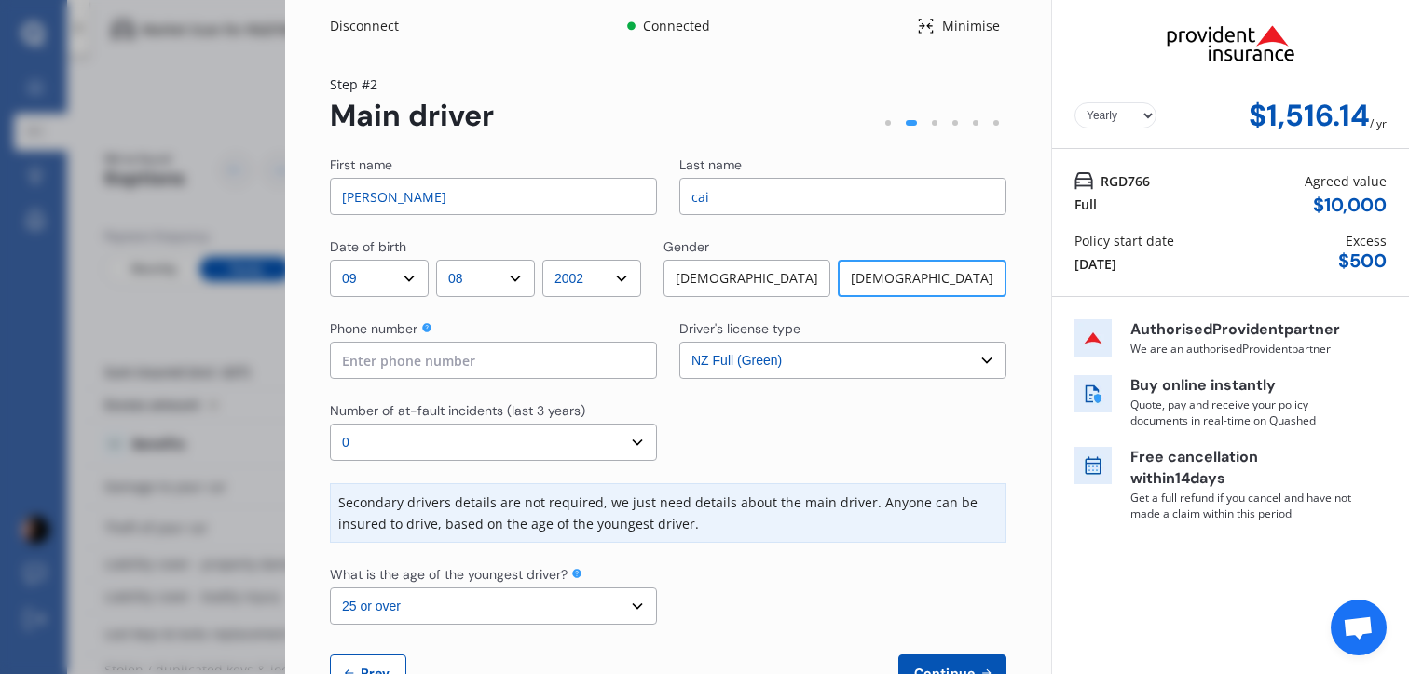
drag, startPoint x: 521, startPoint y: 183, endPoint x: 329, endPoint y: 180, distance: 191.9
click at [329, 180] on div "Yearly Monthly $1,516.14 / yr Step # 2 Main driver First name [PERSON_NAME] Las…" at bounding box center [668, 394] width 766 height 685
click at [401, 195] on input "[PERSON_NAME]" at bounding box center [493, 196] width 327 height 37
drag, startPoint x: 400, startPoint y: 195, endPoint x: 277, endPoint y: 192, distance: 123.0
click at [277, 193] on div "Disconnect Connected Minimise Yearly Monthly $1,516.14 / yr Step # 2 Main drive…" at bounding box center [704, 337] width 1409 height 674
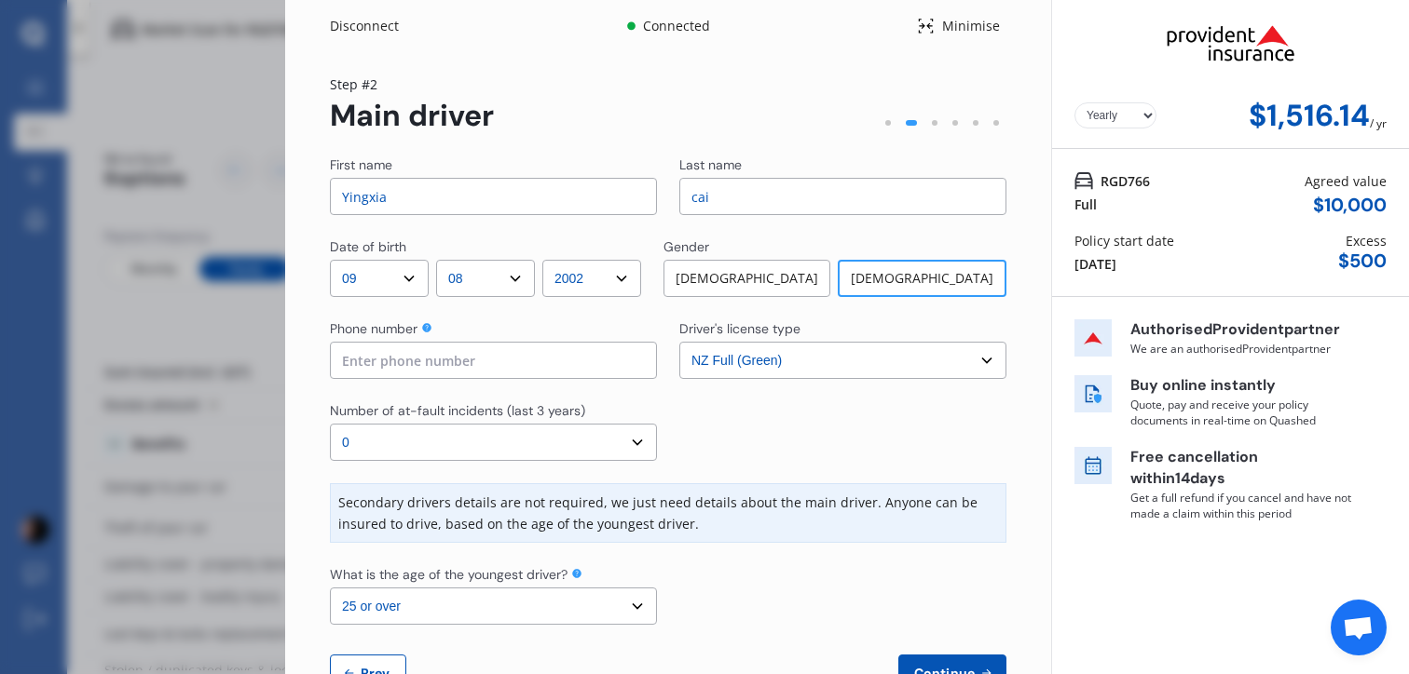
type input "Yingxia"
click at [385, 374] on input at bounding box center [493, 360] width 327 height 37
type input "02040356311"
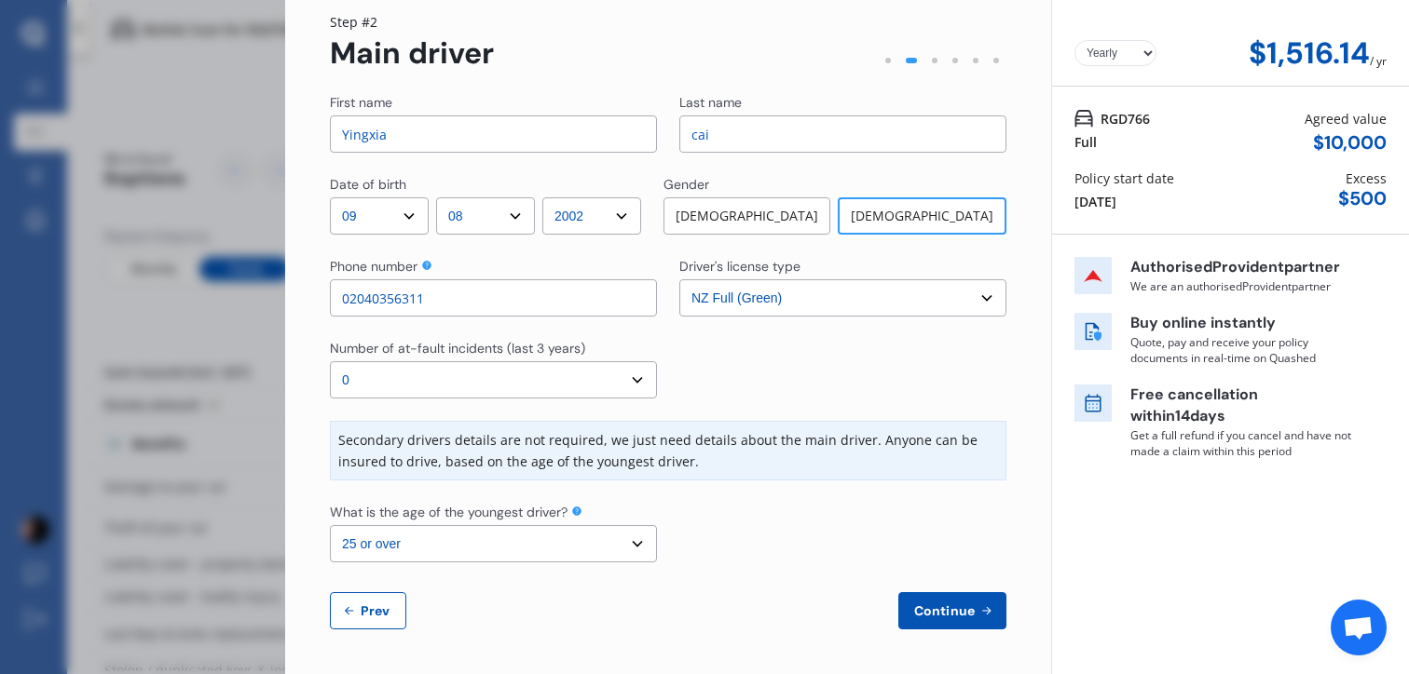
click at [489, 549] on select "Select the age of the youngest driver. 16 17 18 19 20 21 22 23 24 25 or over" at bounding box center [493, 543] width 327 height 37
select select "23"
click at [330, 525] on select "Select the age of the youngest driver. 16 17 18 19 20 21 22 23 24 25 or over" at bounding box center [493, 543] width 327 height 37
click at [846, 558] on div at bounding box center [842, 533] width 327 height 60
click at [929, 611] on span "Continue" at bounding box center [944, 611] width 68 height 15
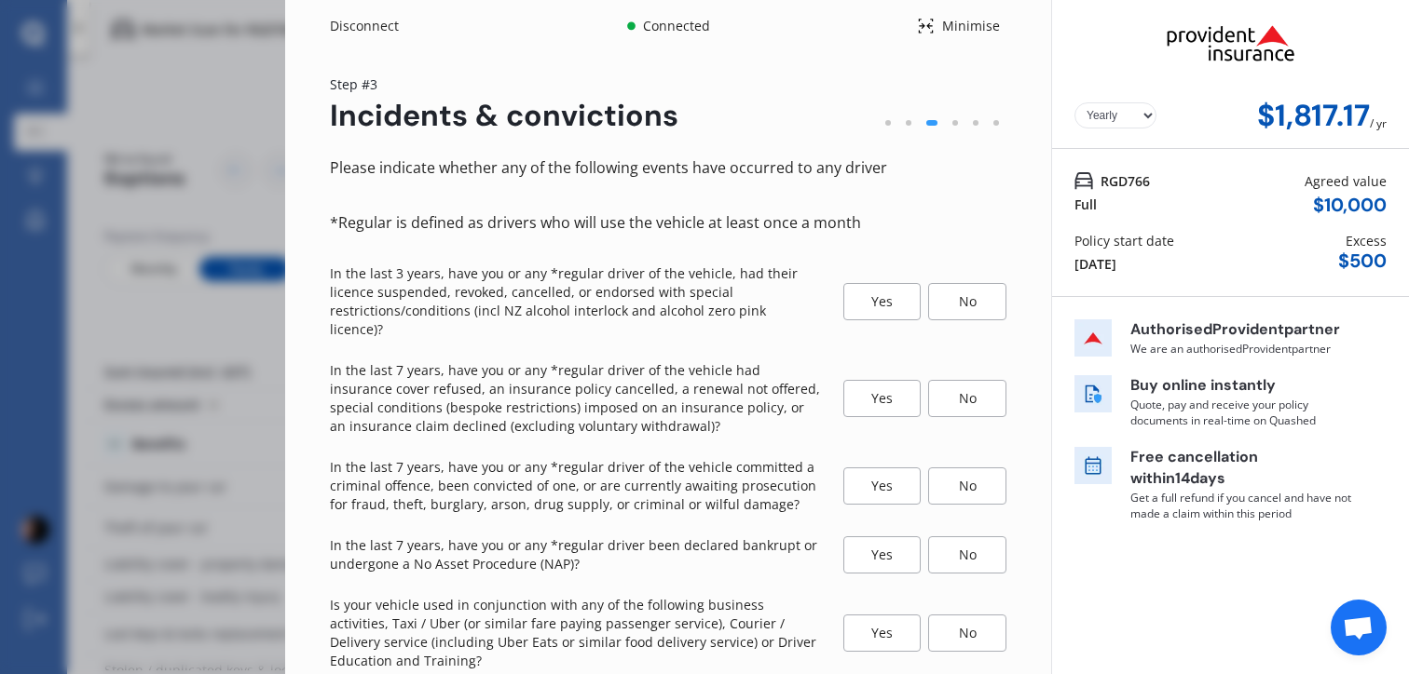
scroll to position [89, 0]
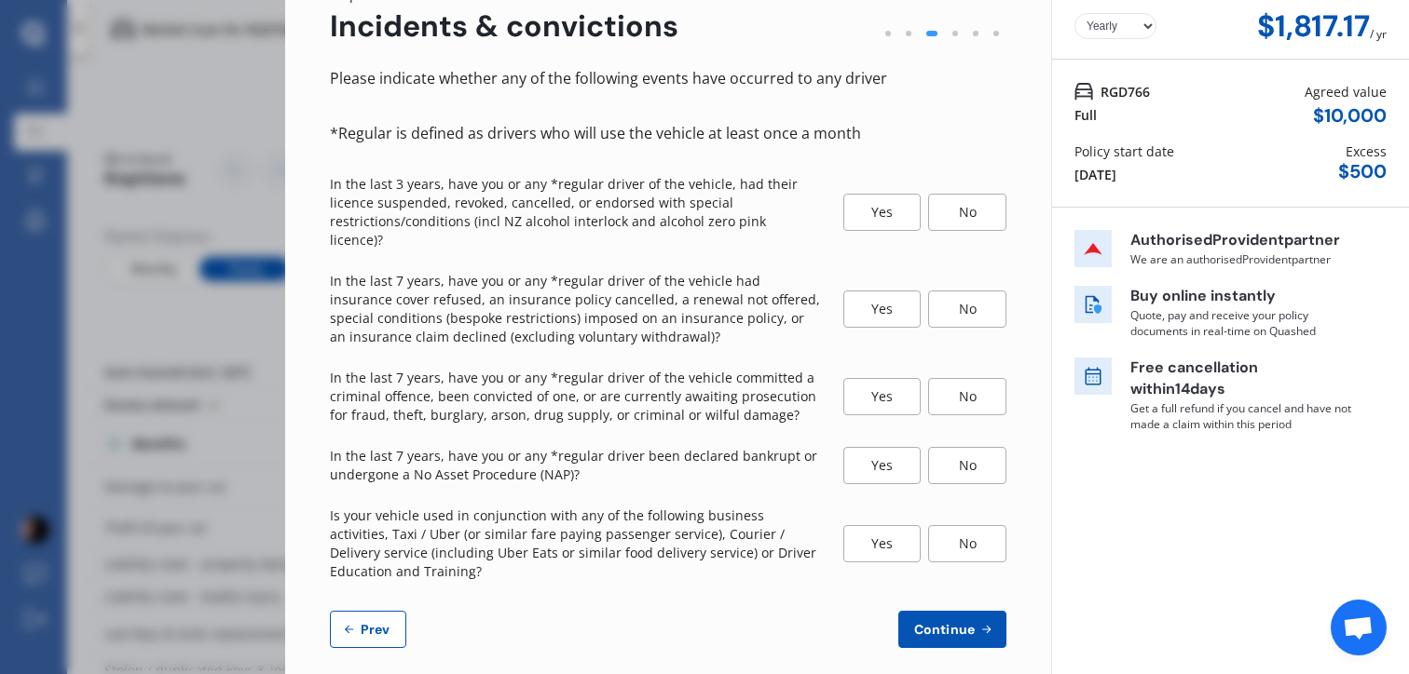
click at [374, 611] on button "Prev" at bounding box center [368, 629] width 76 height 37
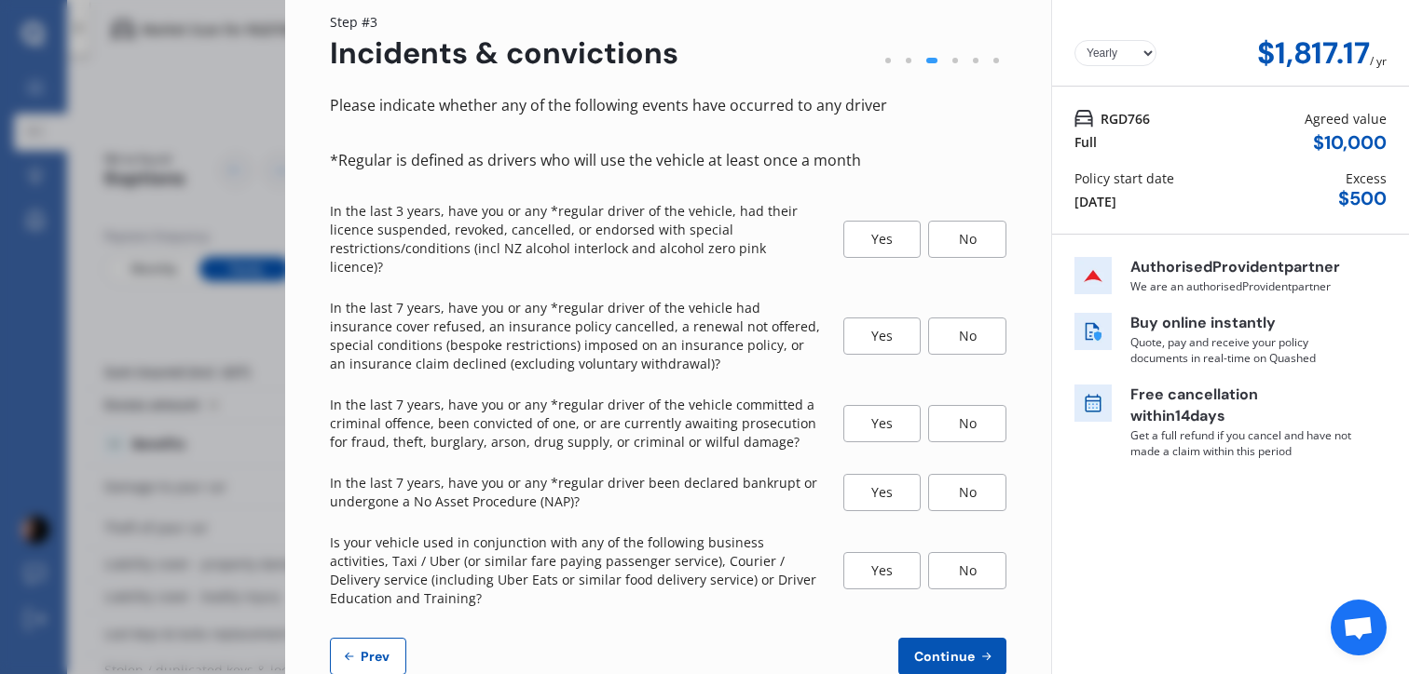
select select "09"
select select "08"
select select "2002"
select select "NZ_FULL"
select select "0"
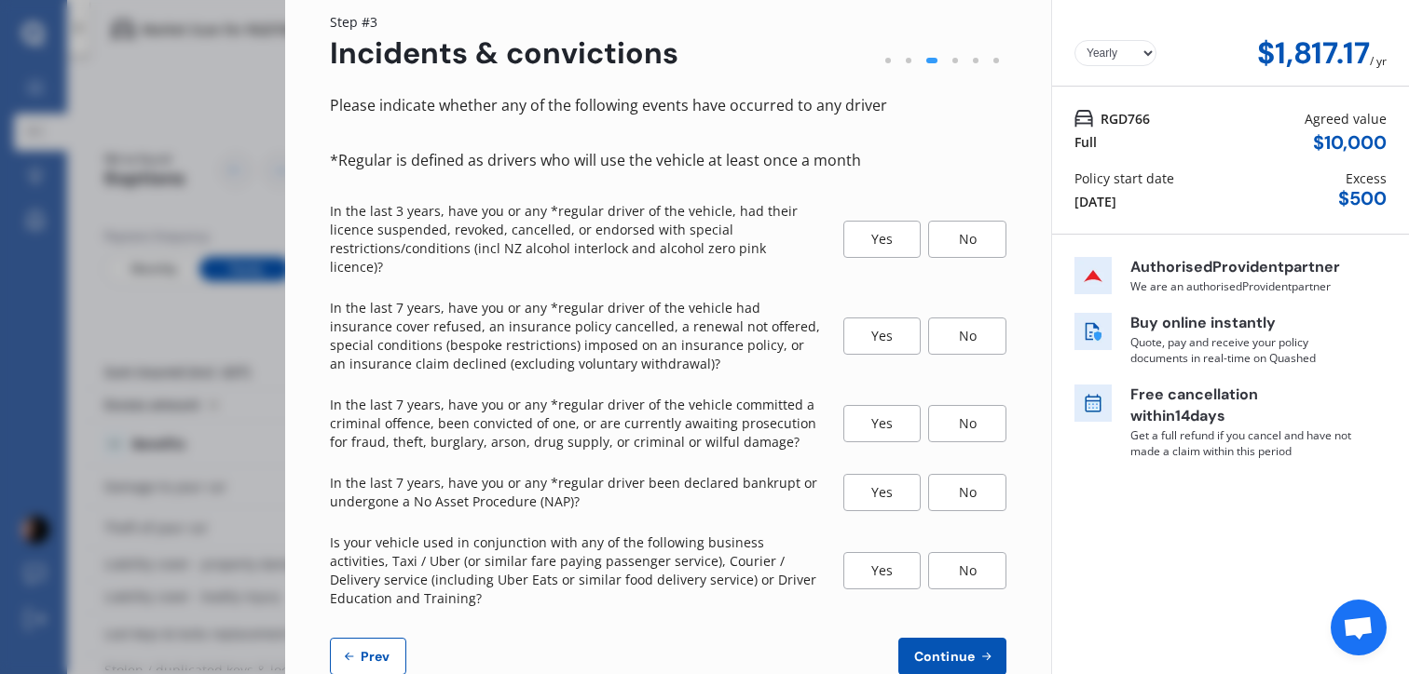
select select "23"
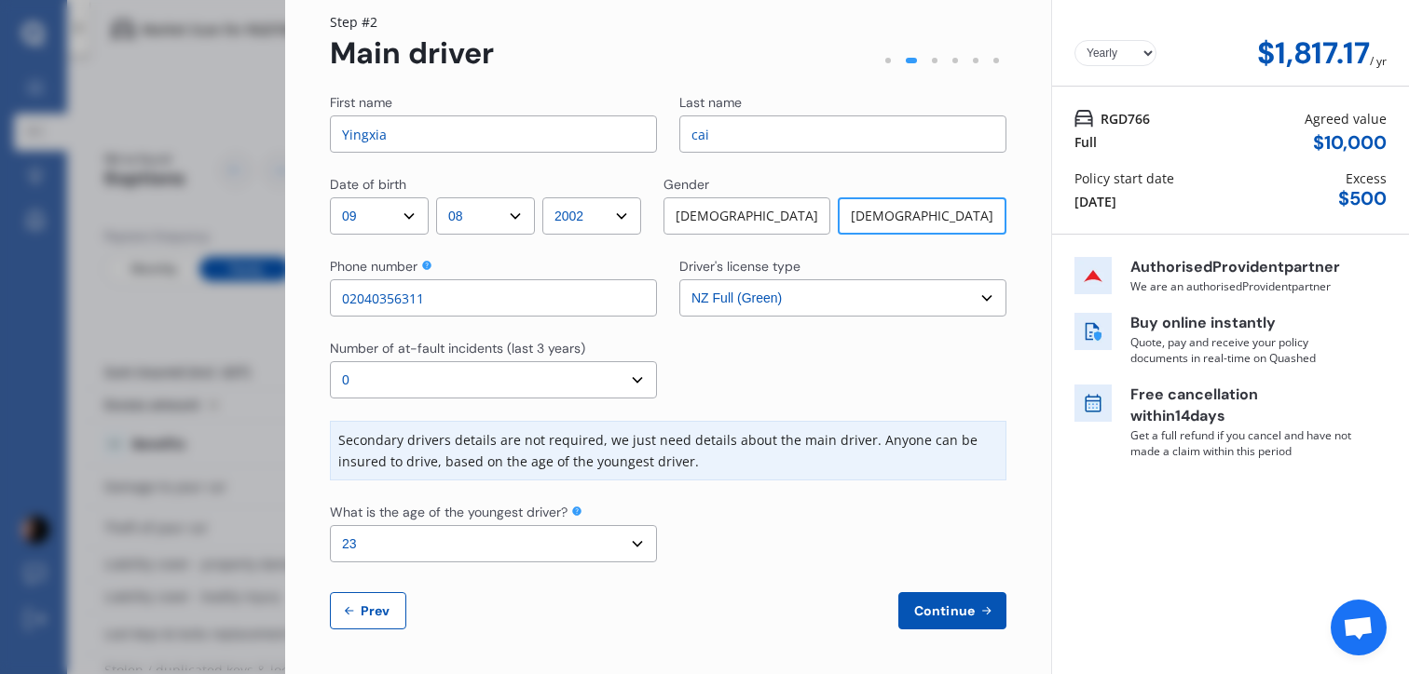
click at [691, 138] on input "cai" at bounding box center [842, 134] width 327 height 37
type input "Cai"
click at [952, 606] on span "Continue" at bounding box center [944, 611] width 68 height 15
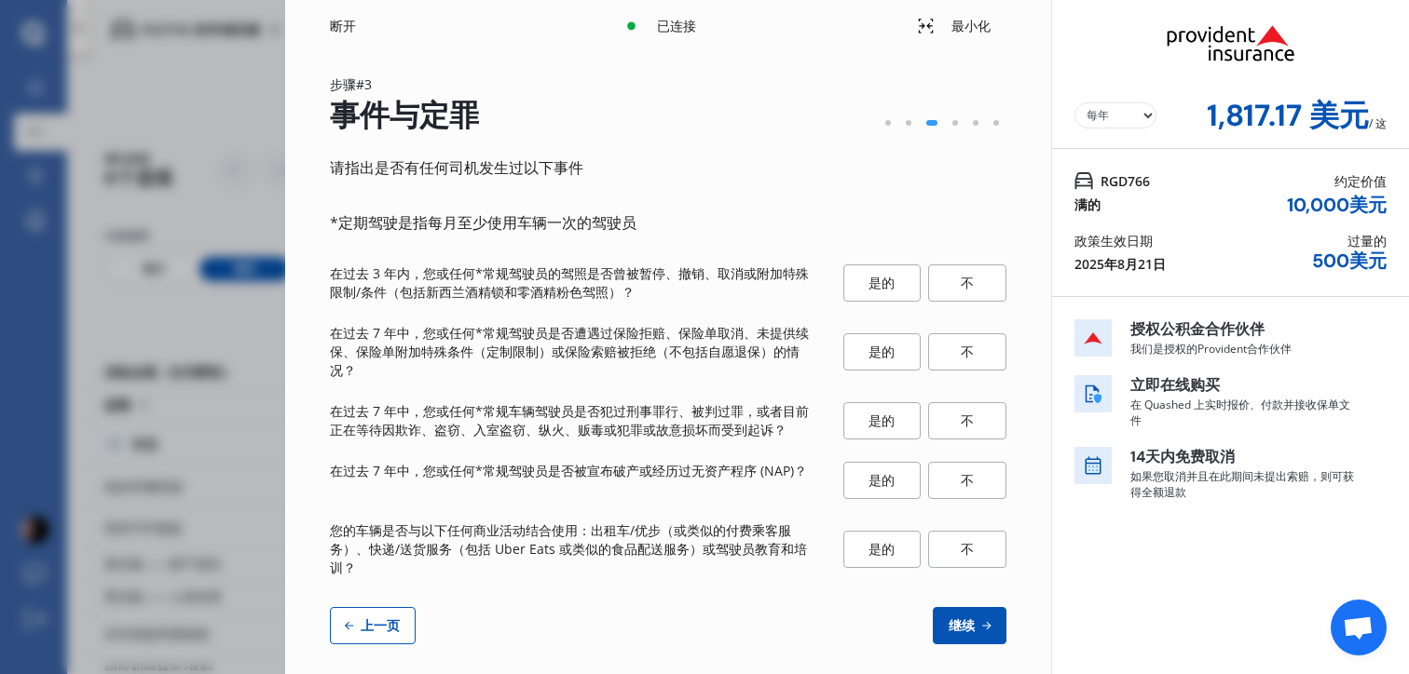
scroll to position [15, 0]
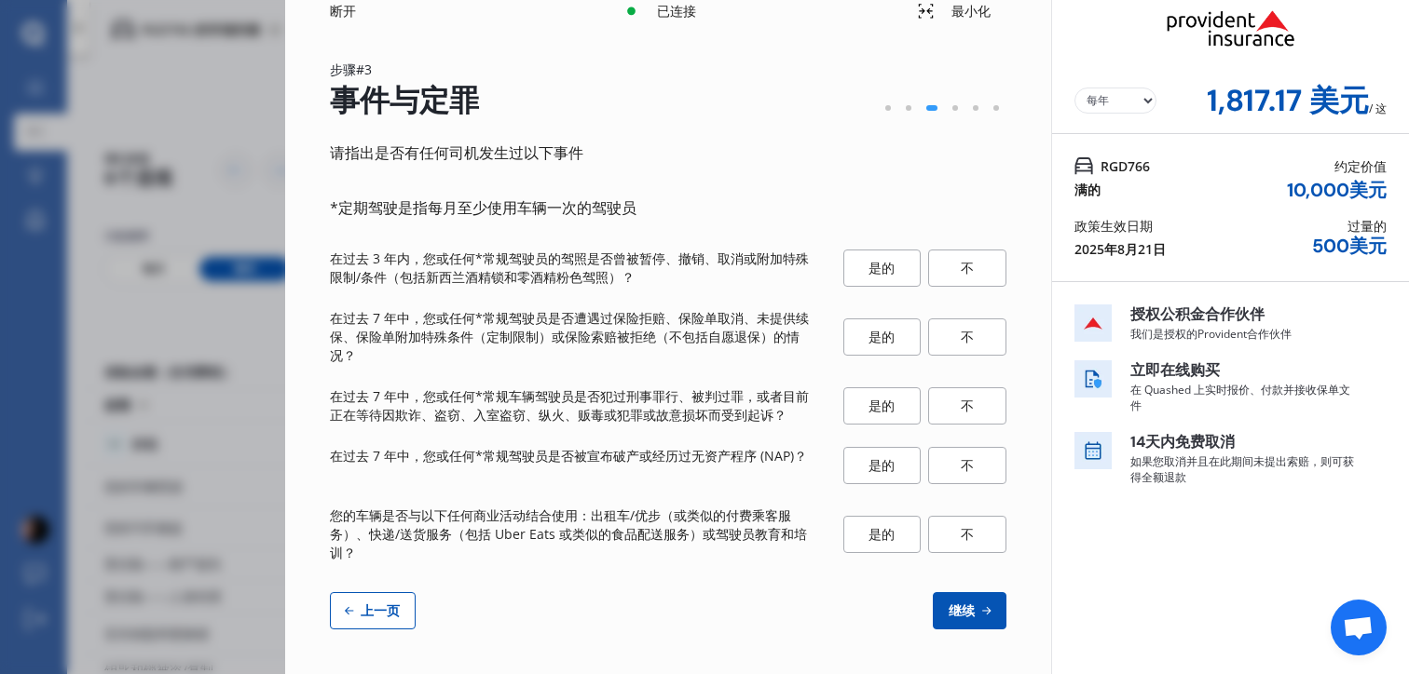
click at [608, 167] on div "请指出是否有任何司机发生过以下事件 *定期驾驶是指每月至少使用车辆一次的驾驶员 在过去 3 年内，您或任何*常规驾驶员的驾照是否曾被暂停、撤销、取消或附加特殊…" at bounding box center [668, 385] width 676 height 489
click at [928, 270] on div "不" at bounding box center [967, 268] width 78 height 37
click at [948, 346] on div "不" at bounding box center [967, 337] width 78 height 37
click at [960, 401] on font "不" at bounding box center [966, 406] width 13 height 18
click at [967, 444] on div "请指出是否有任何司机发生过以下事件 *定期驾驶是指每月至少使用车辆一次的驾驶员 在过去 3 年内，您或任何*常规驾驶员的驾照是否曾被暂停、撤销、取消或附加特殊…" at bounding box center [668, 385] width 676 height 489
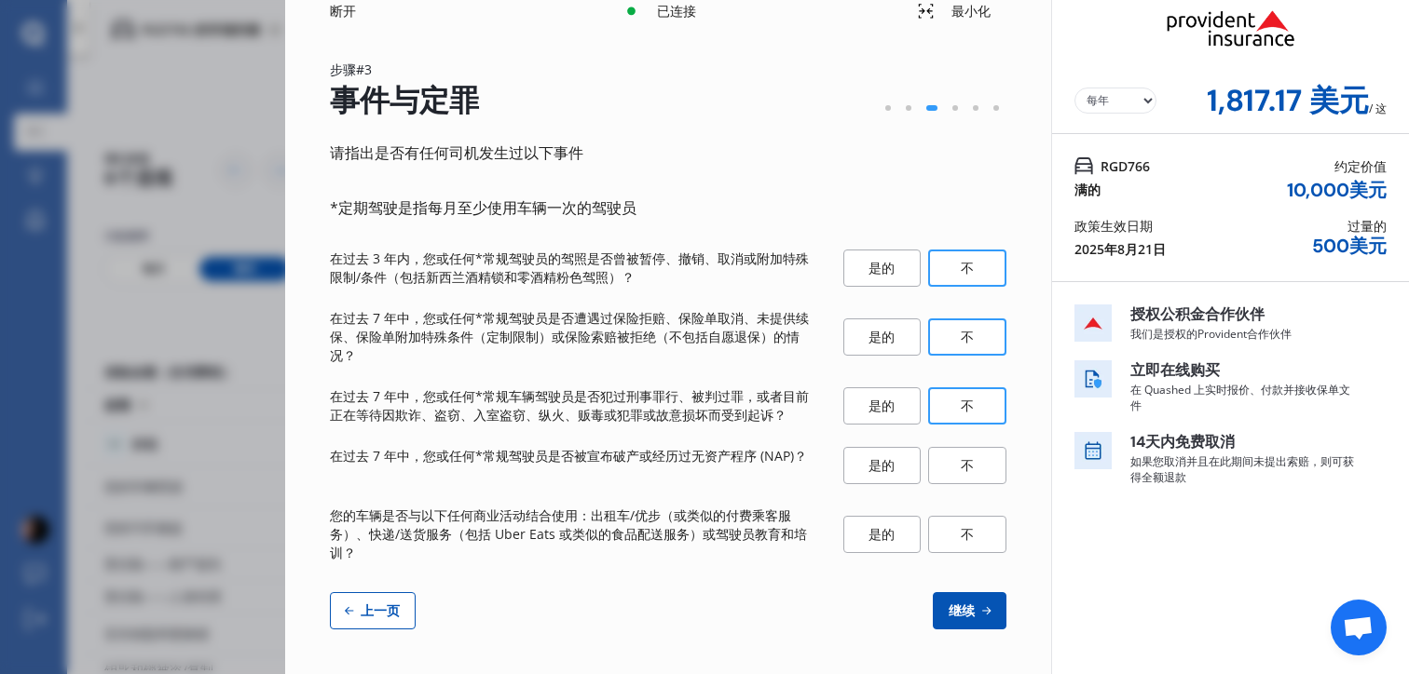
click at [966, 486] on div "请指出是否有任何司机发生过以下事件 *定期驾驶是指每月至少使用车辆一次的驾驶员 在过去 3 年内，您或任何*常规驾驶员的驾照是否曾被暂停、撤销、取消或附加特殊…" at bounding box center [668, 385] width 676 height 489
click at [974, 557] on div "是的 不" at bounding box center [925, 535] width 164 height 56
click at [970, 538] on div "不" at bounding box center [967, 534] width 78 height 37
click at [970, 462] on div "不" at bounding box center [967, 465] width 78 height 37
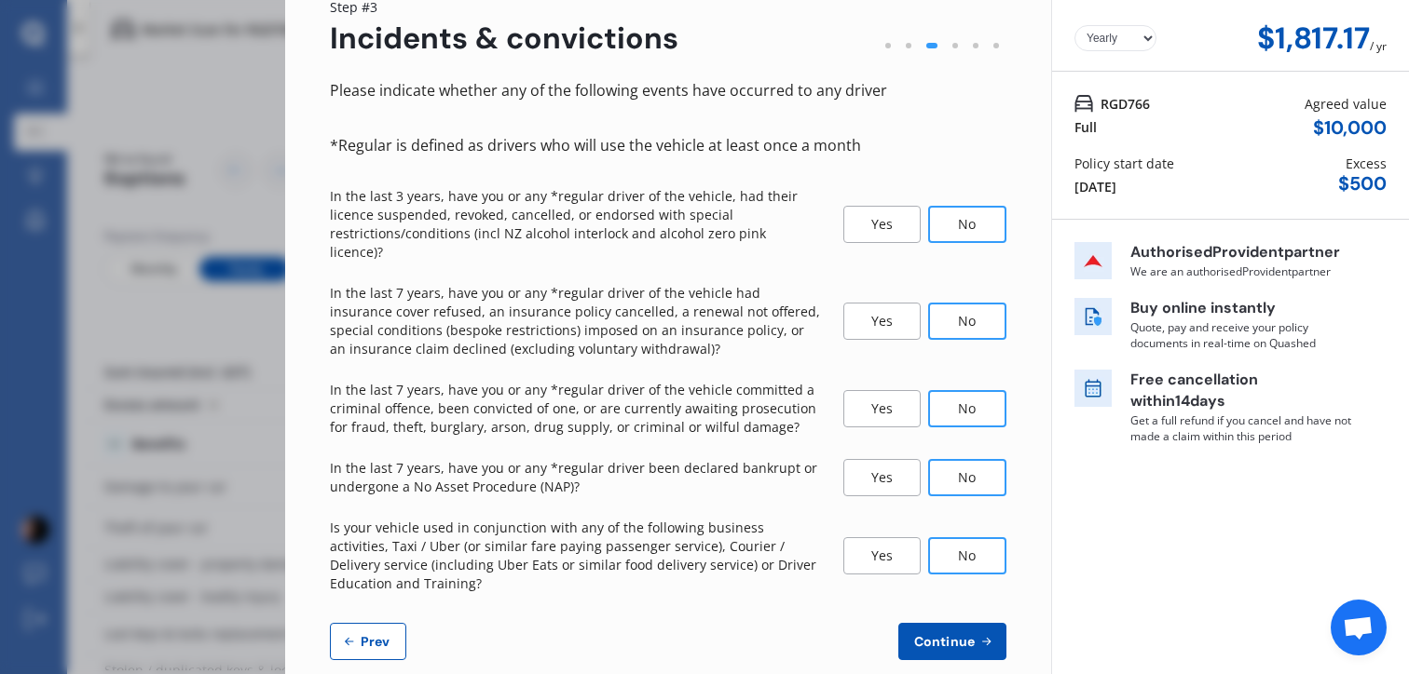
scroll to position [88, 0]
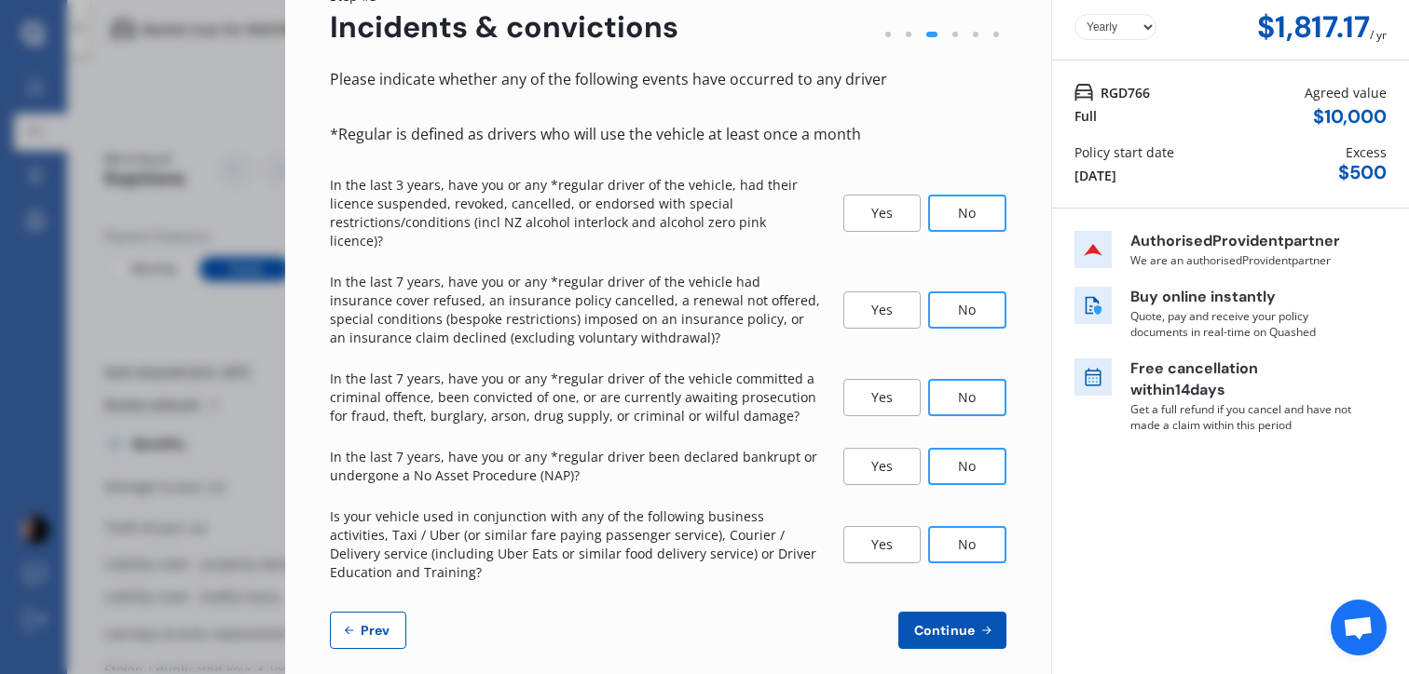
click at [967, 623] on span "Continue" at bounding box center [944, 630] width 68 height 15
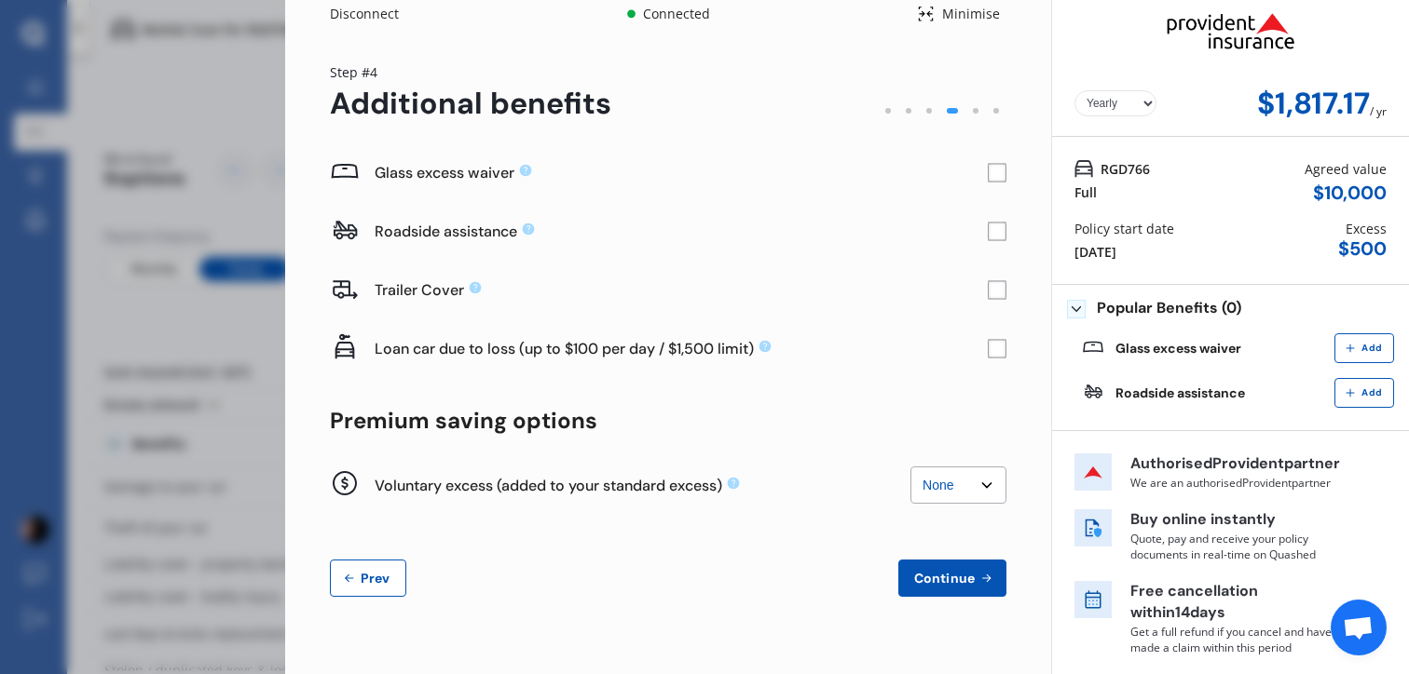
scroll to position [0, 0]
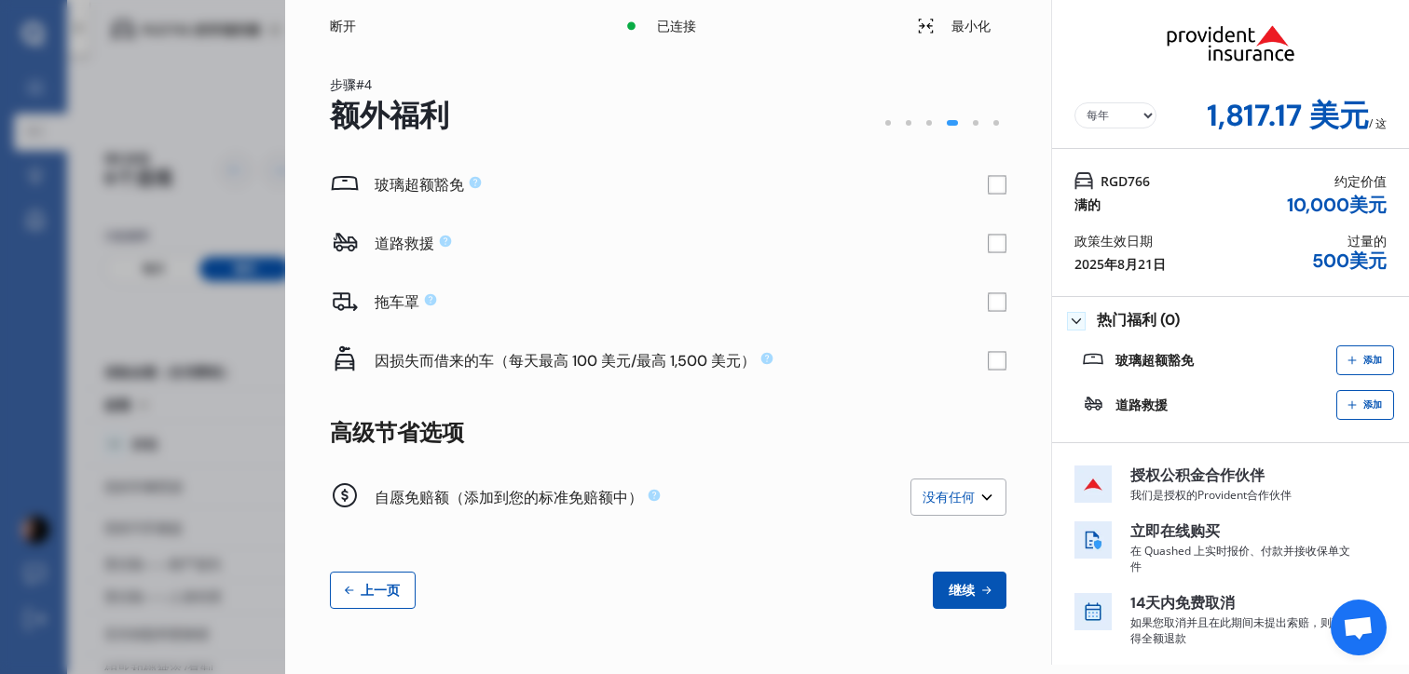
click at [955, 500] on select "没有任何 200美元 450美元 700美元 950美元 1,200美元 1,700美元" at bounding box center [958, 497] width 96 height 37
click at [1002, 239] on rect at bounding box center [996, 244] width 19 height 19
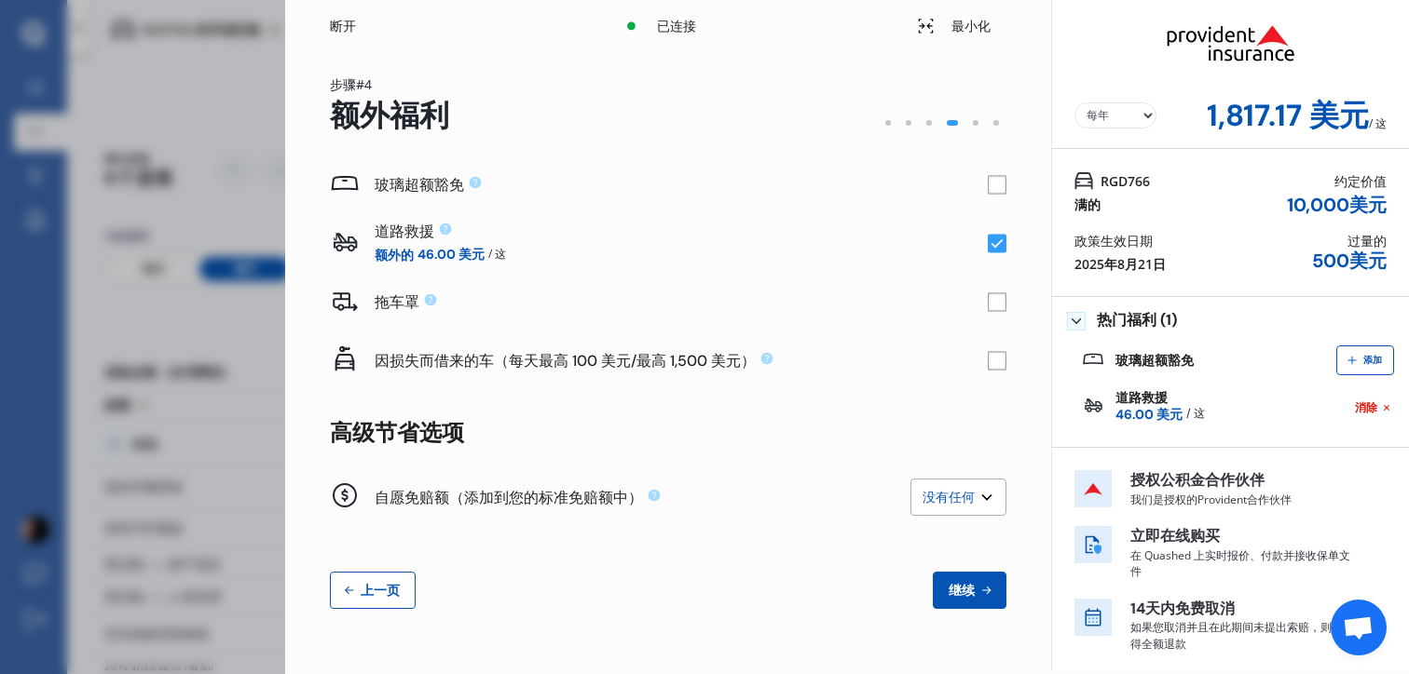
click at [995, 181] on rect at bounding box center [996, 185] width 19 height 19
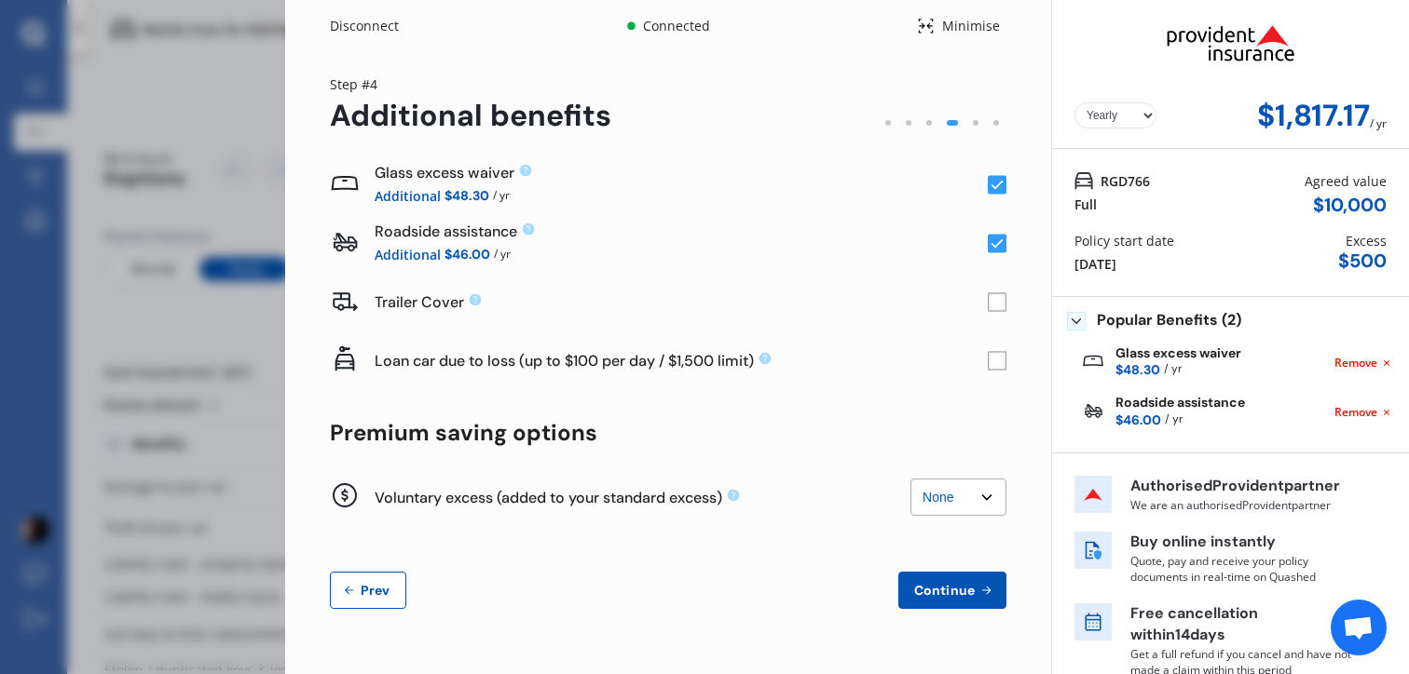
click at [1228, 178] on div "RGD766 Full Agreed value $ 10,000" at bounding box center [1230, 193] width 312 height 45
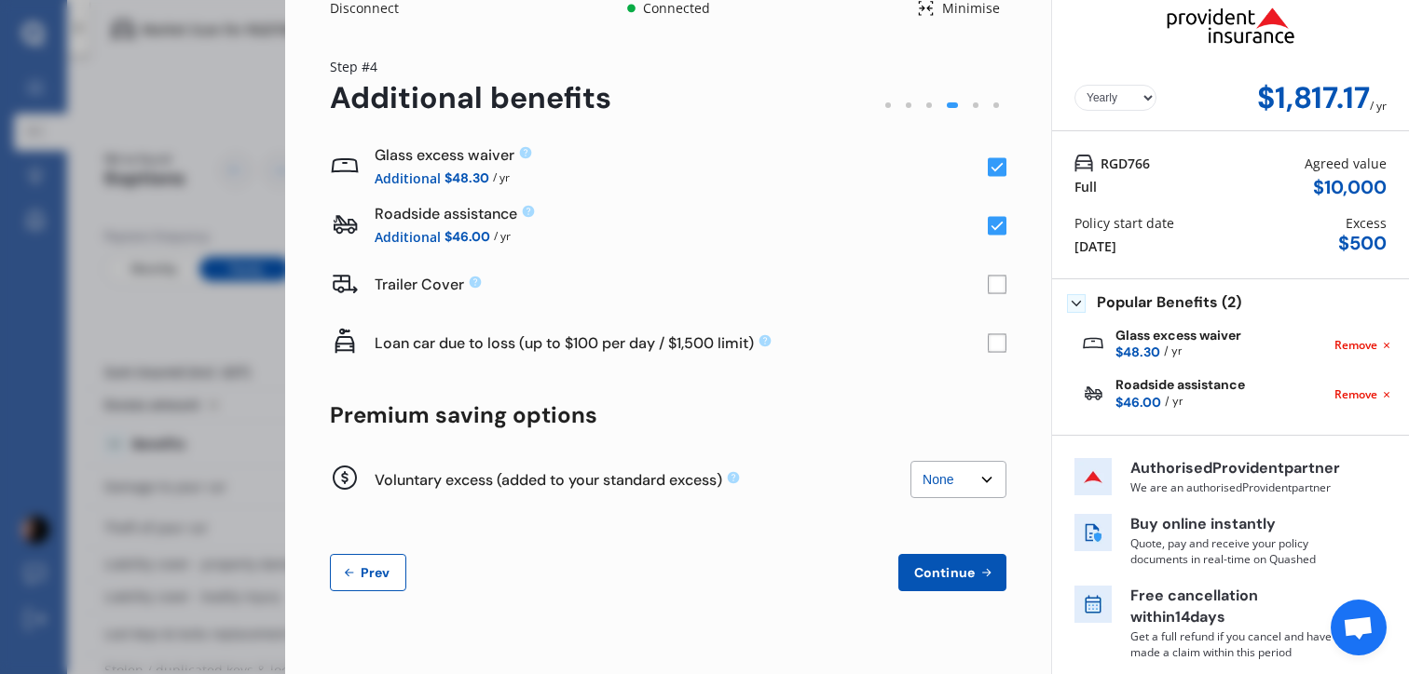
scroll to position [58, 0]
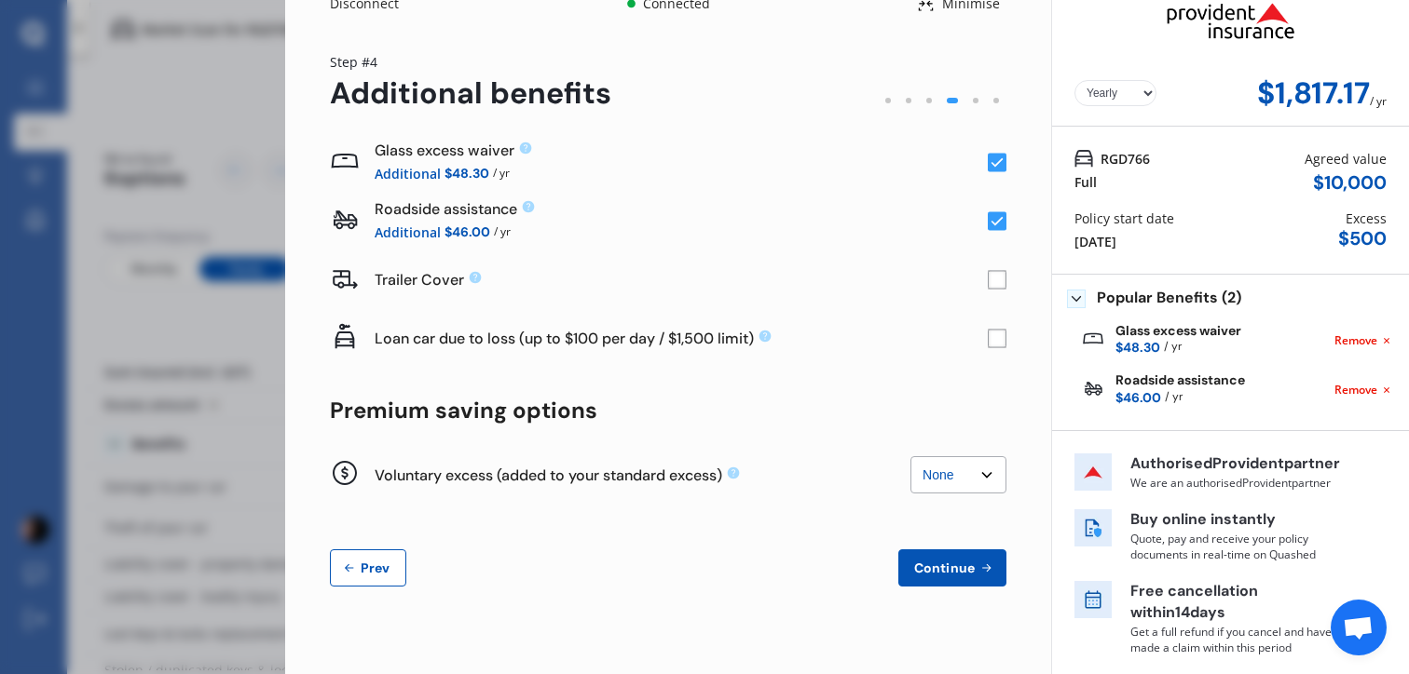
click at [960, 556] on div "Yearly Monthly $1,817.17 / yr Step # 4 Additional benefits Glass excess waiver …" at bounding box center [668, 331] width 766 height 602
click at [961, 550] on button "Continue" at bounding box center [952, 568] width 108 height 37
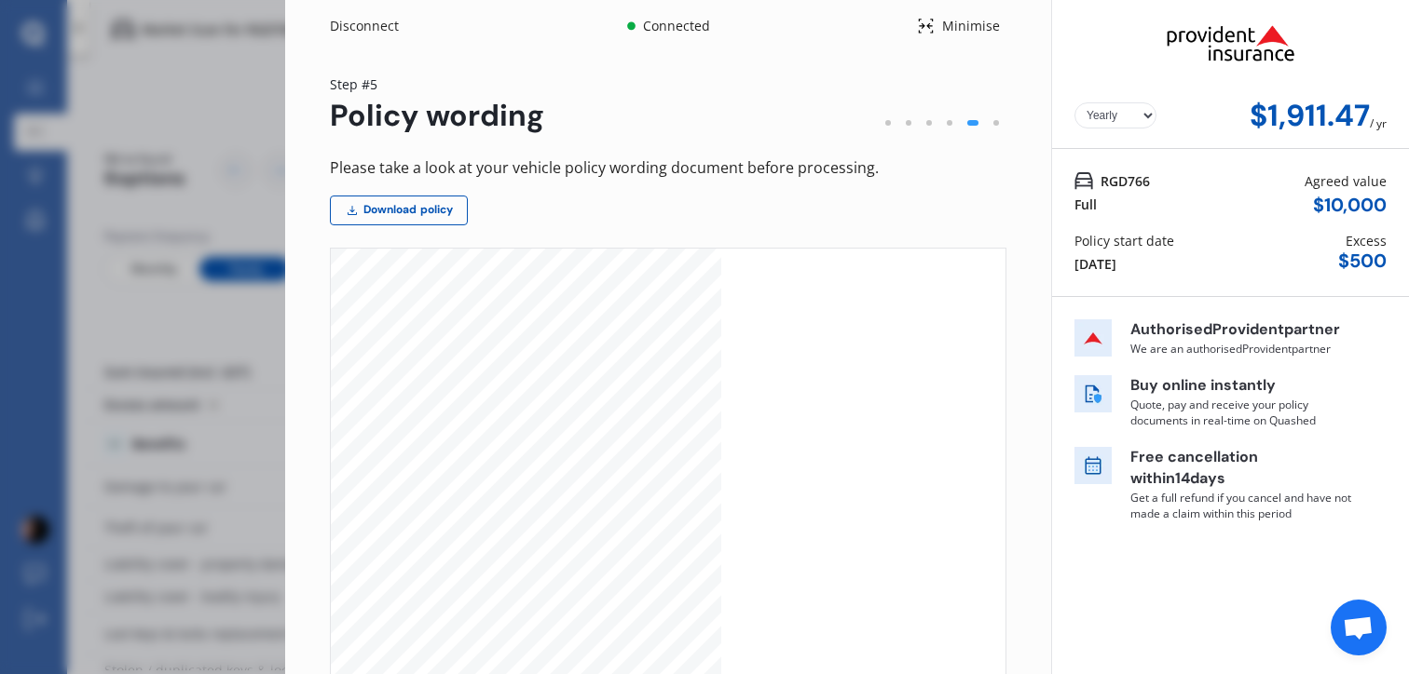
scroll to position [6617, 0]
click at [403, 205] on link "Download policy" at bounding box center [399, 211] width 138 height 30
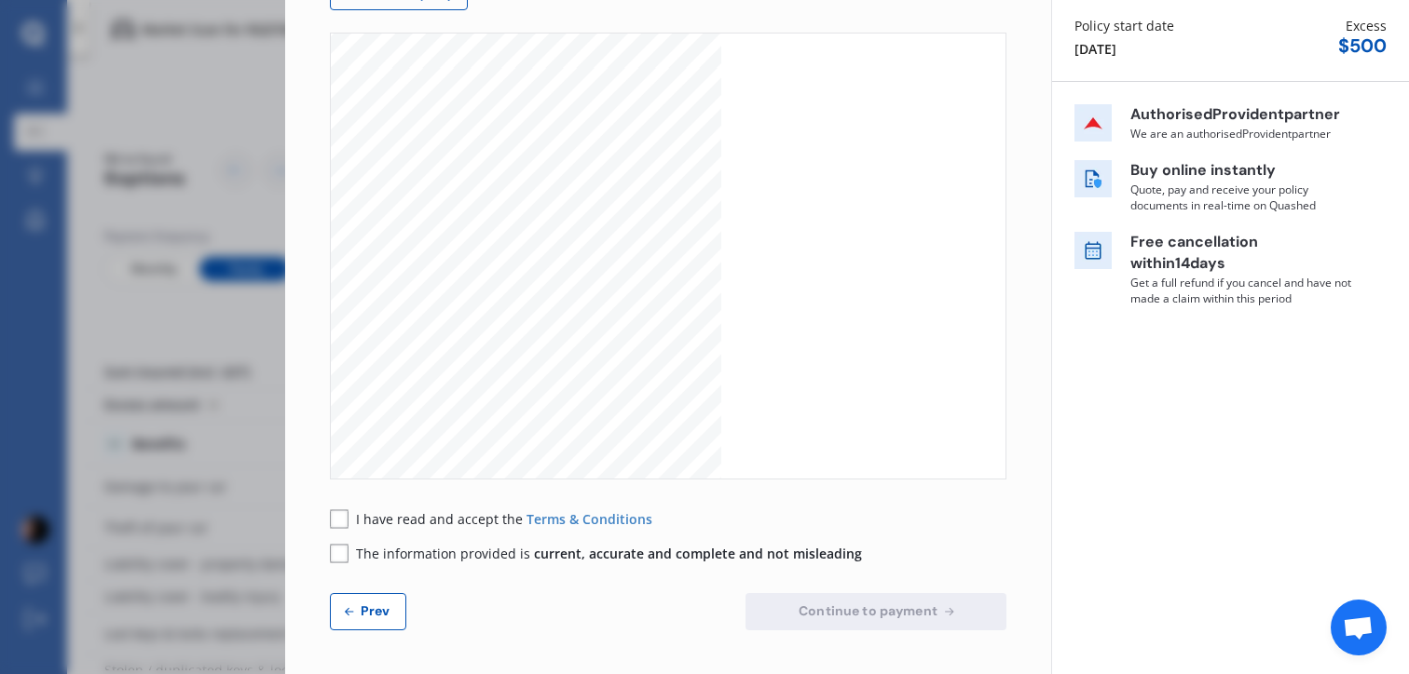
click at [369, 520] on span "I have read and accept the" at bounding box center [441, 519] width 170 height 18
click at [456, 567] on div "Please take a look at your vehicle policy wording document before processing. D…" at bounding box center [668, 285] width 676 height 690
click at [453, 547] on span "The information provided is current, accurate and complete and not misleading" at bounding box center [609, 554] width 506 height 18
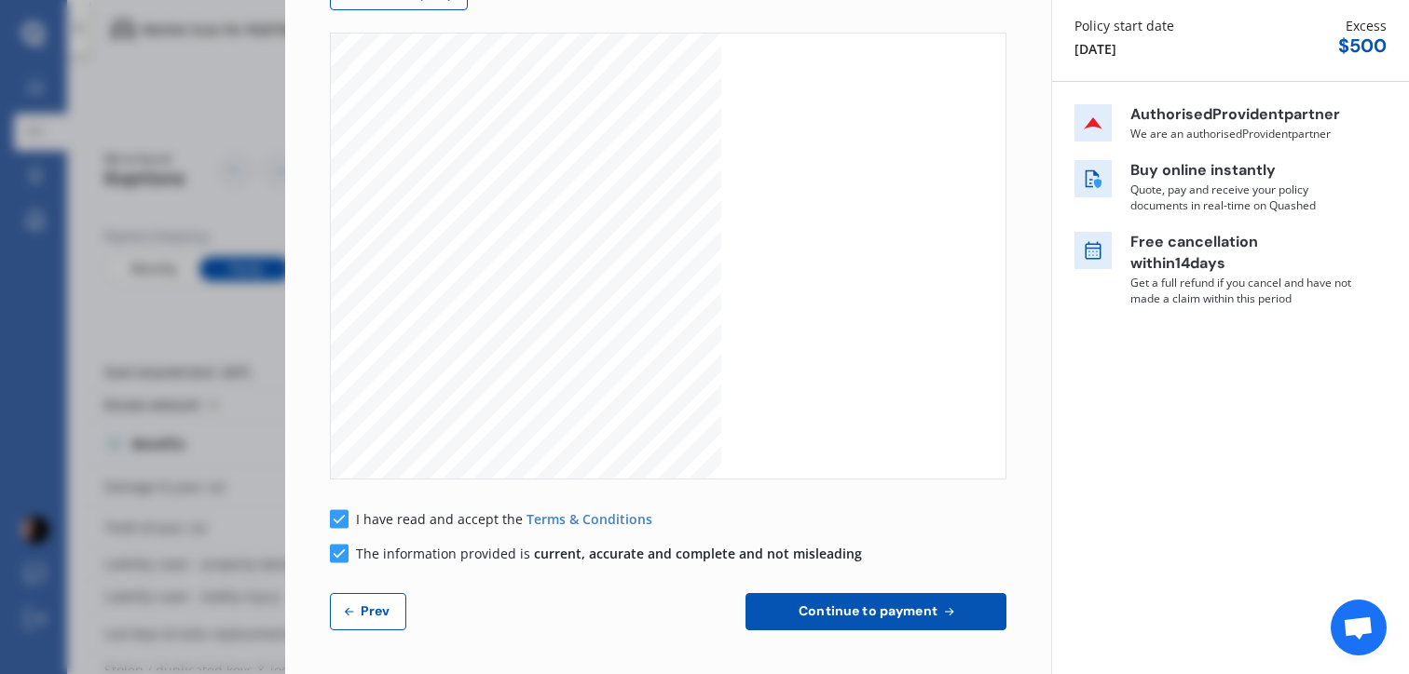
click at [798, 607] on span "Continue to payment" at bounding box center [868, 611] width 146 height 15
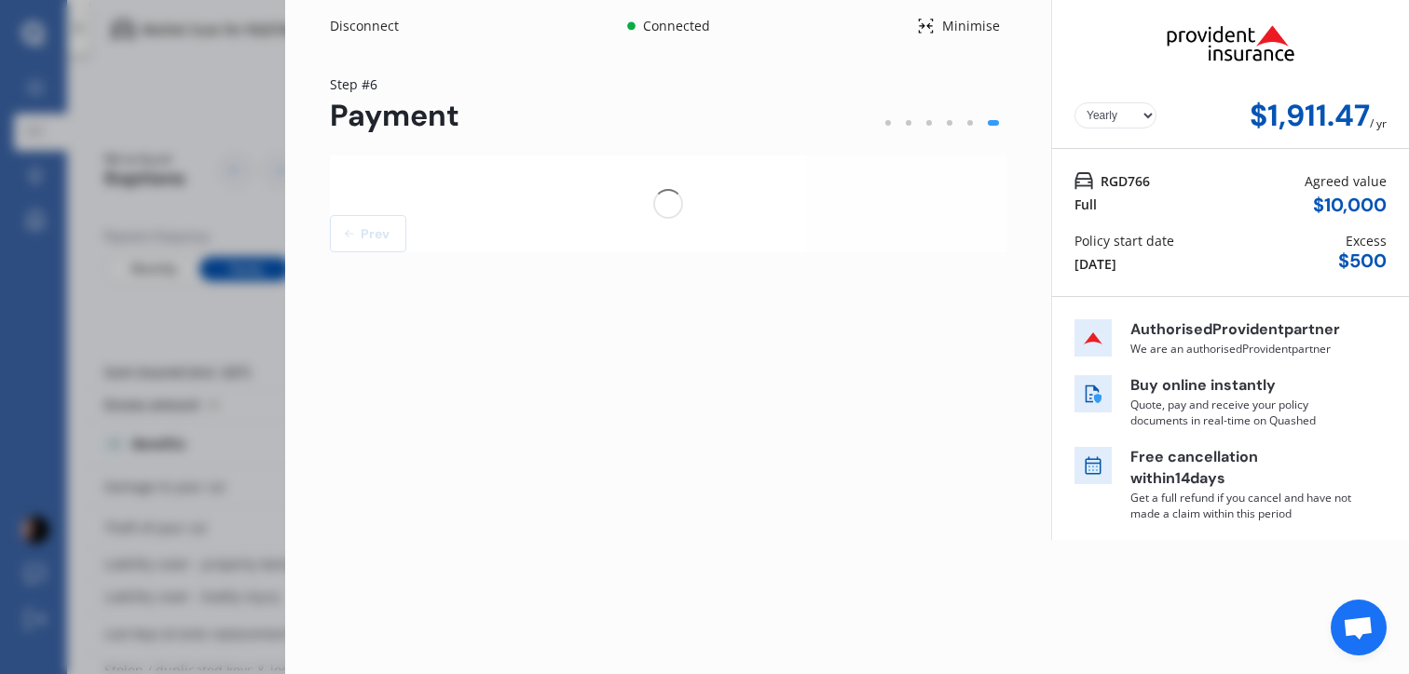
scroll to position [0, 0]
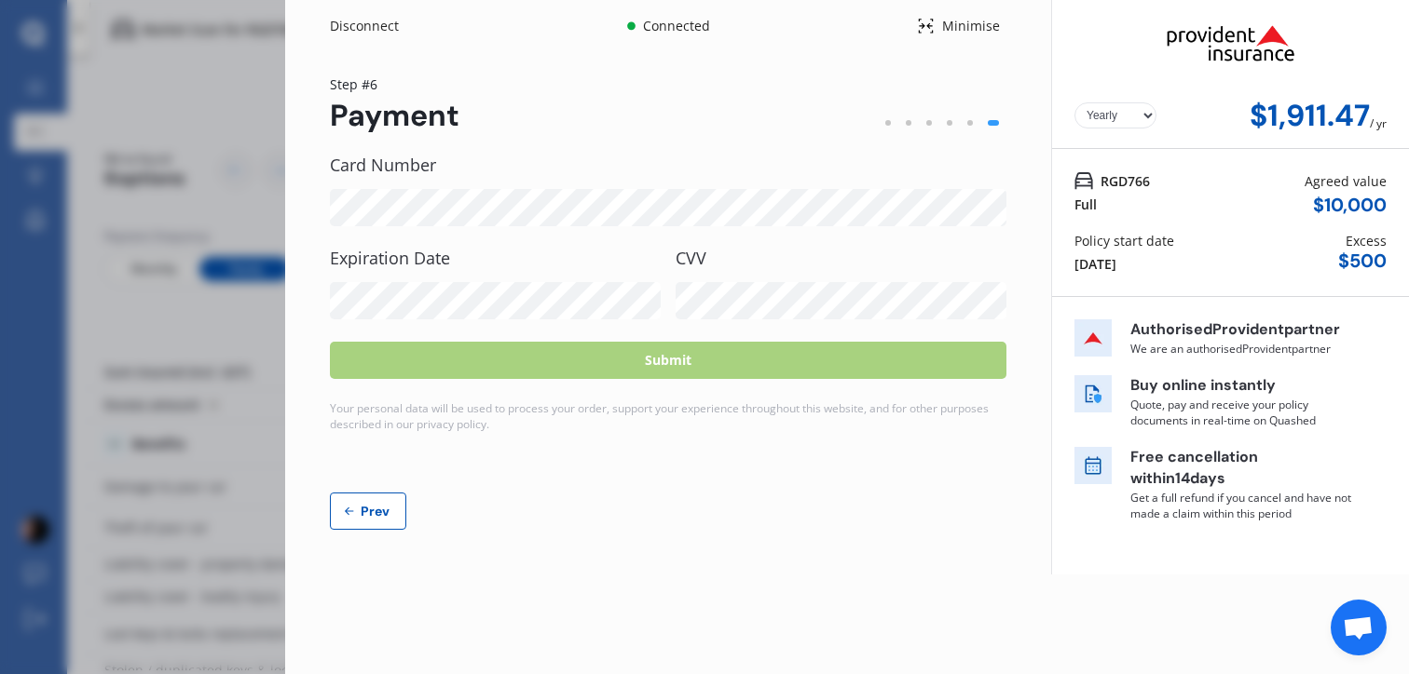
click at [1158, 521] on p "Get a full refund if you cancel and have not made a claim within this period" at bounding box center [1242, 506] width 224 height 32
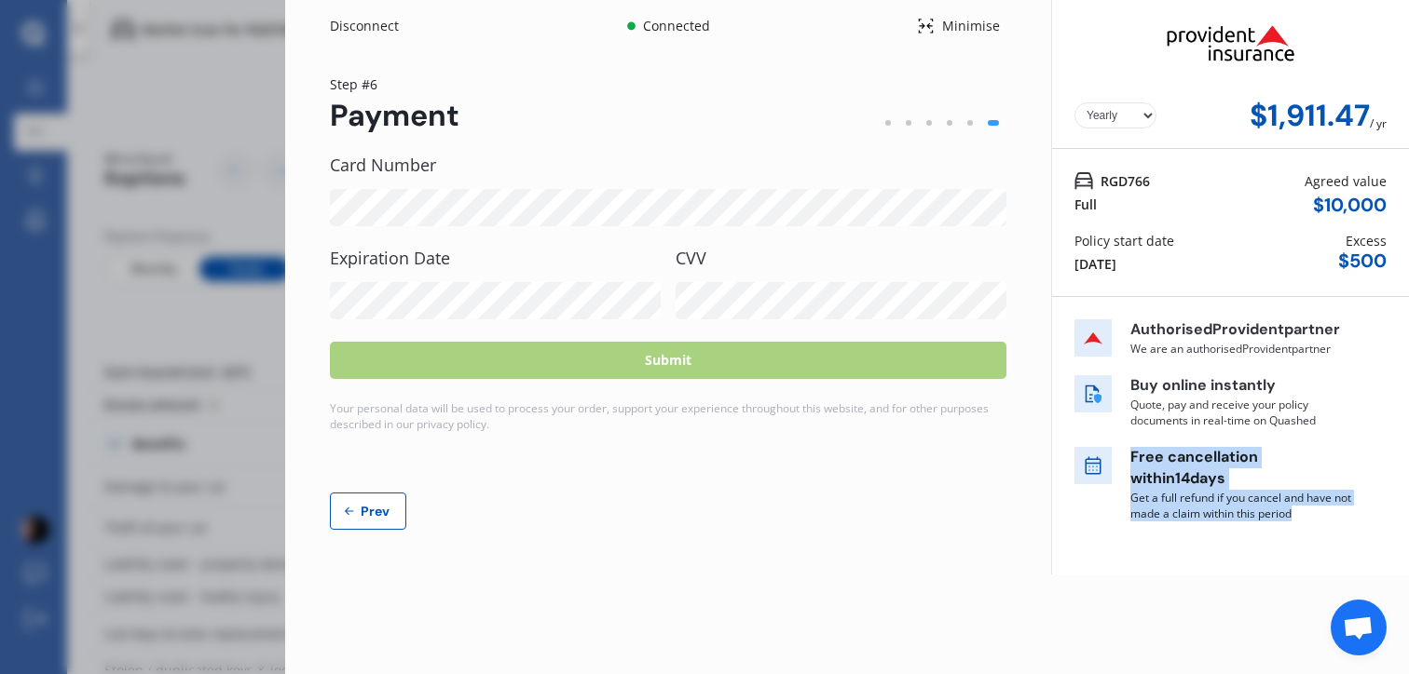
drag, startPoint x: 1177, startPoint y: 549, endPoint x: 1136, endPoint y: 454, distance: 103.5
click at [1136, 454] on div "Authorised Provident partner We are an authorised Provident partner Buy online …" at bounding box center [1213, 430] width 279 height 221
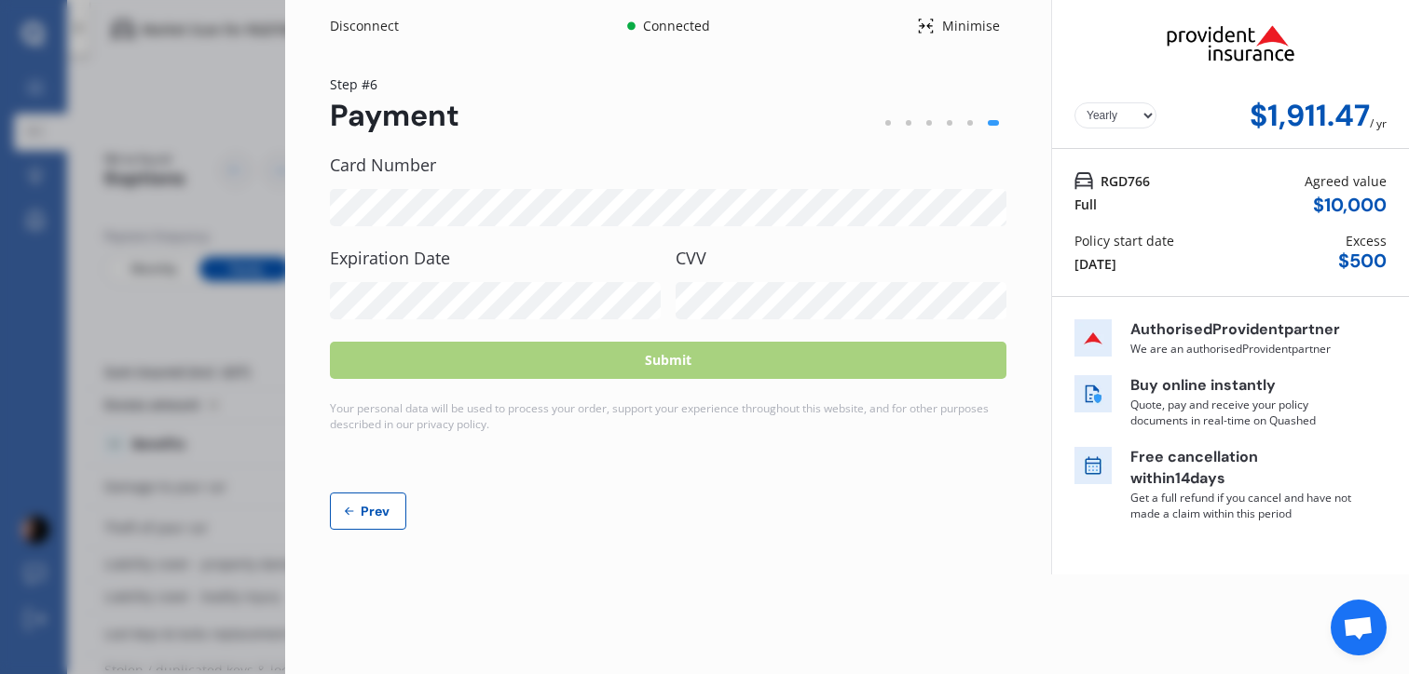
click at [886, 413] on div "Your personal data will be used to process your order, support your experience …" at bounding box center [668, 417] width 676 height 32
click at [141, 399] on div "Disconnect Connected Minimise Yearly Monthly $1,911.47 / yr Step # 6 Payment Ca…" at bounding box center [704, 337] width 1409 height 674
